Goal: Task Accomplishment & Management: Complete application form

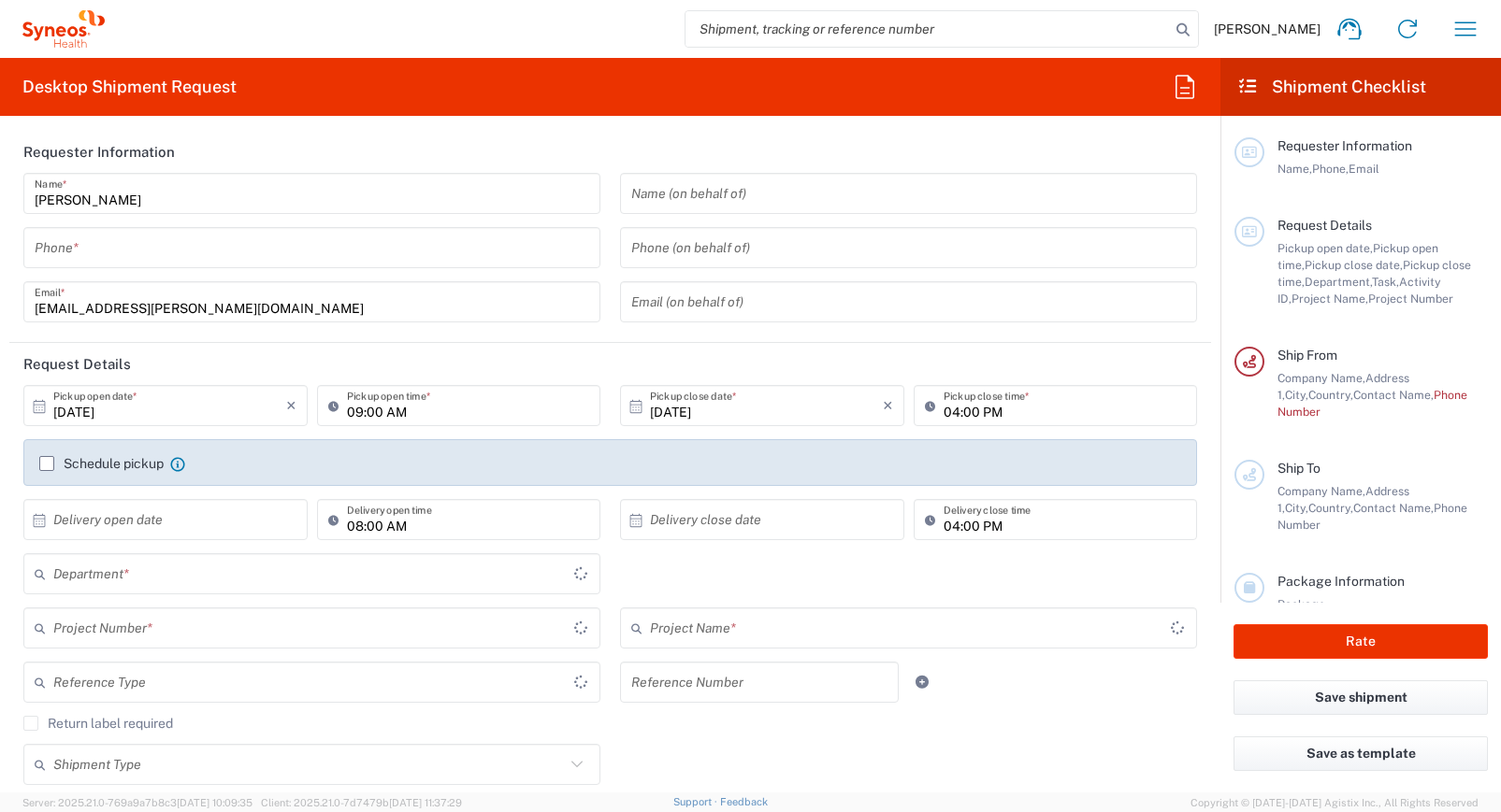
type input "3235"
type input "Hungary"
type input "Syneos Health Hungary Kft."
click at [516, 235] on input "tel" at bounding box center [311, 248] width 554 height 32
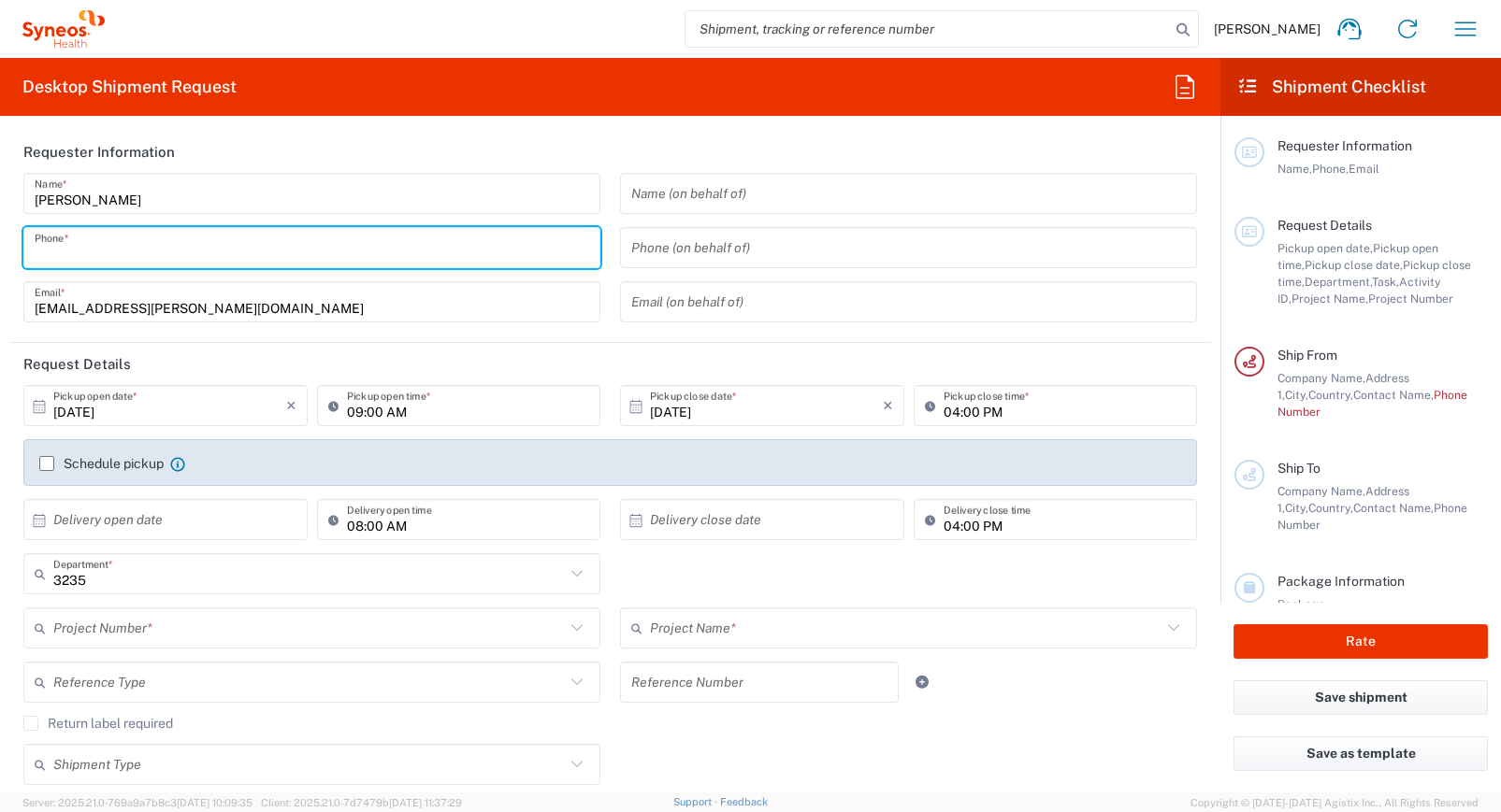
type input "06307889861"
type input "reka.papp@syneoshealth.com"
type input "Budapest"
type input "06307889861"
type input "1. em. 148. iroda"
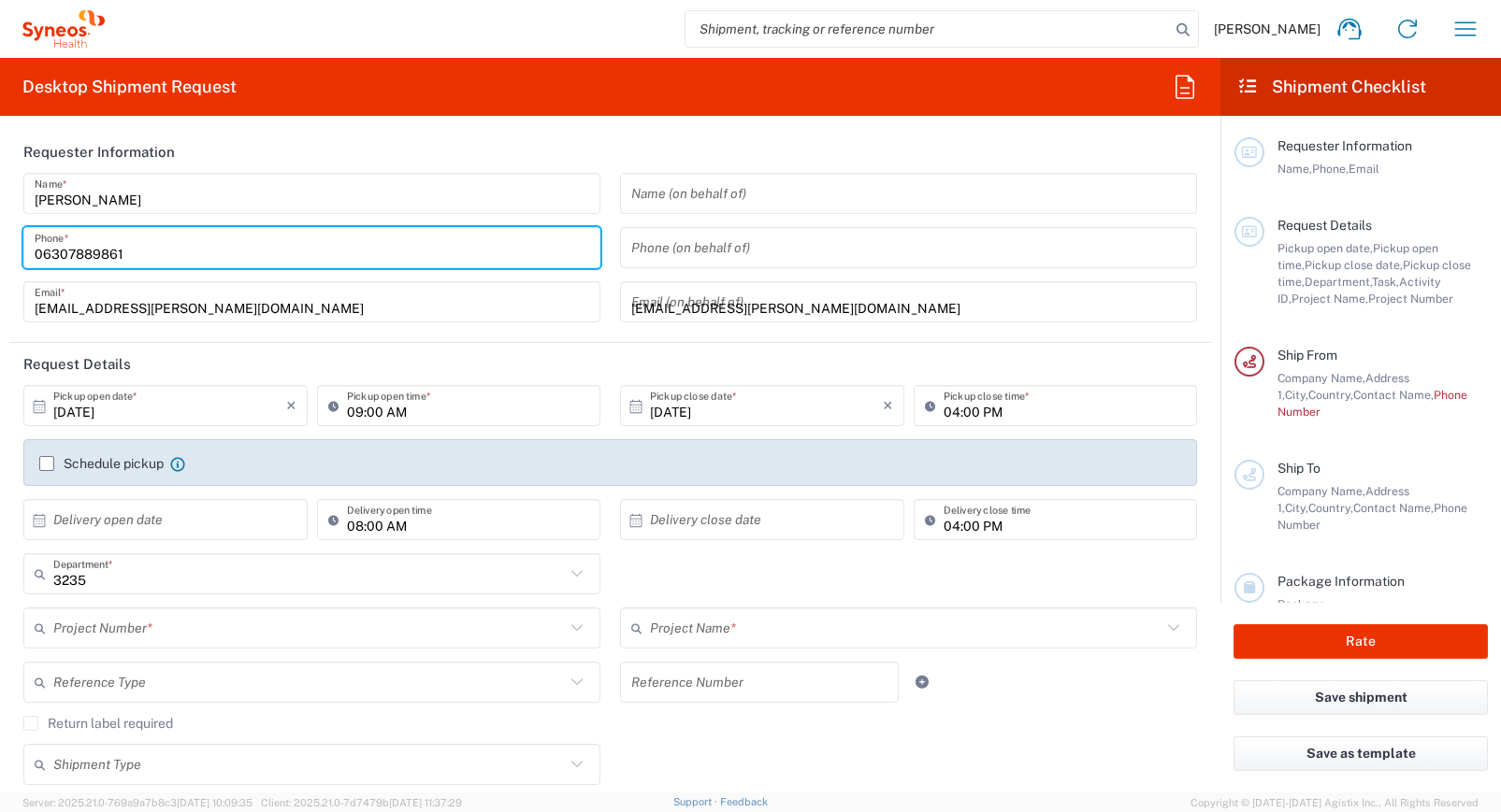
type input "Szeged"
type input "Hungary"
type input "+36 62 54 6895"
type input "Papp Reka"
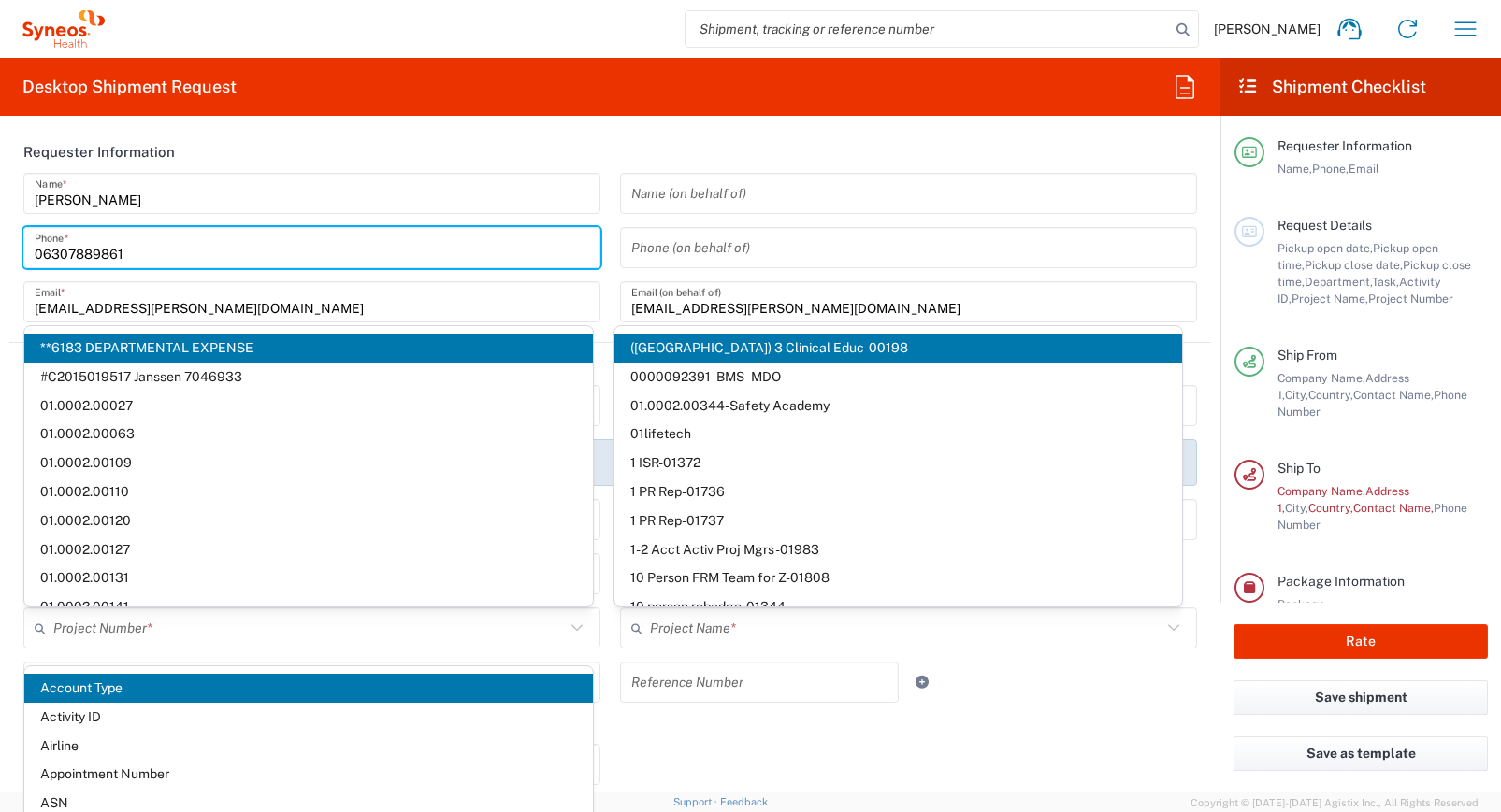
click at [246, 143] on header "Requester Information" at bounding box center [610, 152] width 1201 height 42
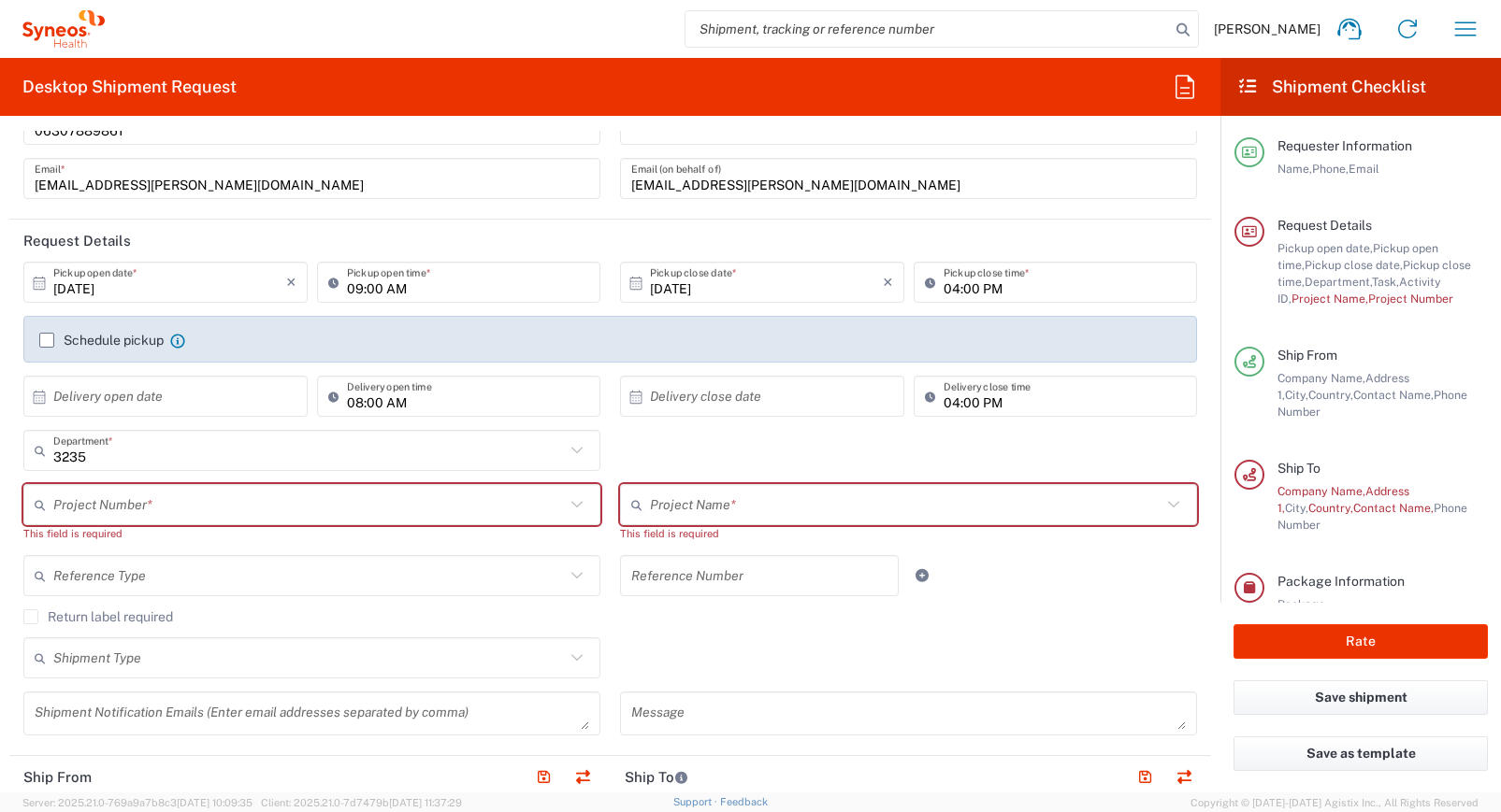
scroll to position [125, 0]
click at [46, 334] on label "Schedule pickup" at bounding box center [101, 339] width 124 height 15
click at [46, 339] on input "Schedule pickup" at bounding box center [46, 339] width 0 height 0
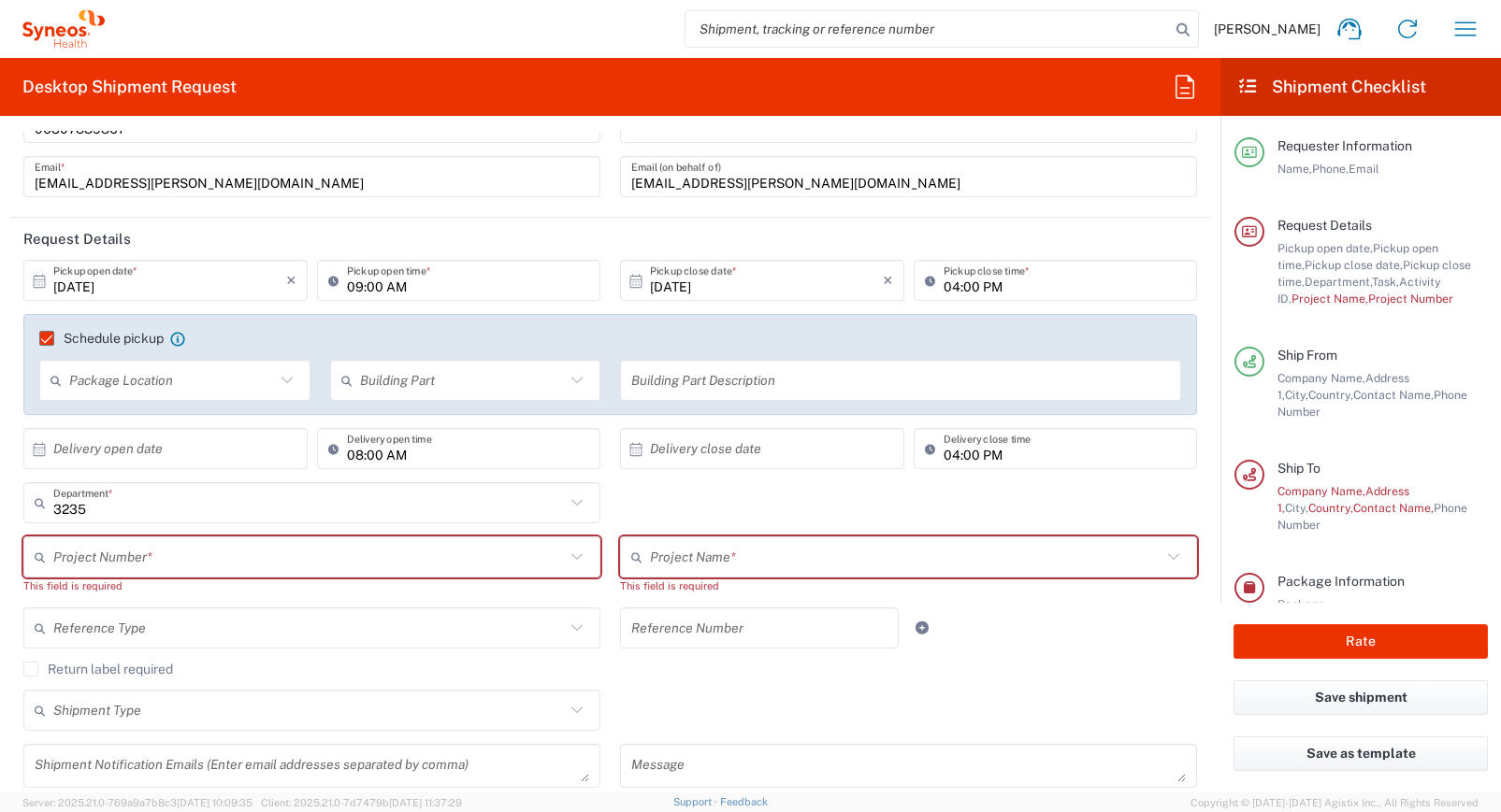
click at [71, 437] on input "text" at bounding box center [169, 449] width 232 height 32
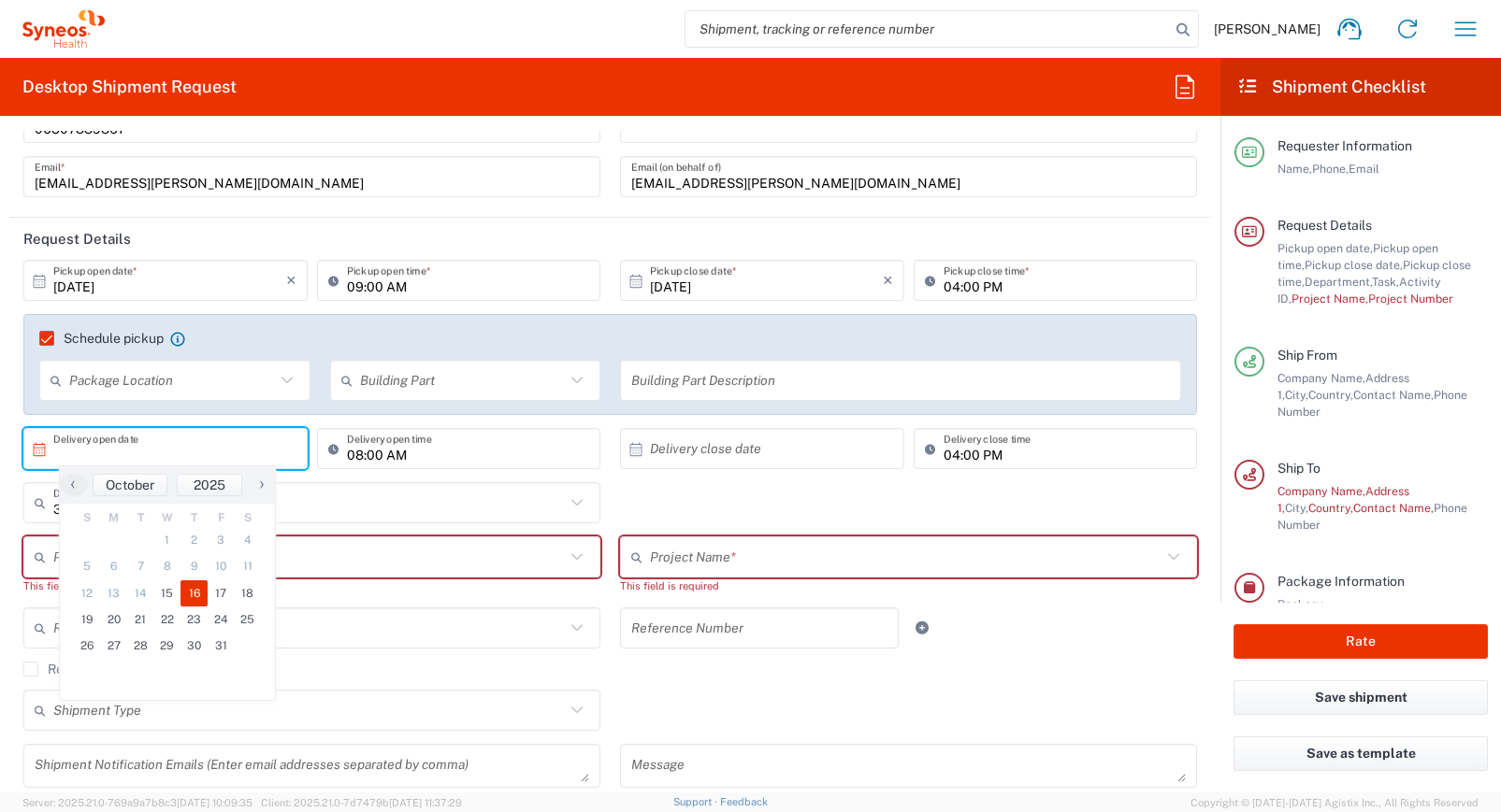
click at [189, 595] on span "16" at bounding box center [194, 594] width 28 height 27
type input "10/16/2025"
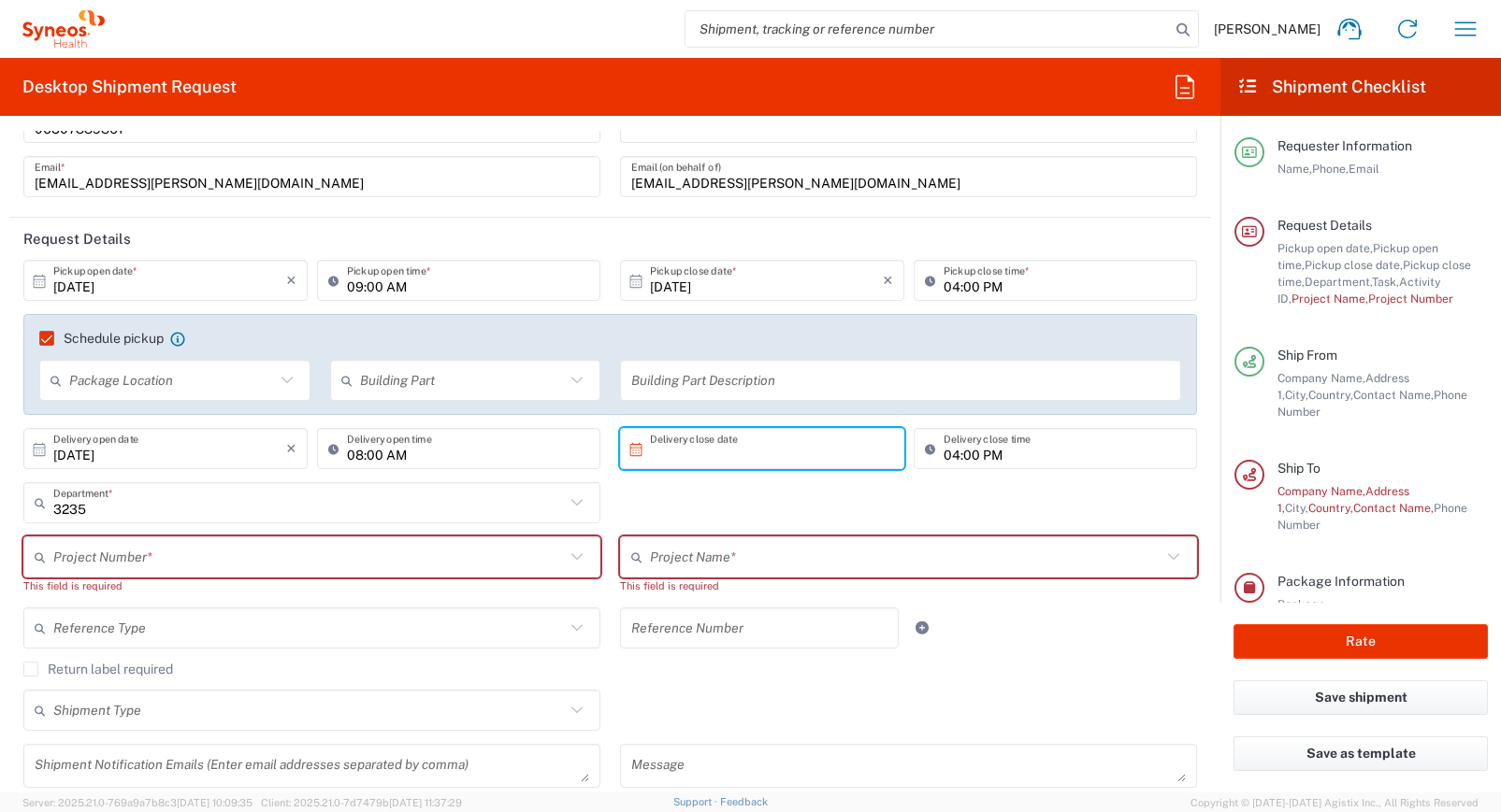
click at [758, 441] on input "text" at bounding box center [766, 449] width 232 height 32
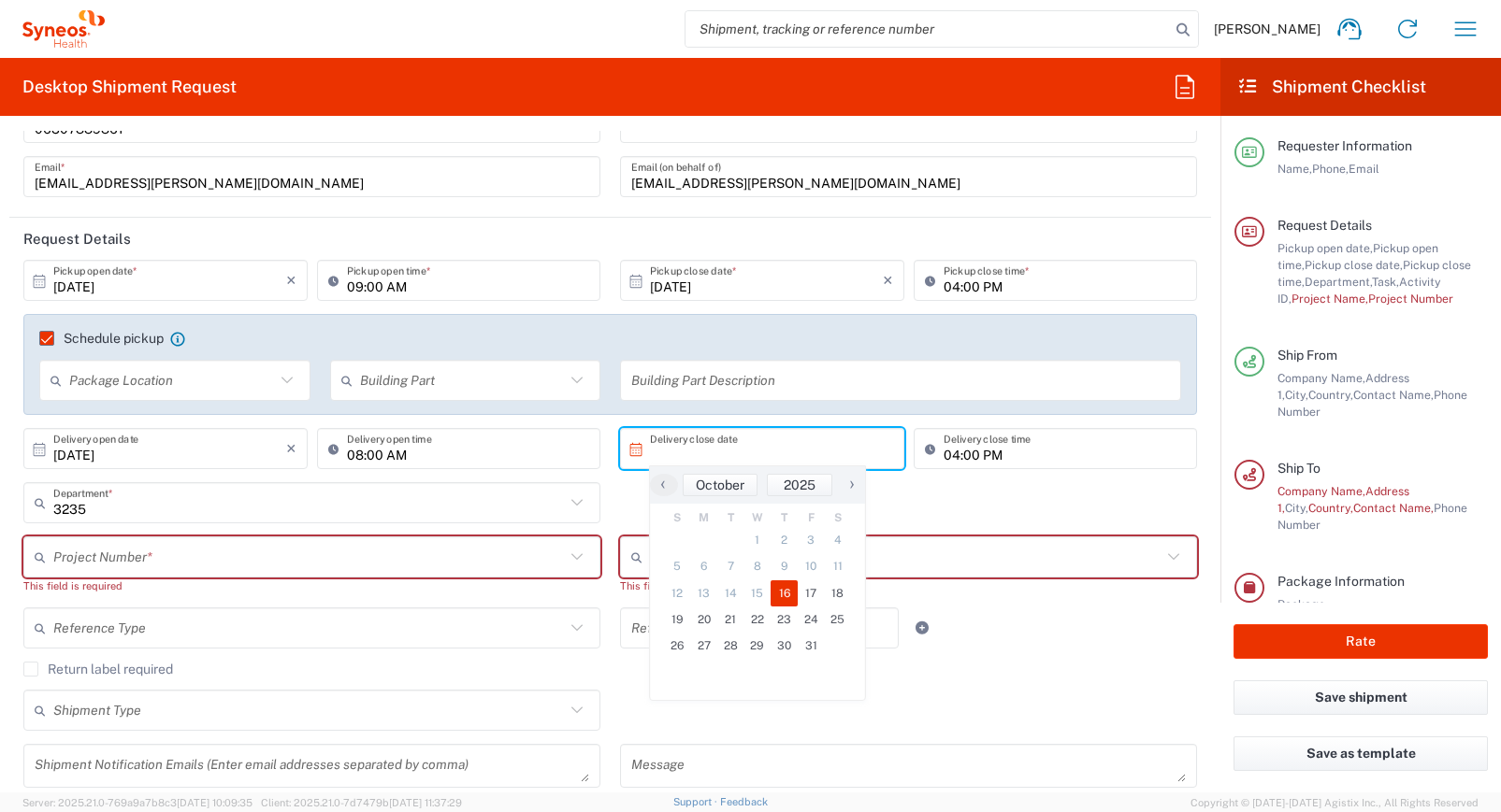
click at [786, 592] on span "16" at bounding box center [784, 594] width 28 height 27
type input "10/16/2025"
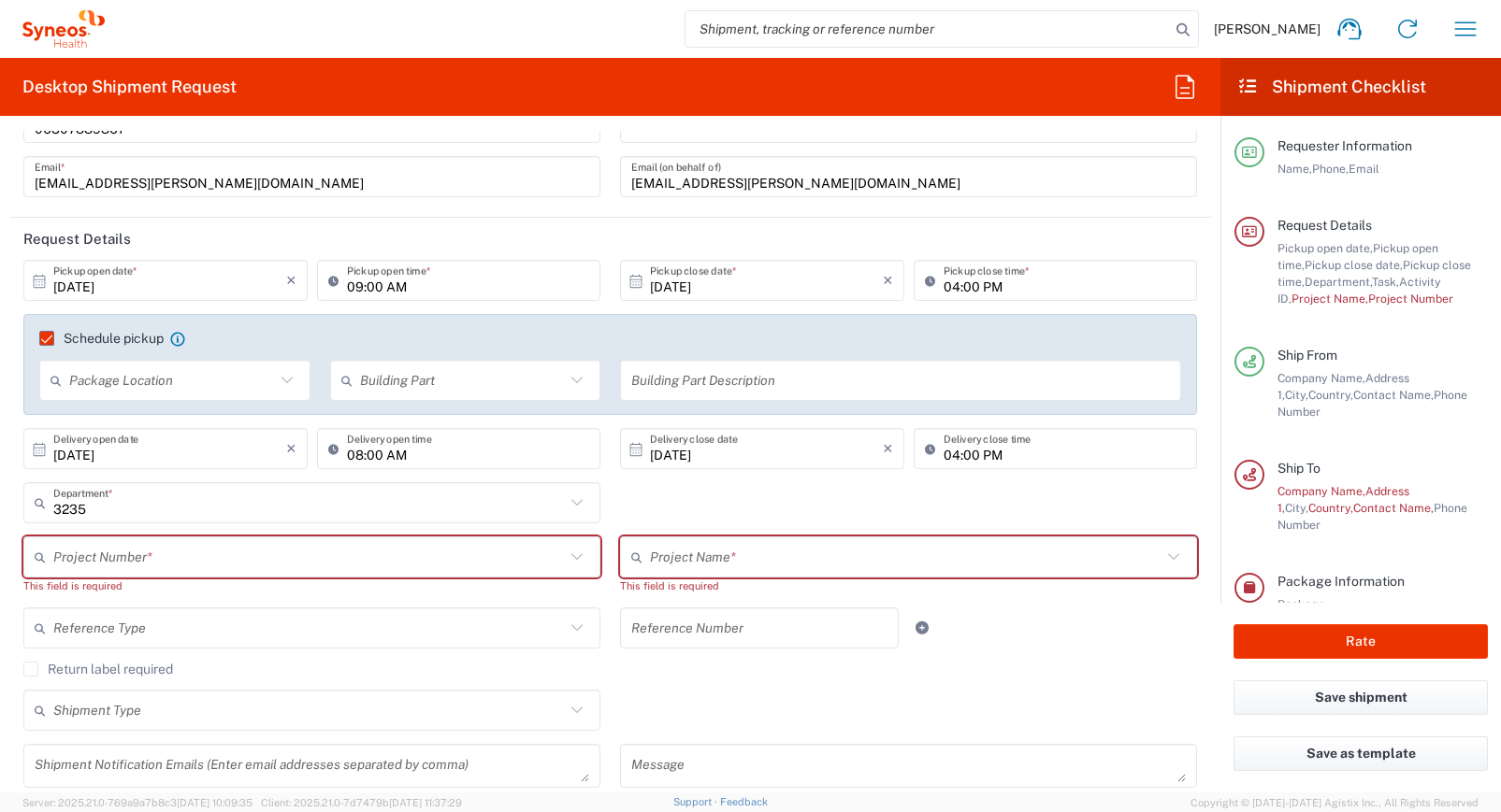
click at [950, 463] on input "04:00 PM" at bounding box center [1065, 449] width 243 height 32
type input "03:00 PM"
click at [834, 497] on div "3235 Department * 3235 3000 3100 3109 3110 3111 3112 3125 3130 3135 3136 3150 3…" at bounding box center [610, 509] width 1193 height 54
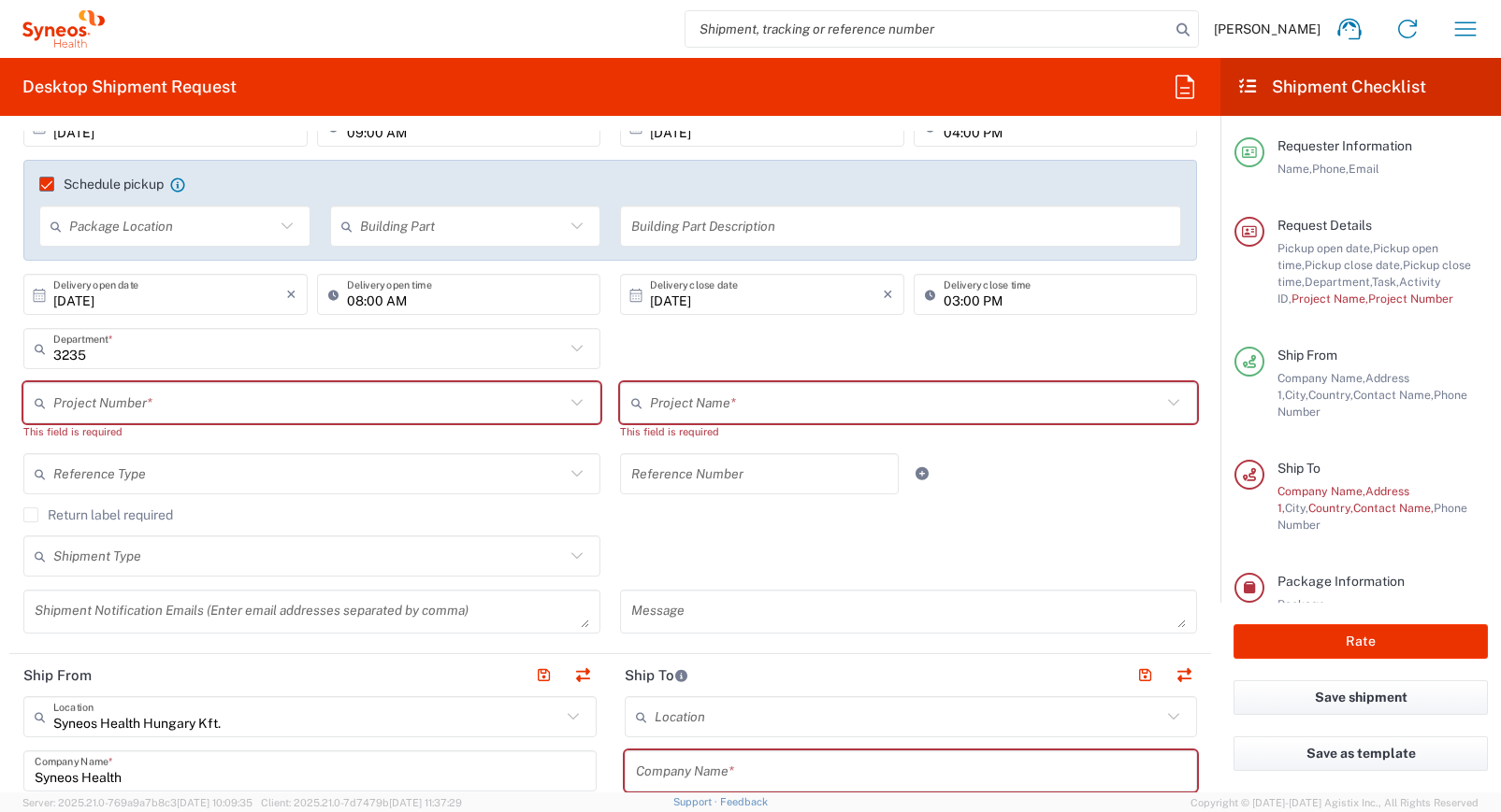
scroll to position [336, 0]
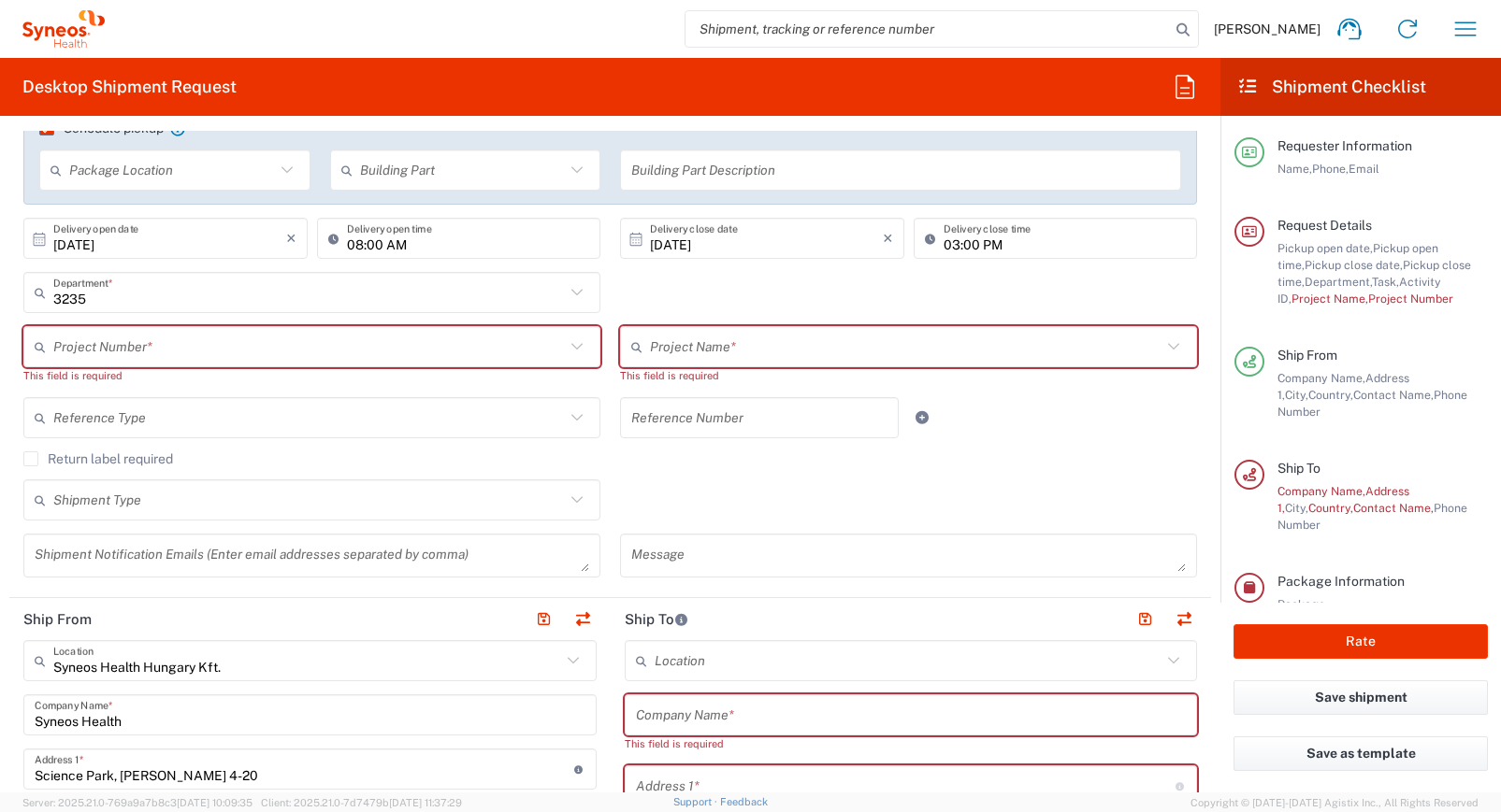
click at [243, 352] on input "text" at bounding box center [308, 347] width 511 height 32
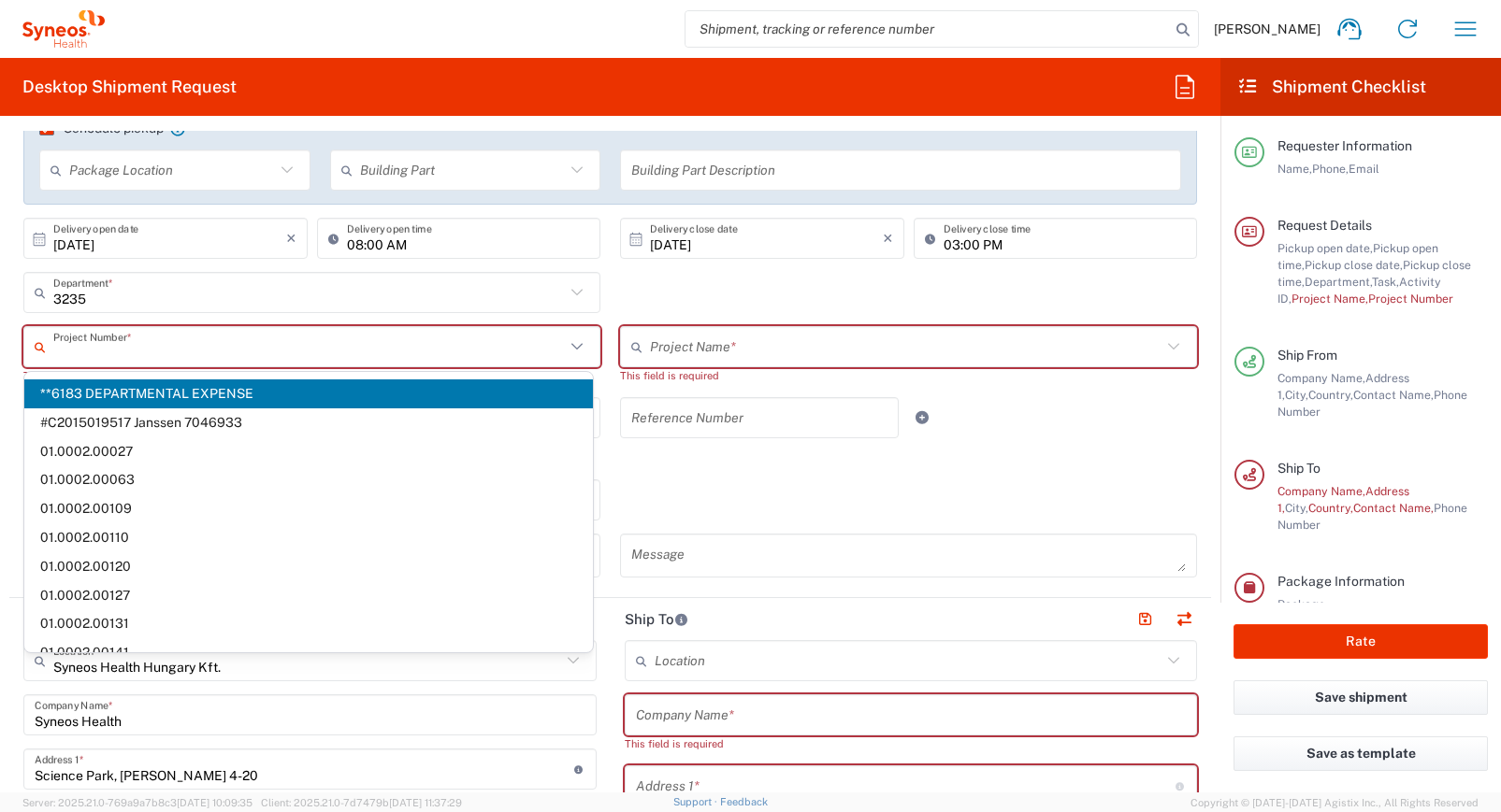
click at [448, 344] on input "text" at bounding box center [308, 347] width 511 height 32
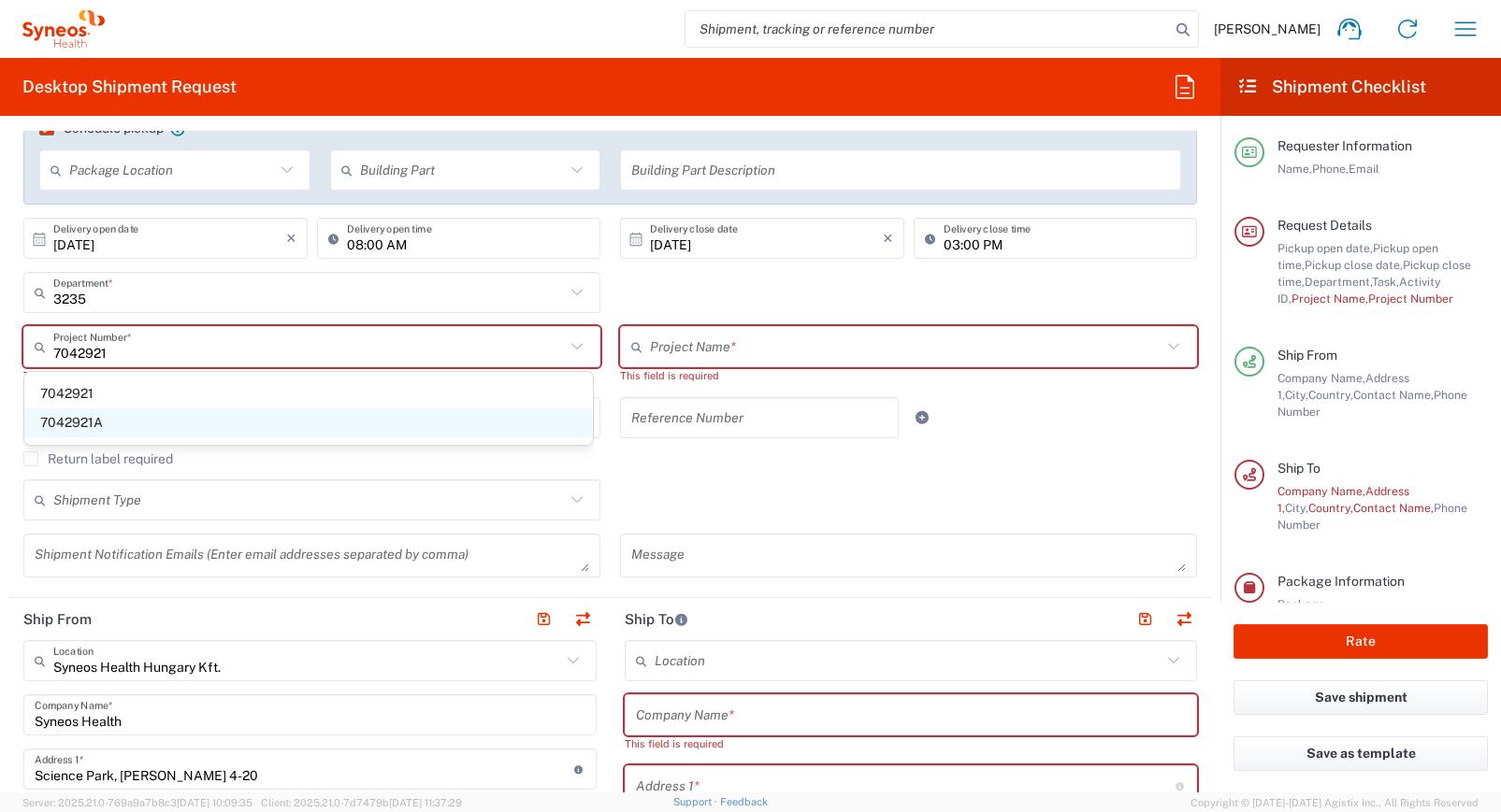
click at [74, 415] on span "7042921A" at bounding box center [308, 423] width 568 height 29
type input "7042921A"
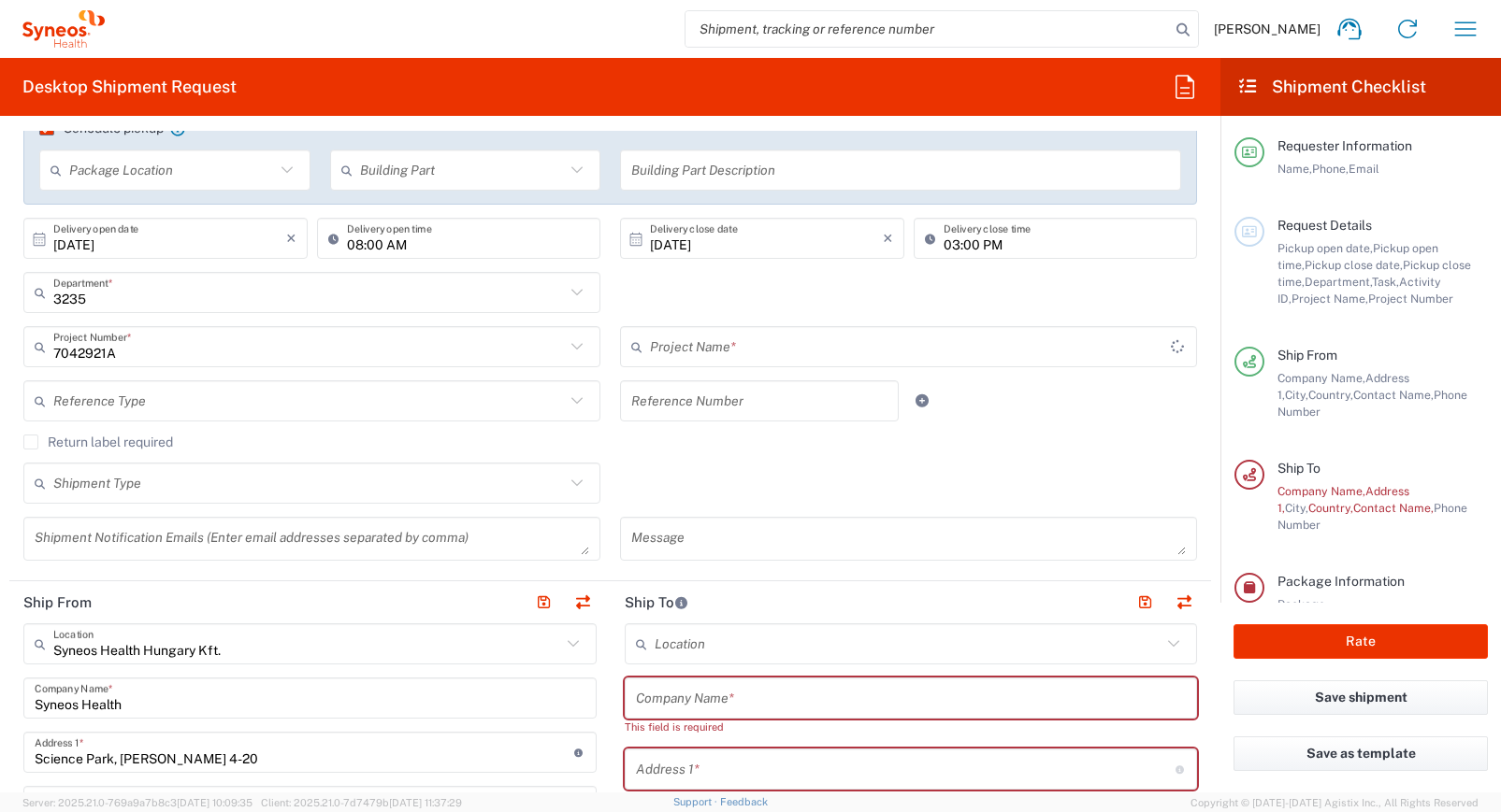
type input "Ascendis 7042921A"
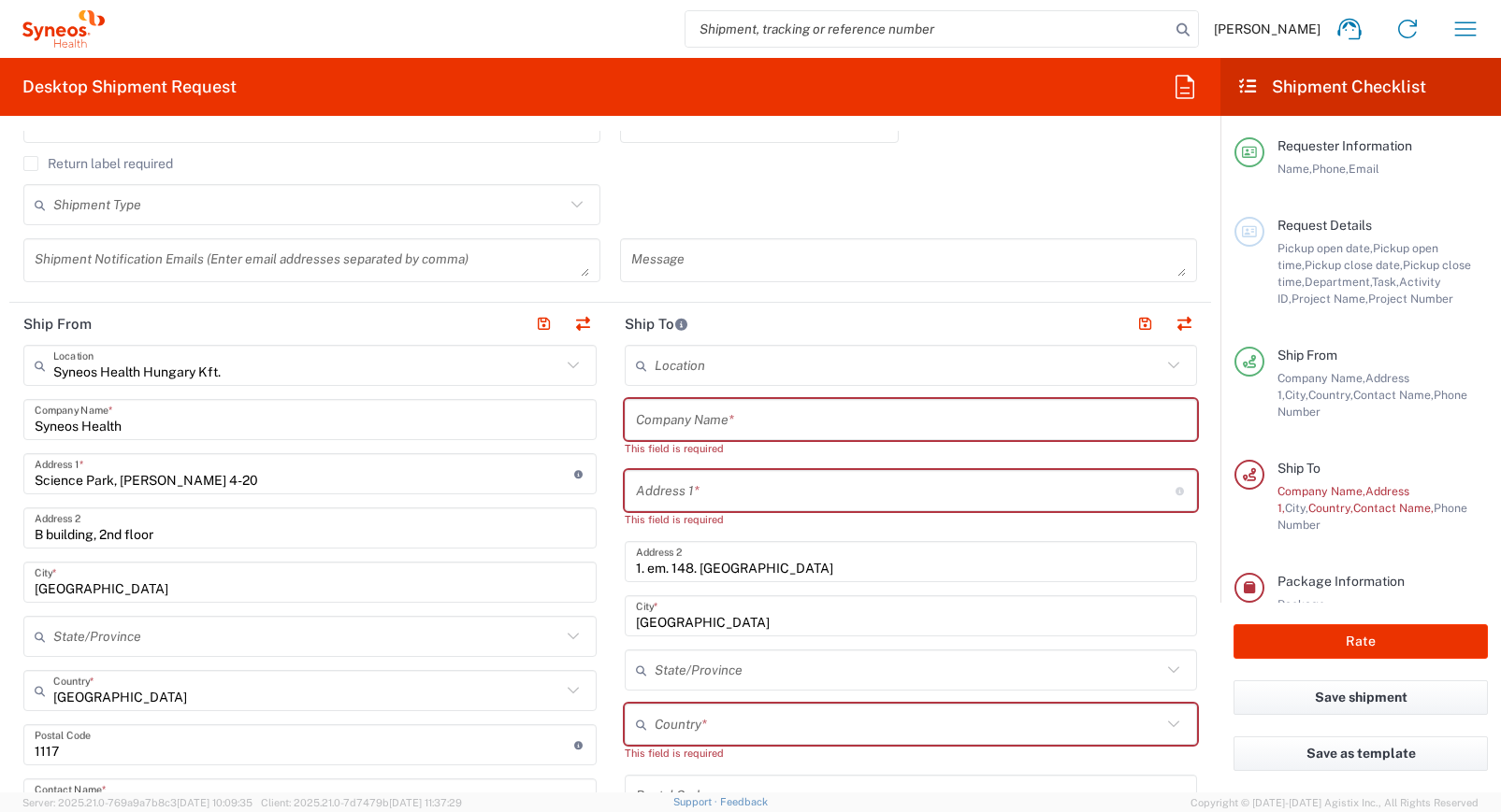
scroll to position [616, 0]
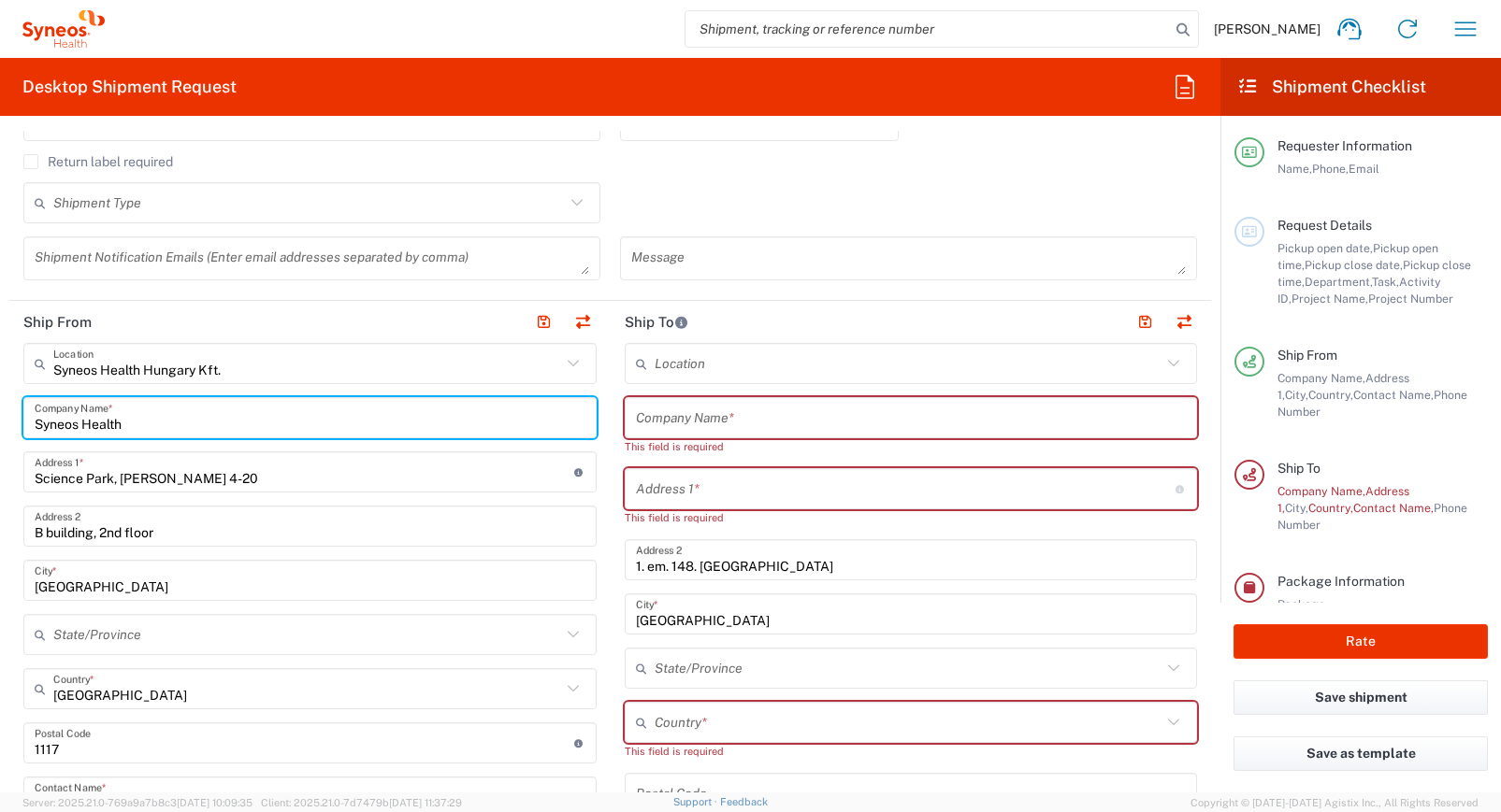
drag, startPoint x: 212, startPoint y: 420, endPoint x: 2, endPoint y: 418, distance: 210.0
click at [2, 418] on form "Requester Information Reka Papp Name * 06307889861 Phone * reka.papp@syneosheal…" at bounding box center [610, 462] width 1220 height 662
type input "P"
type input "G"
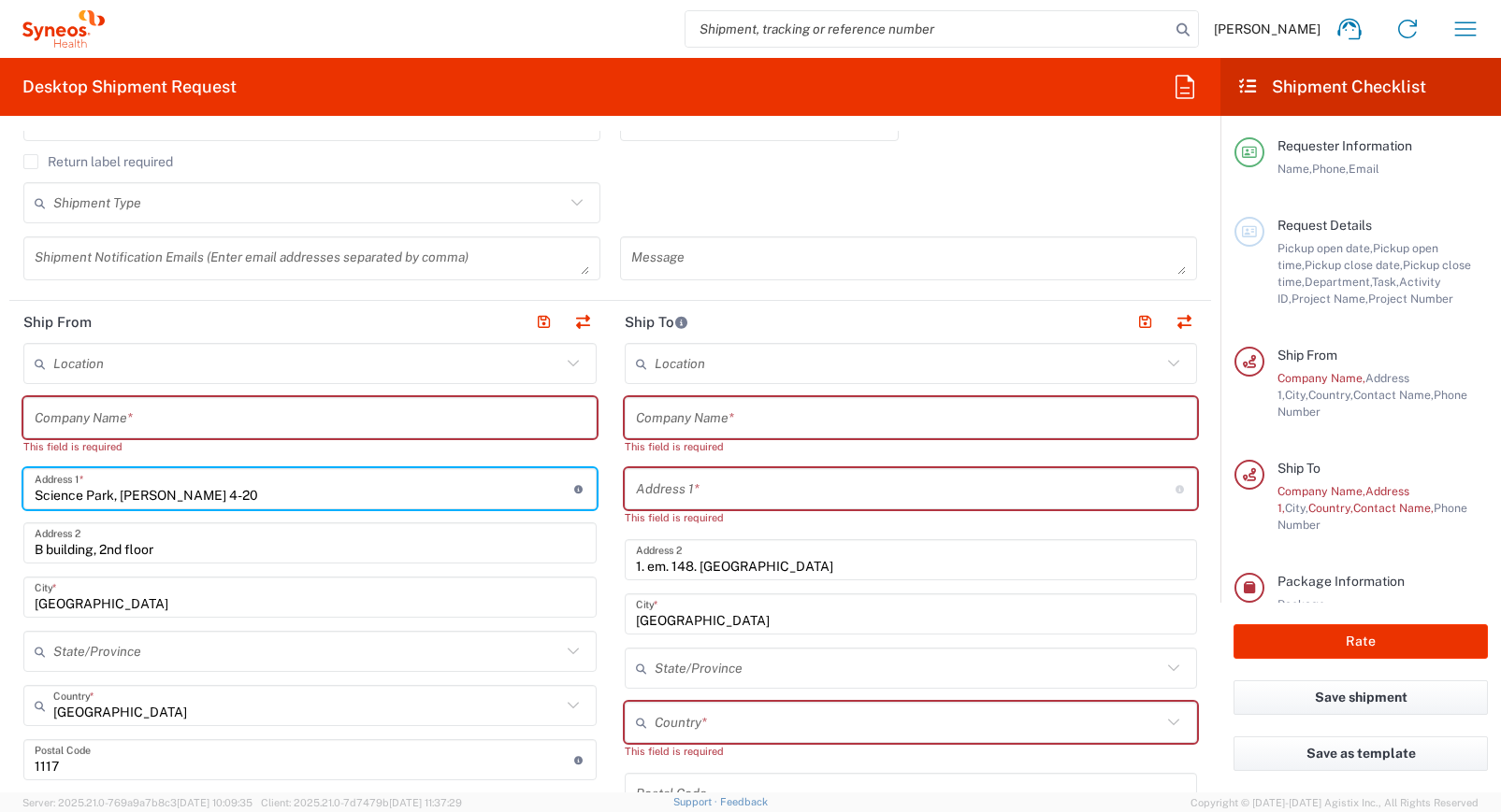
drag, startPoint x: 271, startPoint y: 504, endPoint x: -65, endPoint y: 488, distance: 336.4
click at [0, 488] on html "Reka Papp Home Shipment estimator Shipment tracking Desktop shipment request My…" at bounding box center [750, 406] width 1501 height 812
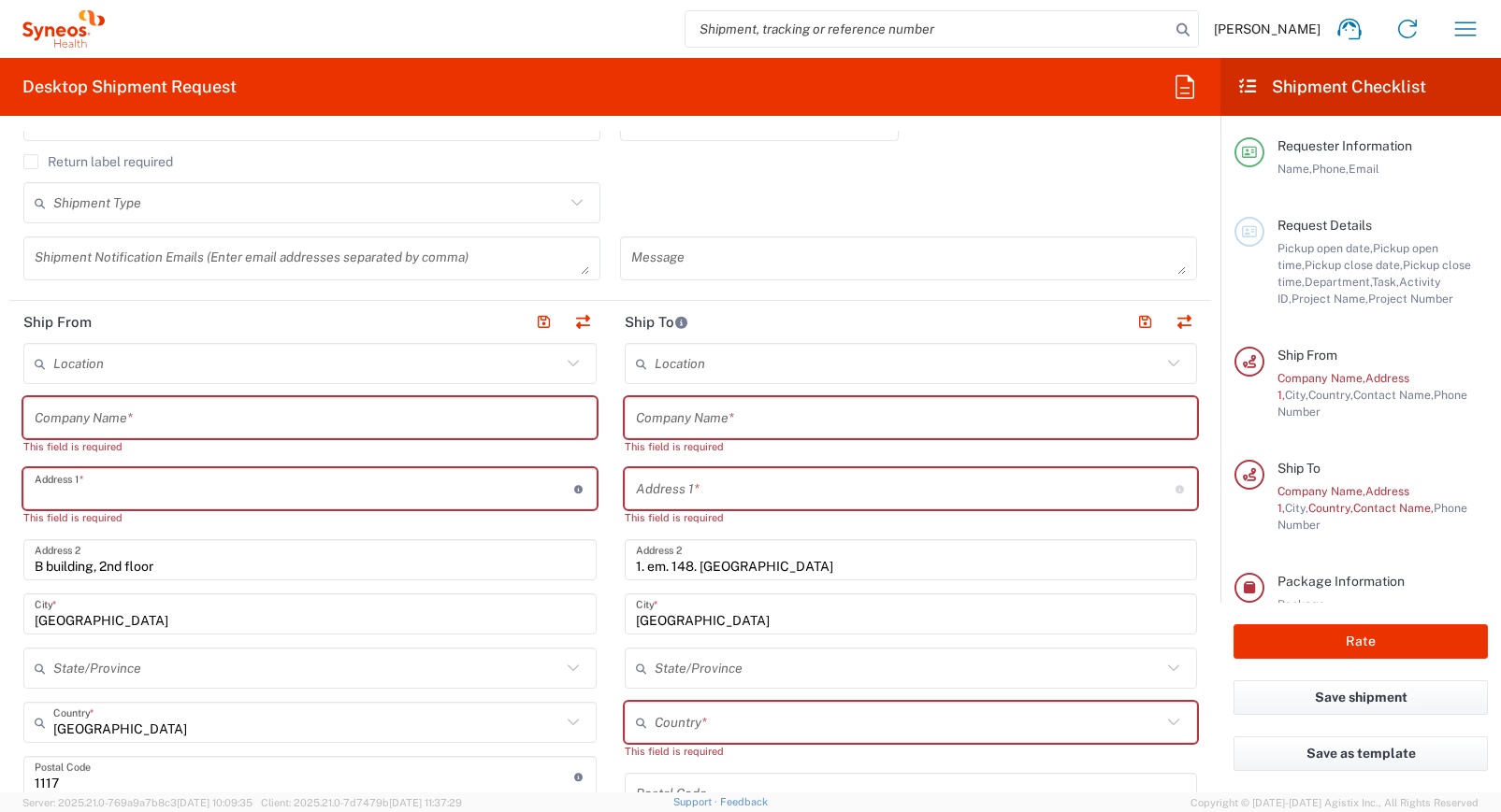
click at [106, 494] on input "text" at bounding box center [304, 489] width 540 height 32
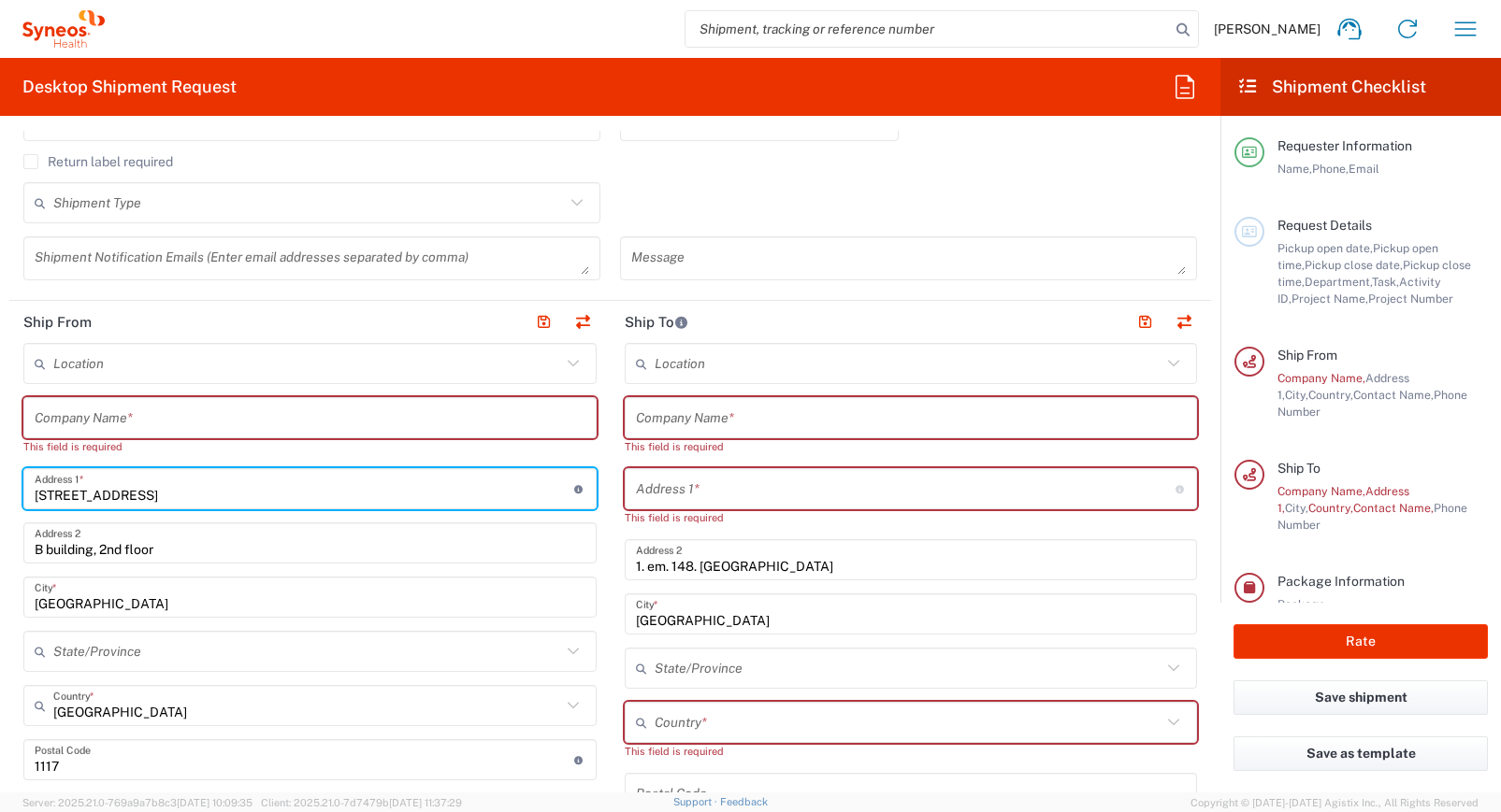
type input "Vasári Pál utca 2-4"
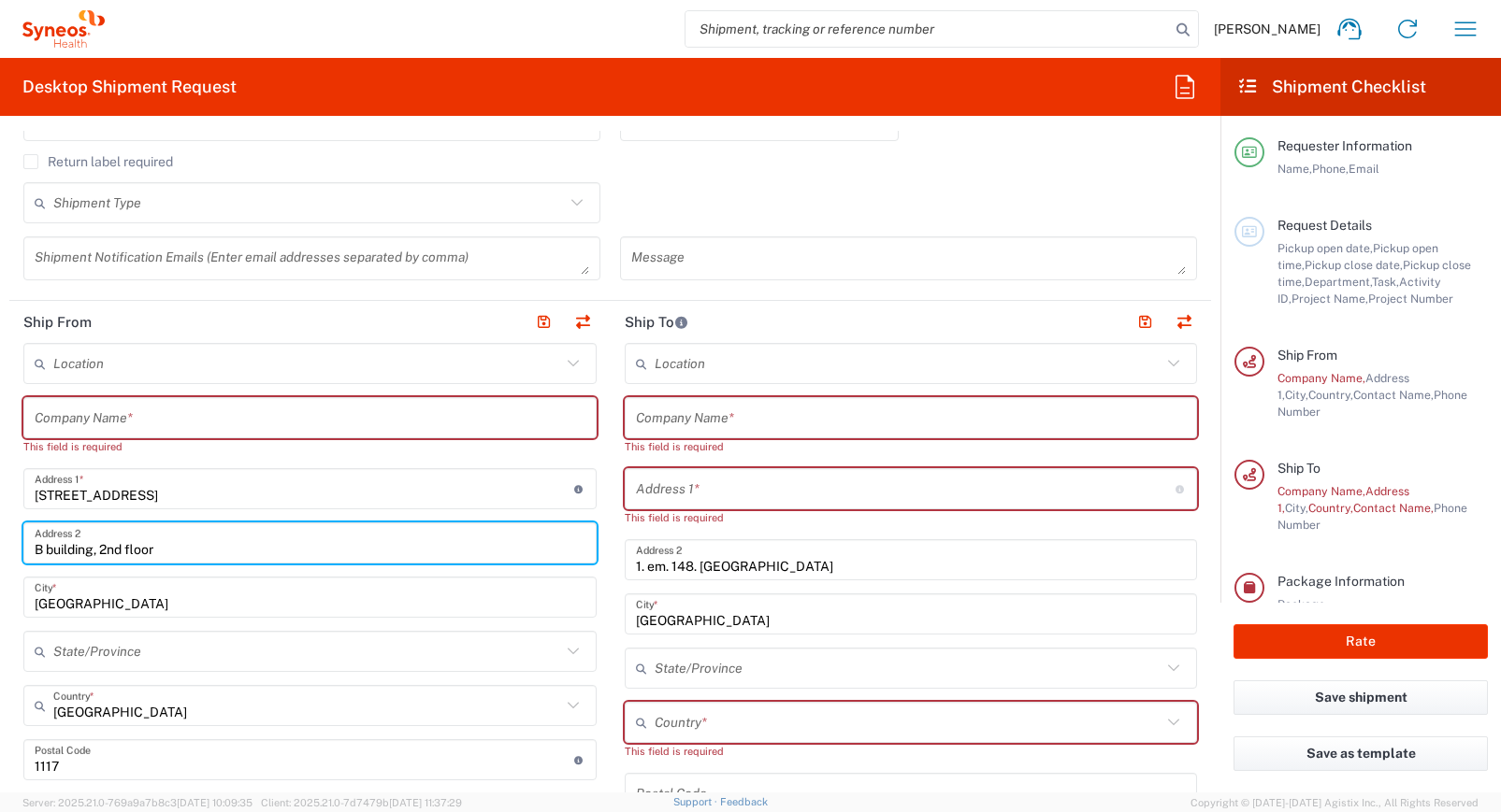
drag, startPoint x: 177, startPoint y: 553, endPoint x: -4, endPoint y: 553, distance: 181.0
click at [0, 553] on html "Reka Papp Home Shipment estimator Shipment tracking Desktop shipment request My…" at bounding box center [750, 406] width 1501 height 812
click at [99, 551] on input "text" at bounding box center [309, 544] width 550 height 32
paste input "A2 épület 1. em. 115-116"
type input "A2 épület 1. em. 115-116"
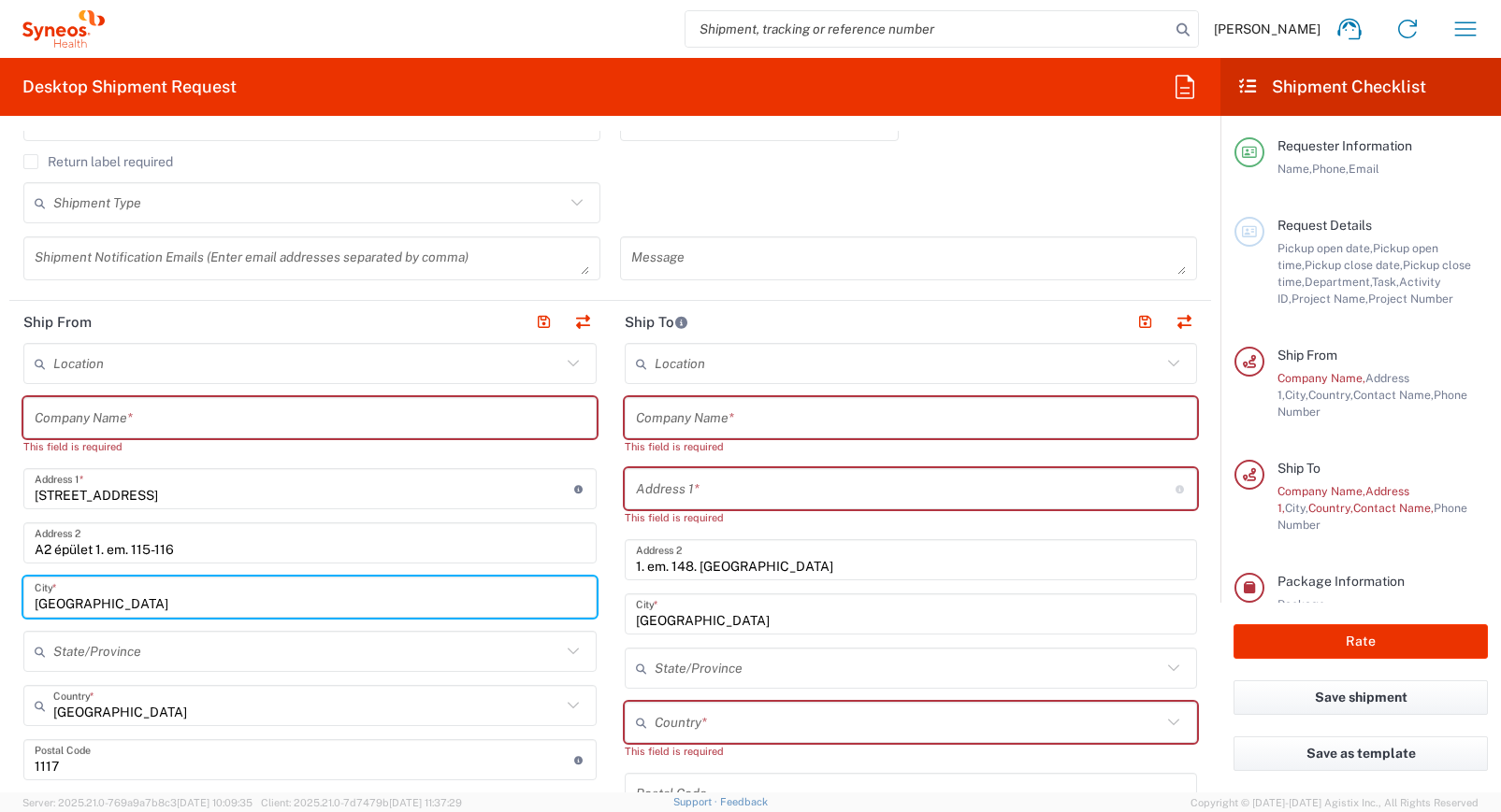
drag, startPoint x: 115, startPoint y: 608, endPoint x: -37, endPoint y: 608, distance: 152.0
click at [0, 608] on html "Reka Papp Home Shipment estimator Shipment tracking Desktop shipment request My…" at bounding box center [750, 406] width 1501 height 812
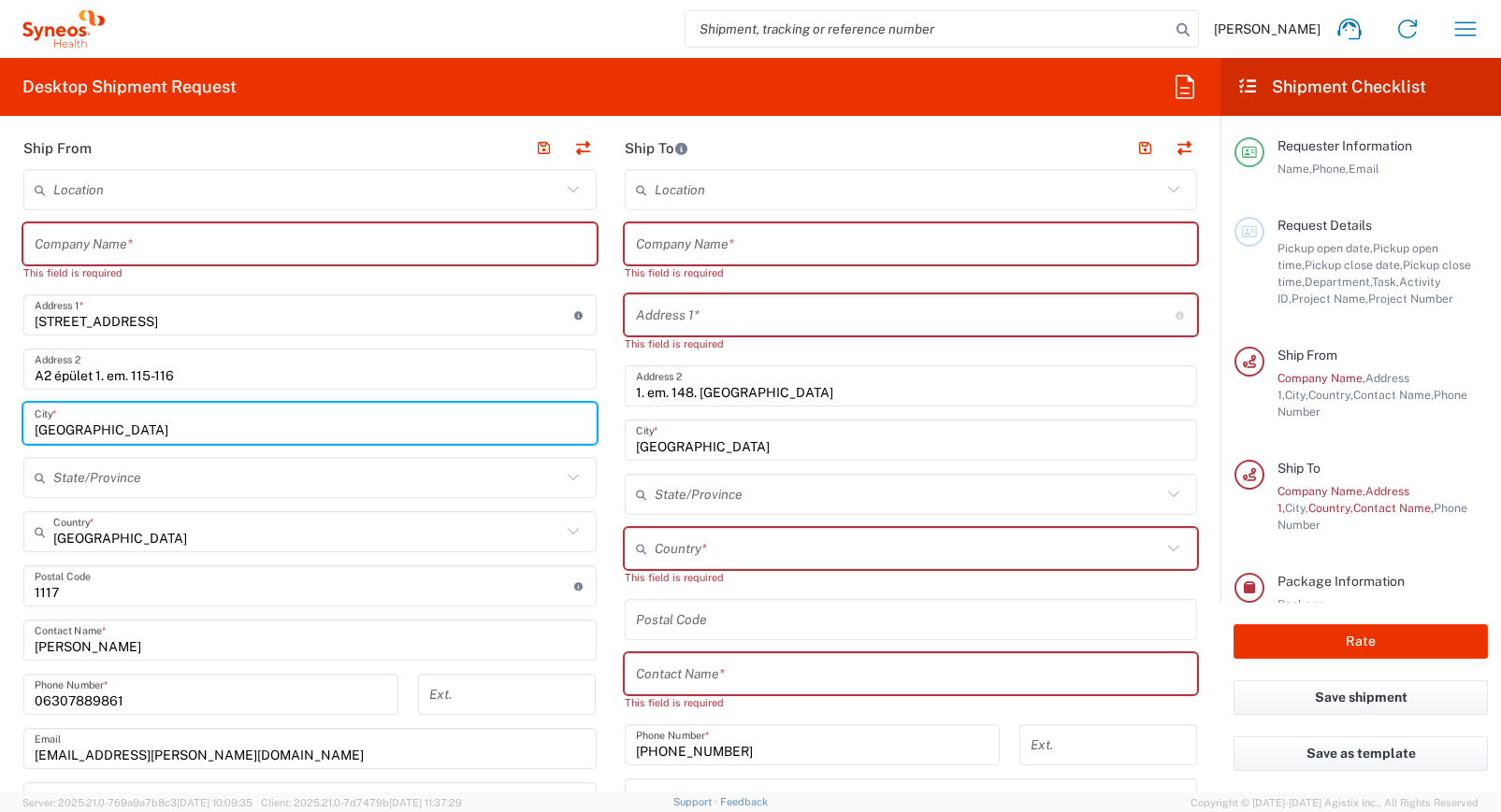
scroll to position [803, 0]
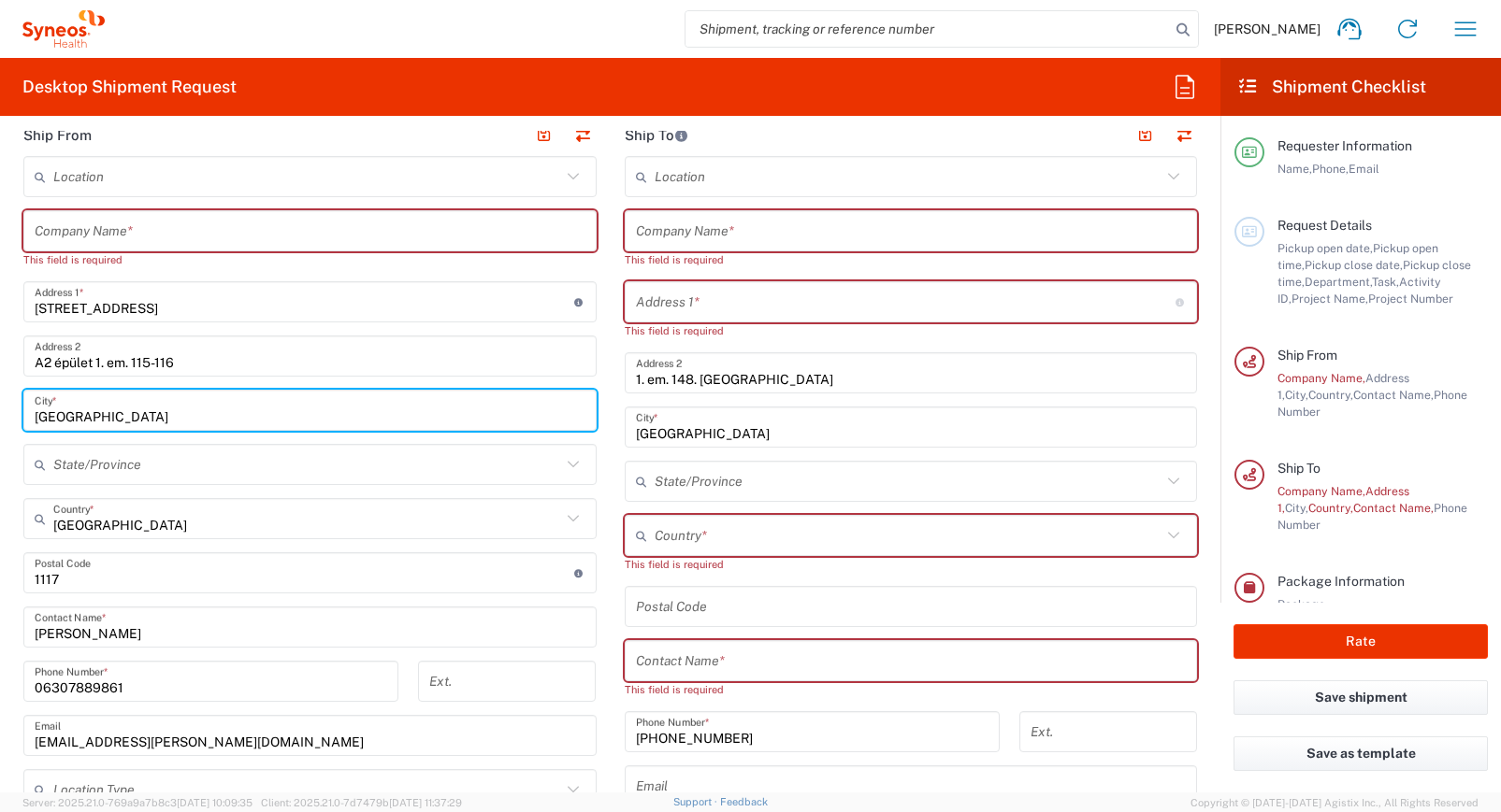
type input "Győr"
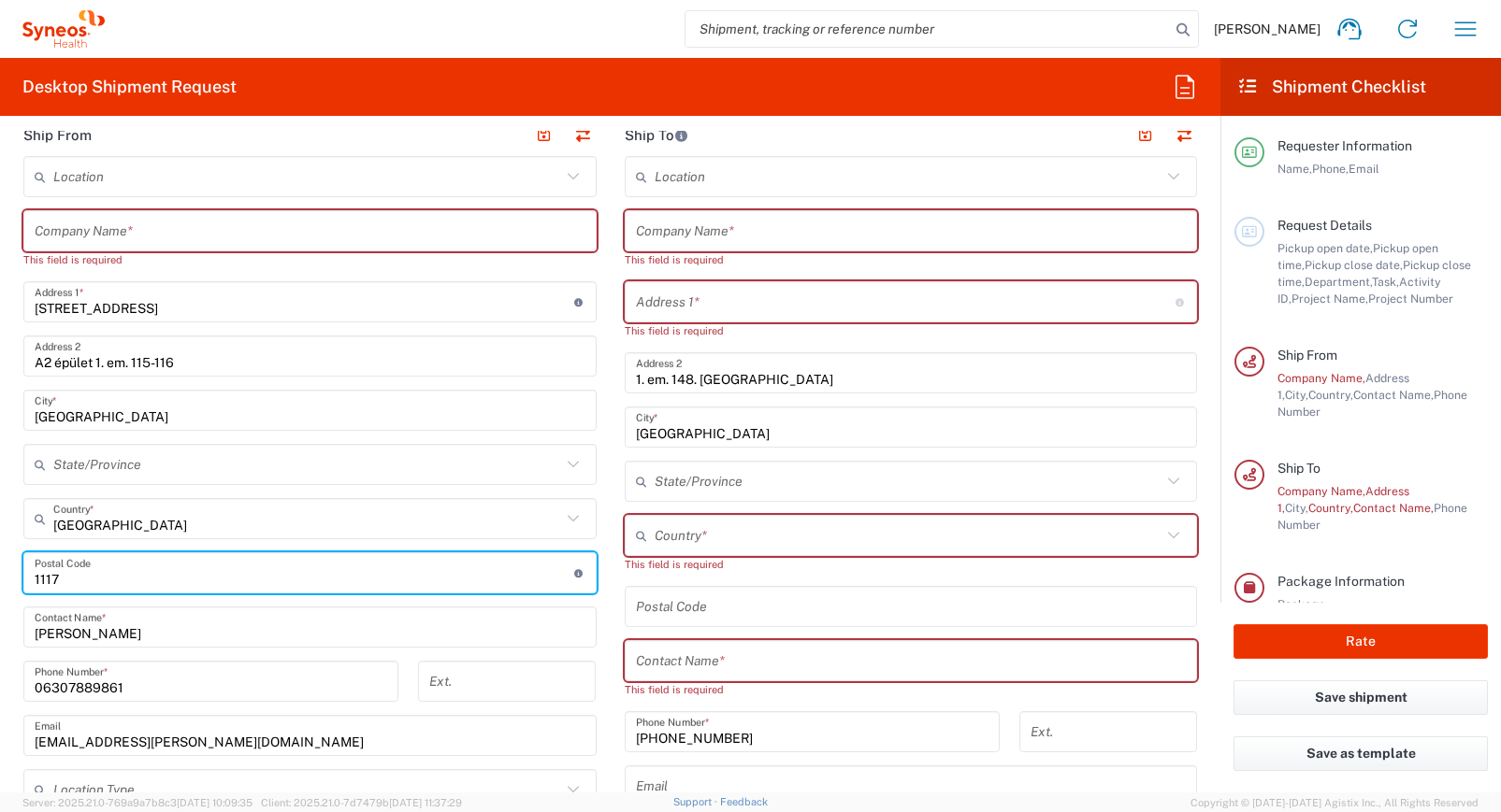
drag, startPoint x: 83, startPoint y: 584, endPoint x: 14, endPoint y: 584, distance: 69.0
click at [14, 584] on main "Location Addison Whitney LLC-Morrisvile NC US Barcelona-Syneos Health BioSector…" at bounding box center [310, 612] width 602 height 911
type input "9024"
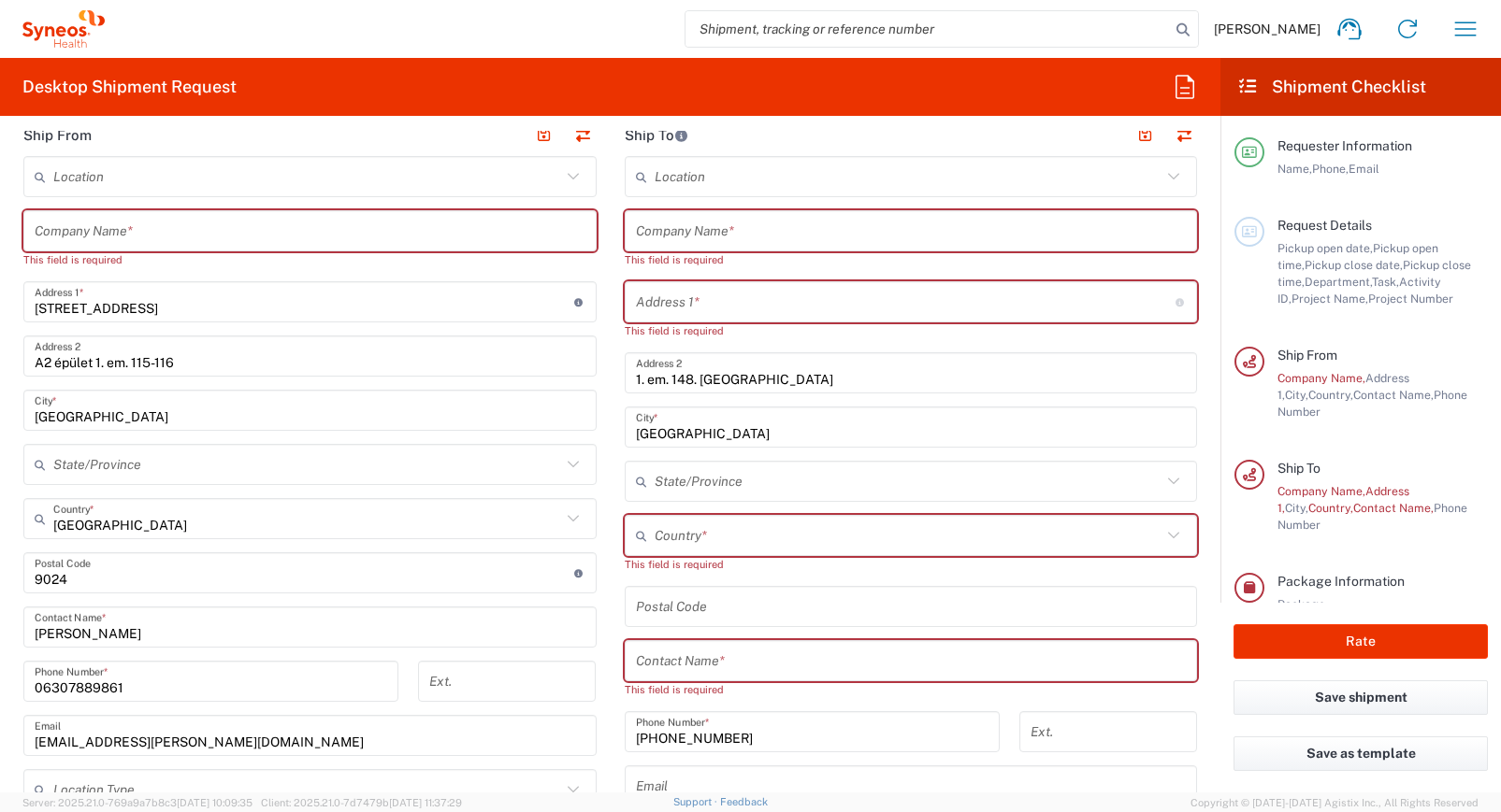
click at [9, 540] on main "Location Addison Whitney LLC-Morrisvile NC US Barcelona-Syneos Health BioSector…" at bounding box center [310, 612] width 602 height 911
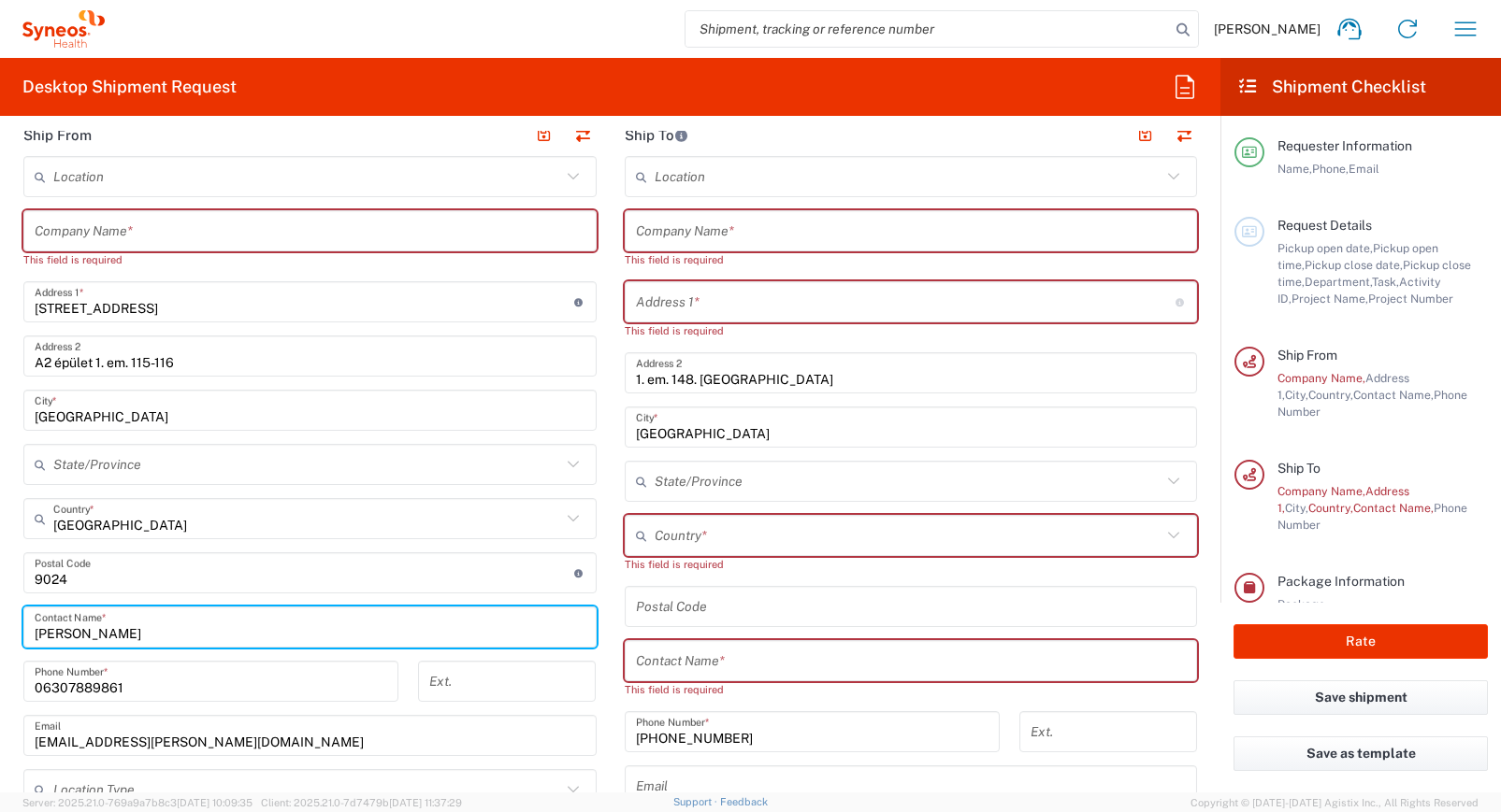
drag, startPoint x: 118, startPoint y: 628, endPoint x: -65, endPoint y: 628, distance: 183.0
click at [0, 628] on html "Reka Papp Home Shipment estimator Shipment tracking Desktop shipment request My…" at bounding box center [750, 406] width 1501 height 812
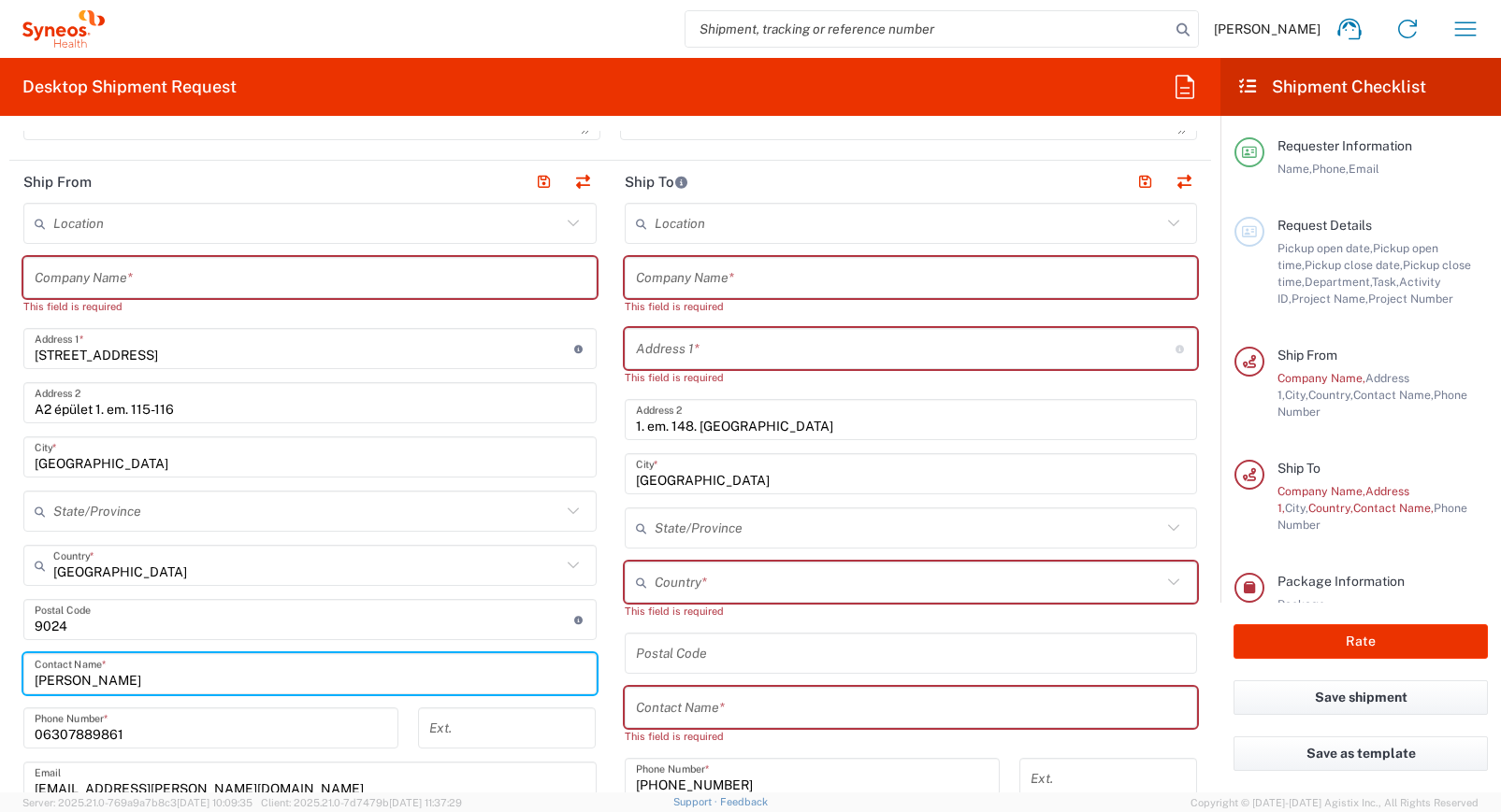
scroll to position [752, 0]
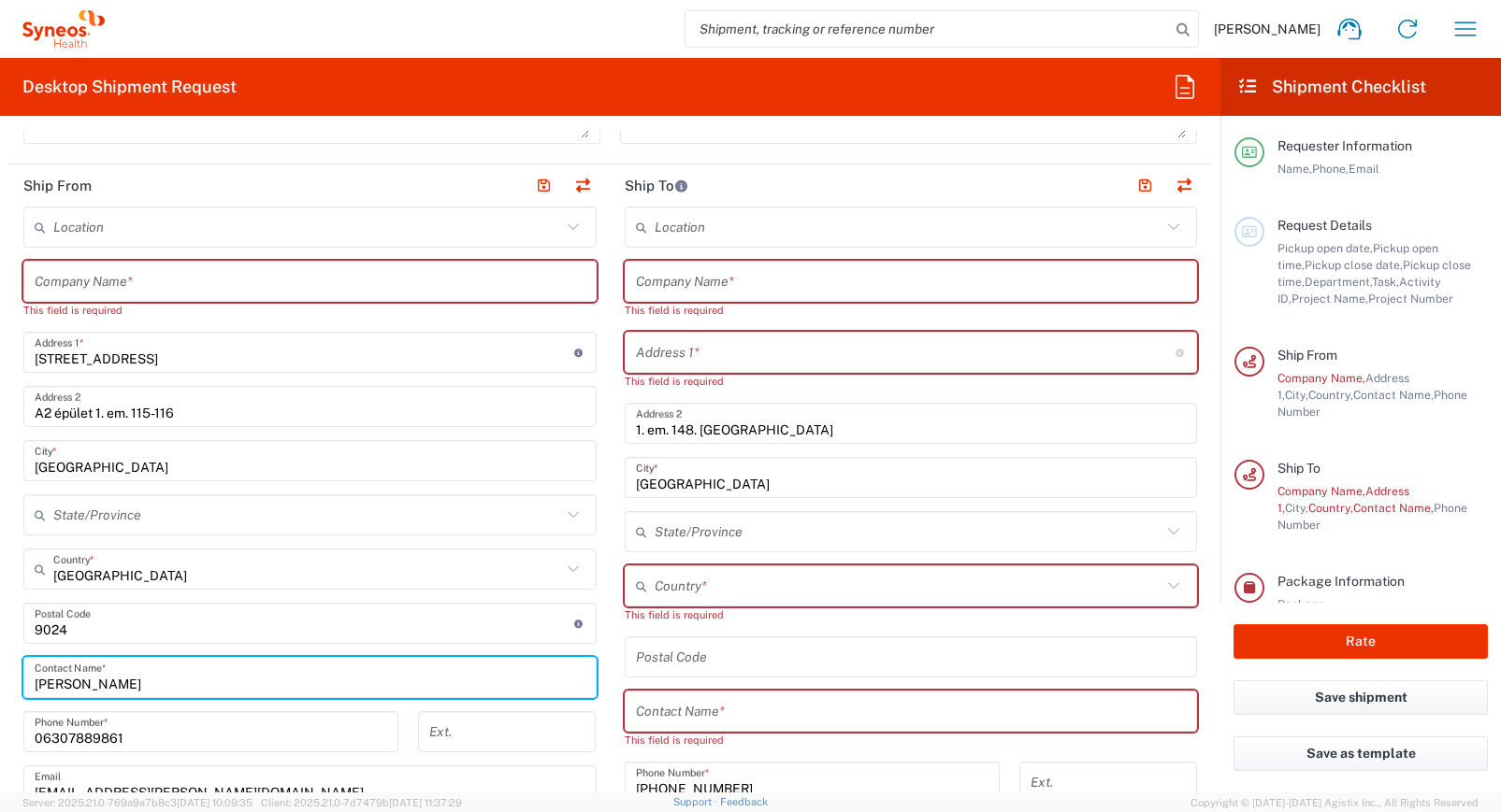
type input "Varga Lilla"
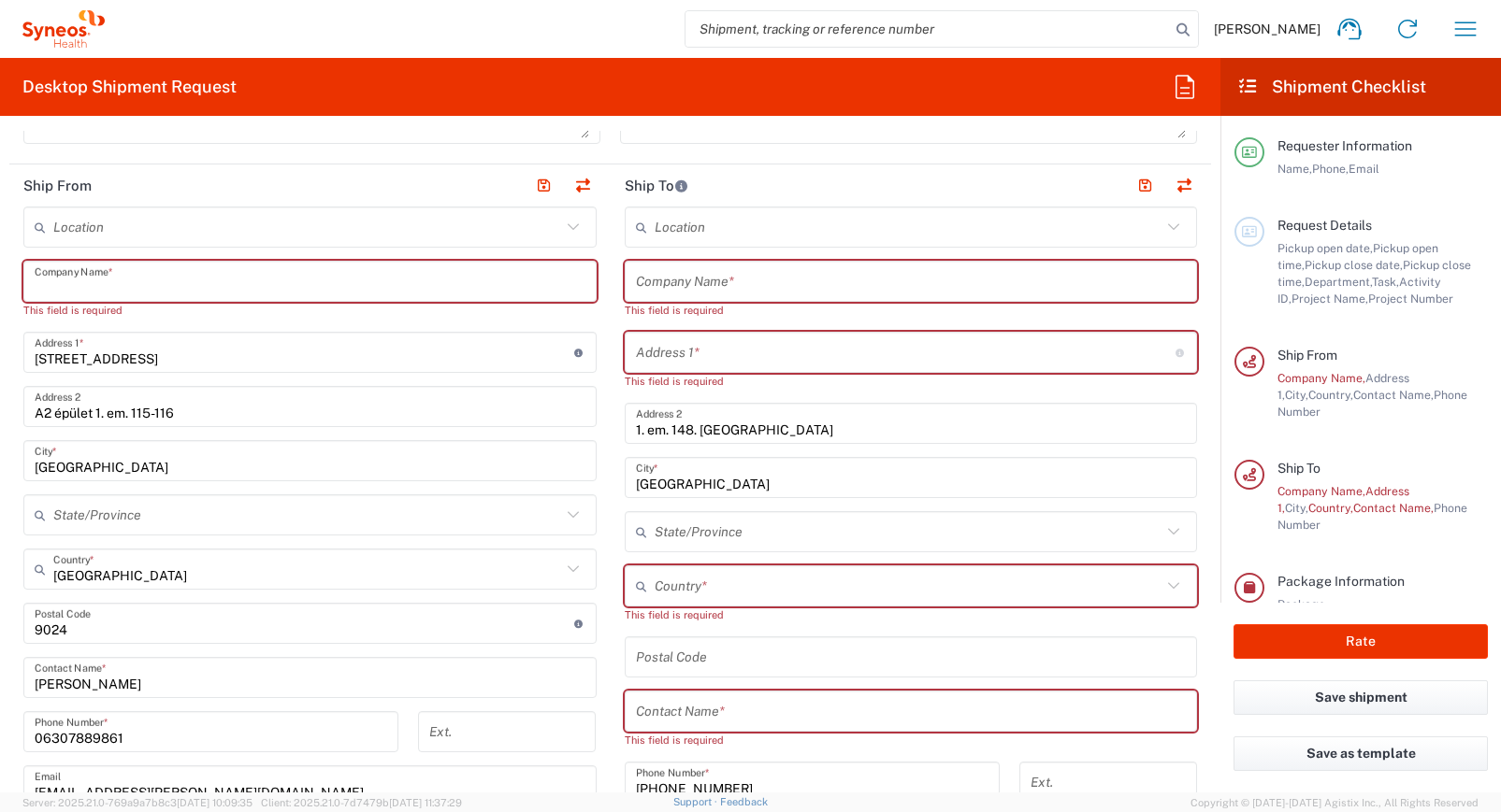
click at [102, 290] on input "text" at bounding box center [309, 282] width 550 height 32
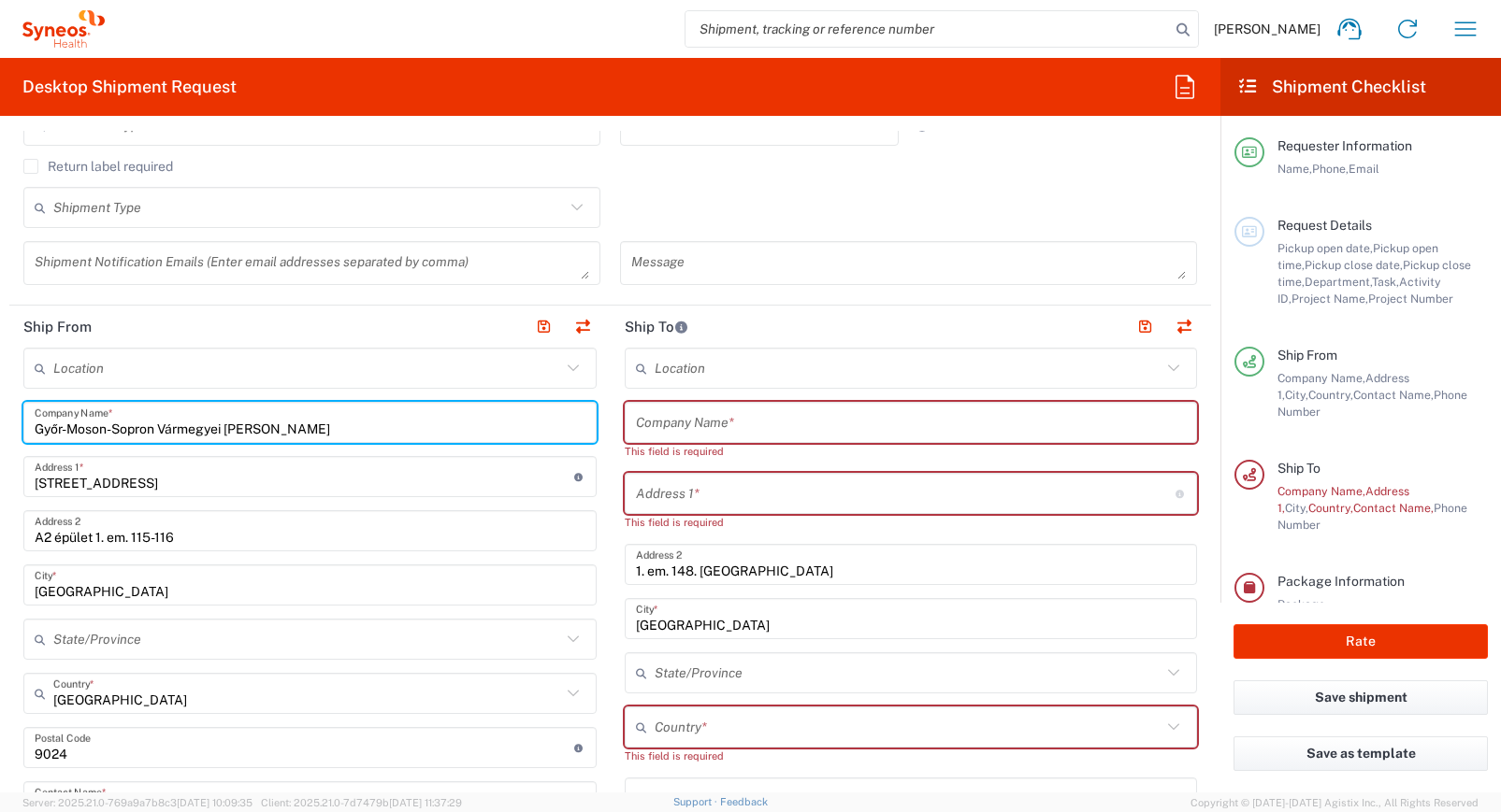
scroll to position [593, 0]
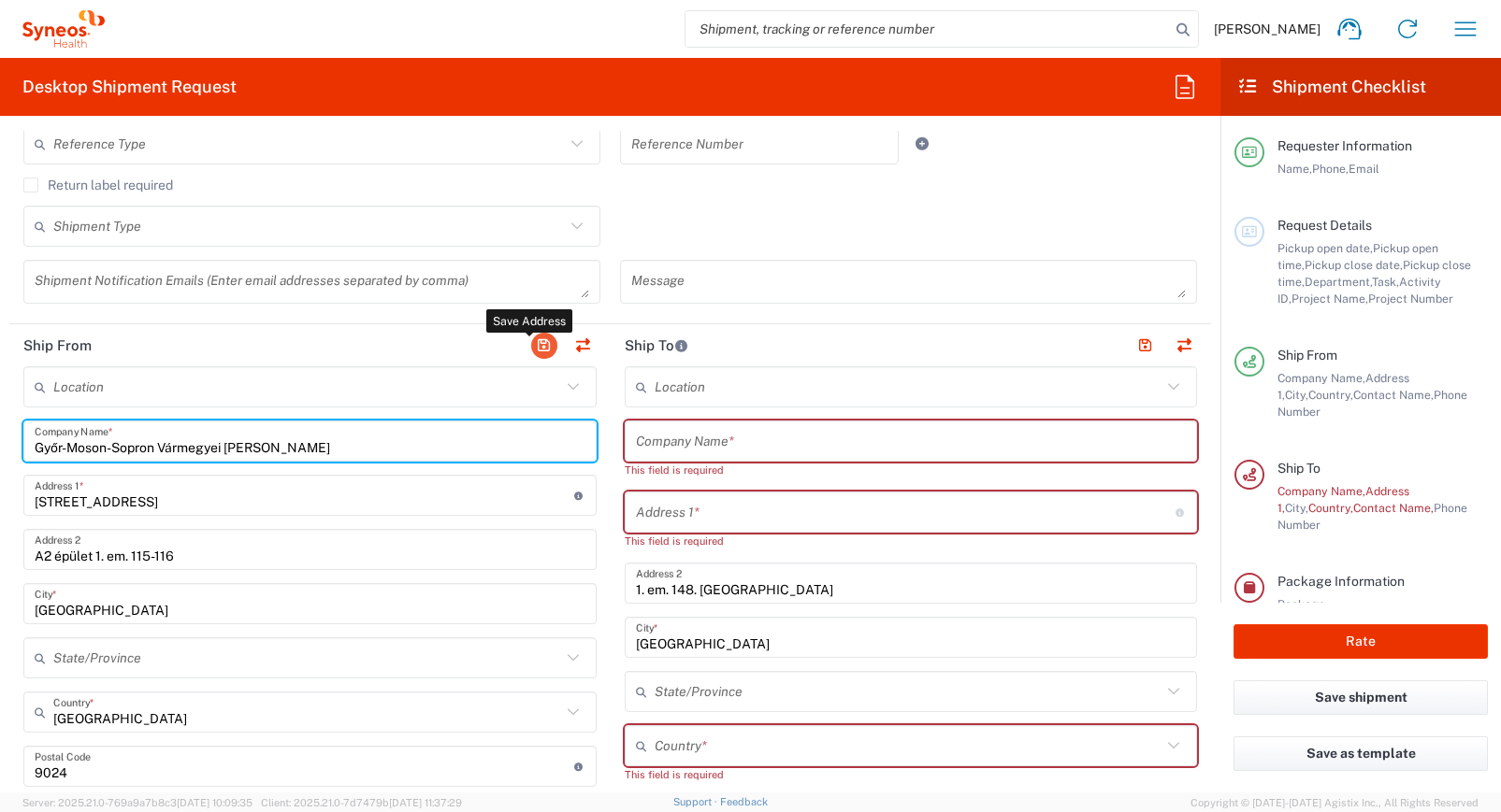
type input "Győr-Moson-Sopron Vármegyei Petz Aladár"
click at [531, 346] on button "button" at bounding box center [545, 346] width 27 height 27
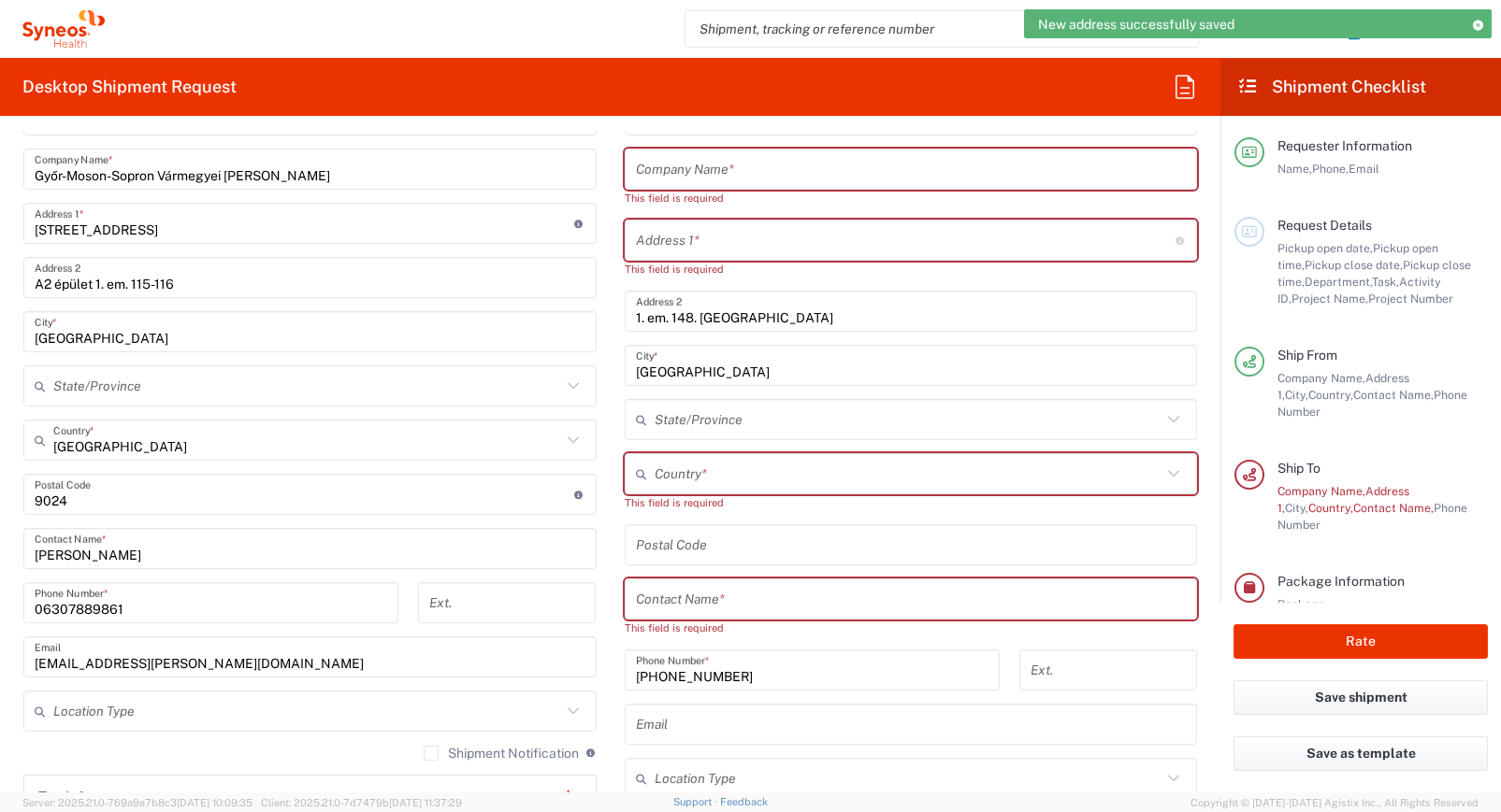
scroll to position [998, 0]
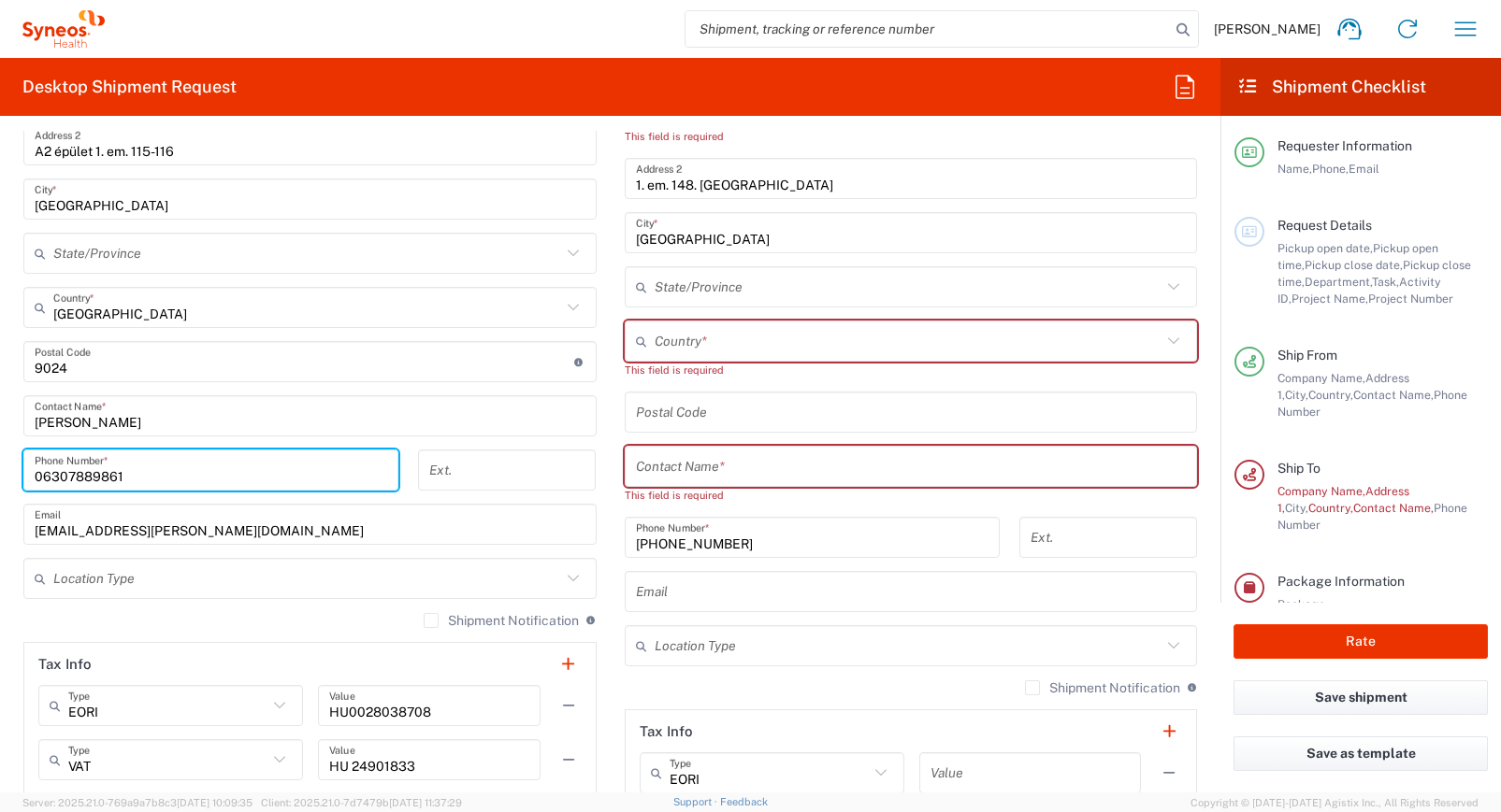
drag, startPoint x: 121, startPoint y: 474, endPoint x: 45, endPoint y: 474, distance: 76.0
click at [45, 474] on input "06307889861" at bounding box center [211, 471] width 353 height 32
paste input "-70/4510-962"
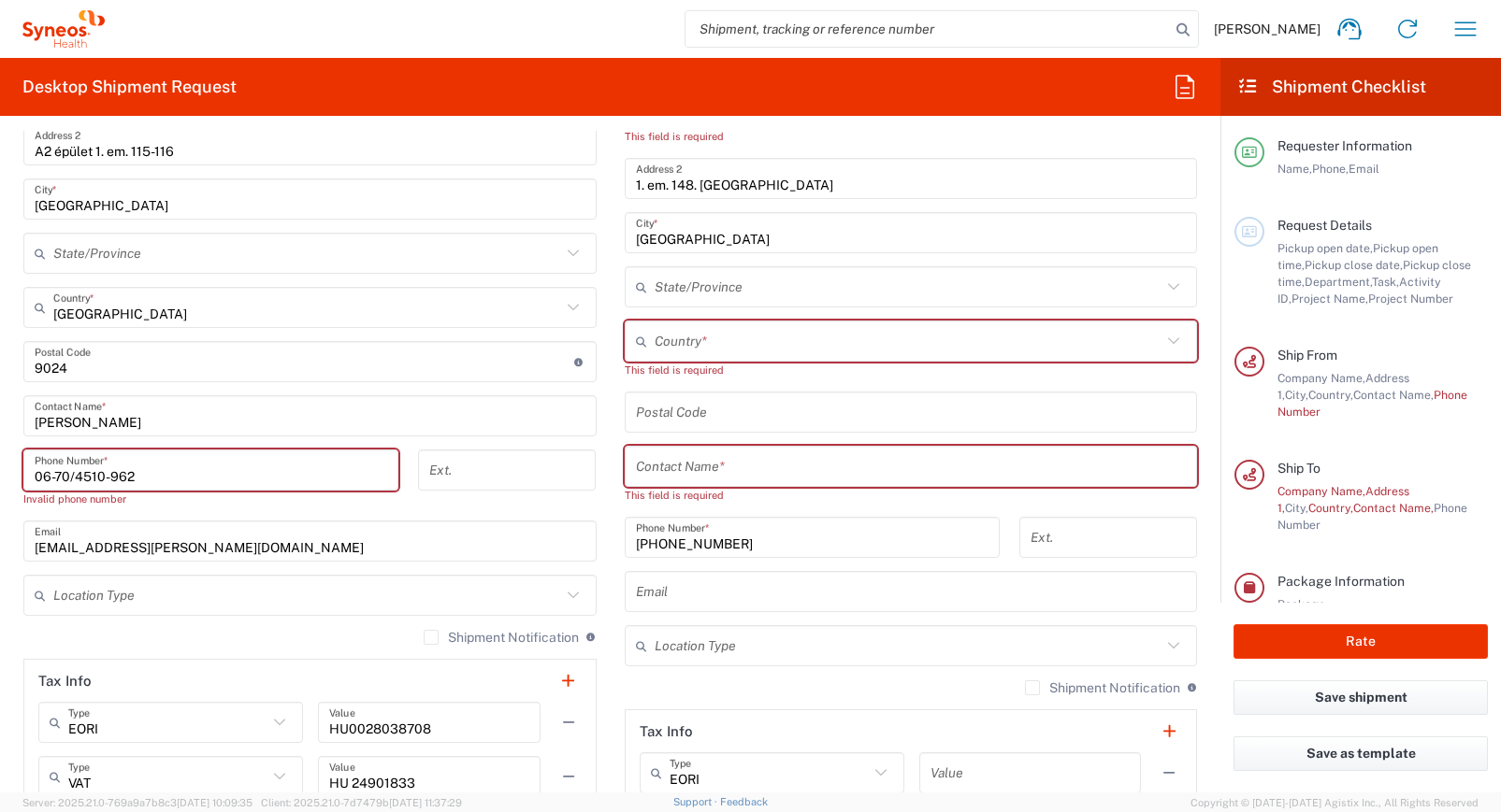
click at [57, 479] on input "06-70/4510-962" at bounding box center [211, 471] width 353 height 32
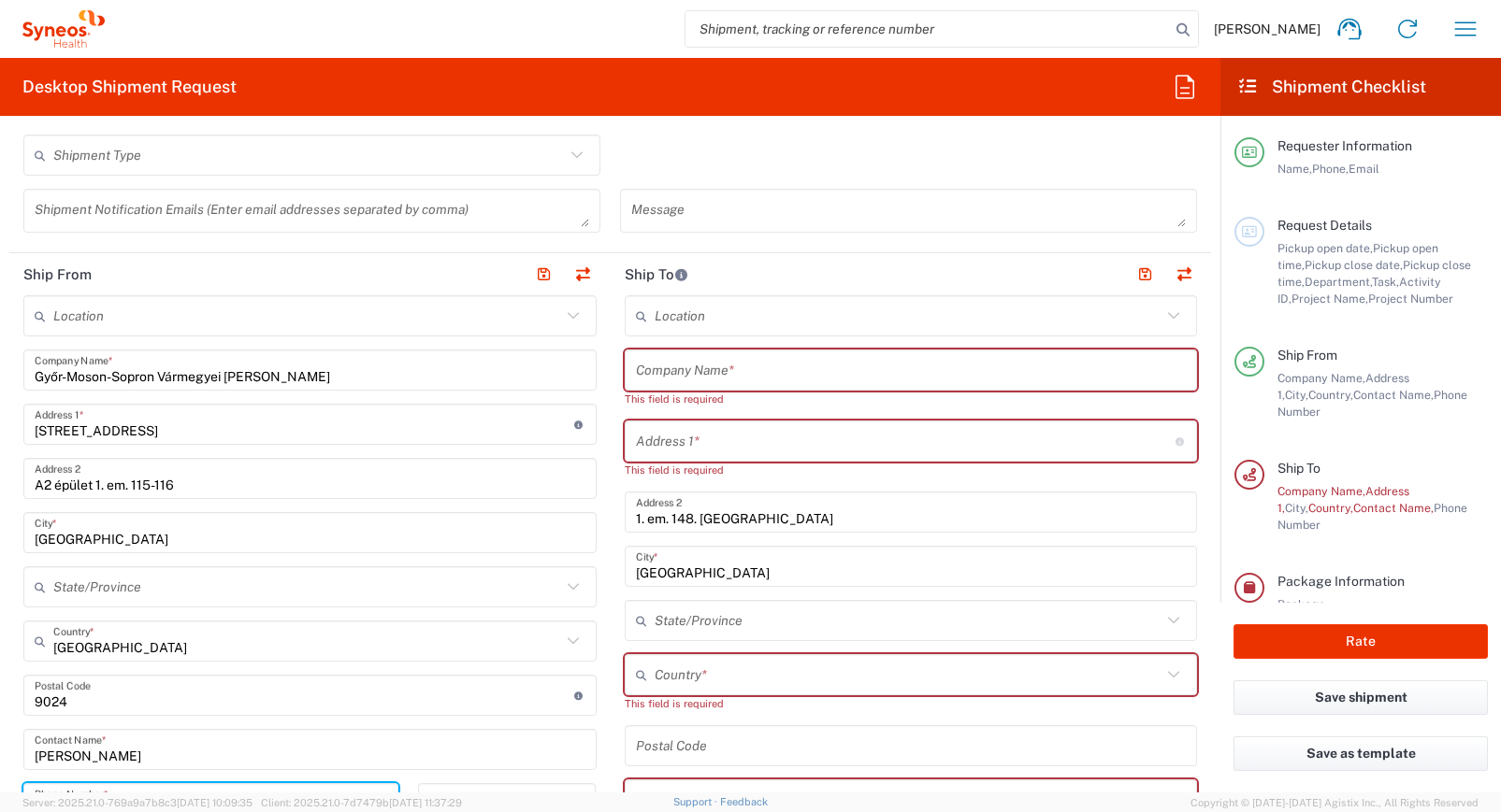
scroll to position [633, 0]
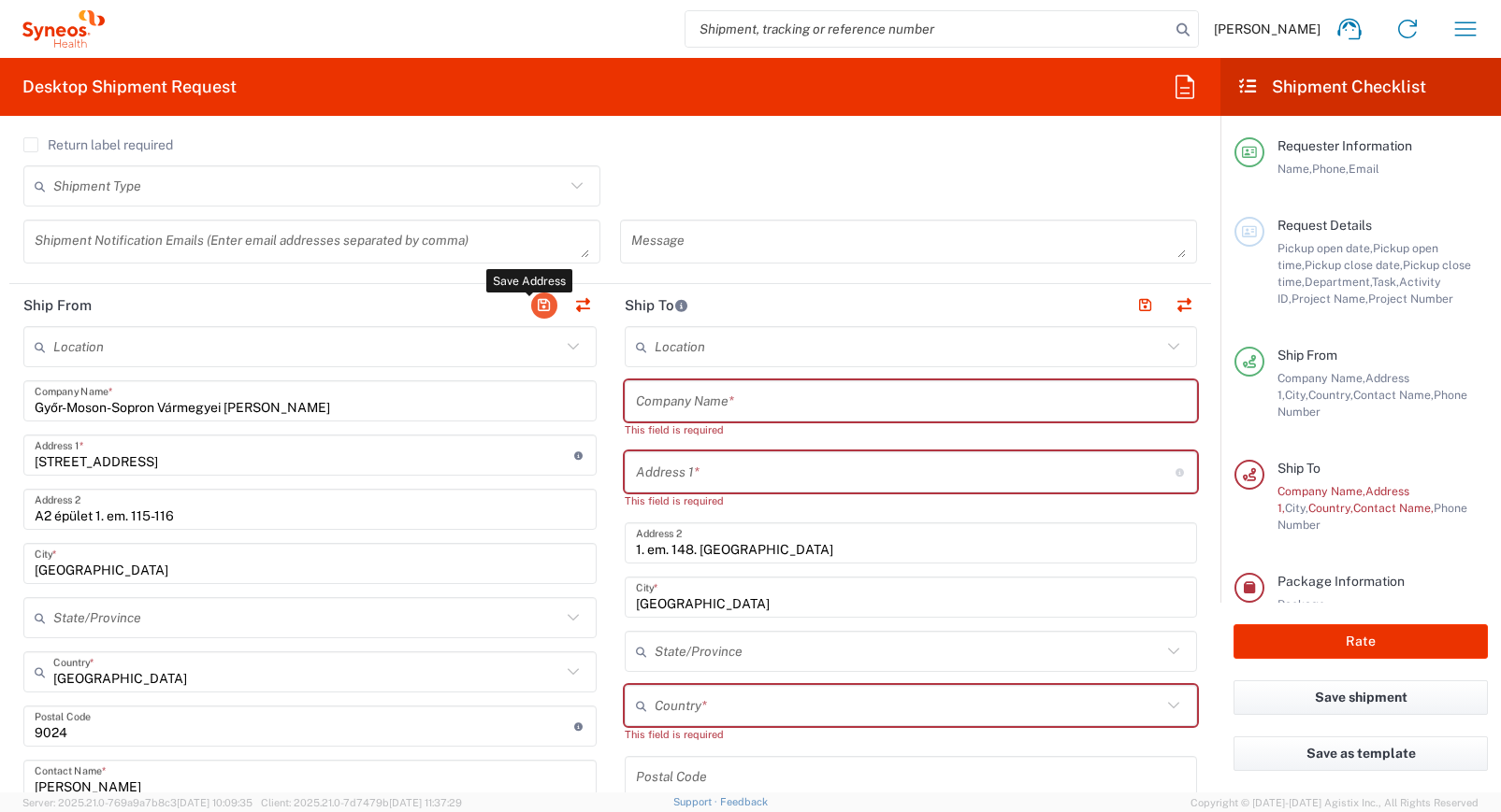
type input "06704510962"
click at [531, 302] on button "button" at bounding box center [545, 305] width 27 height 27
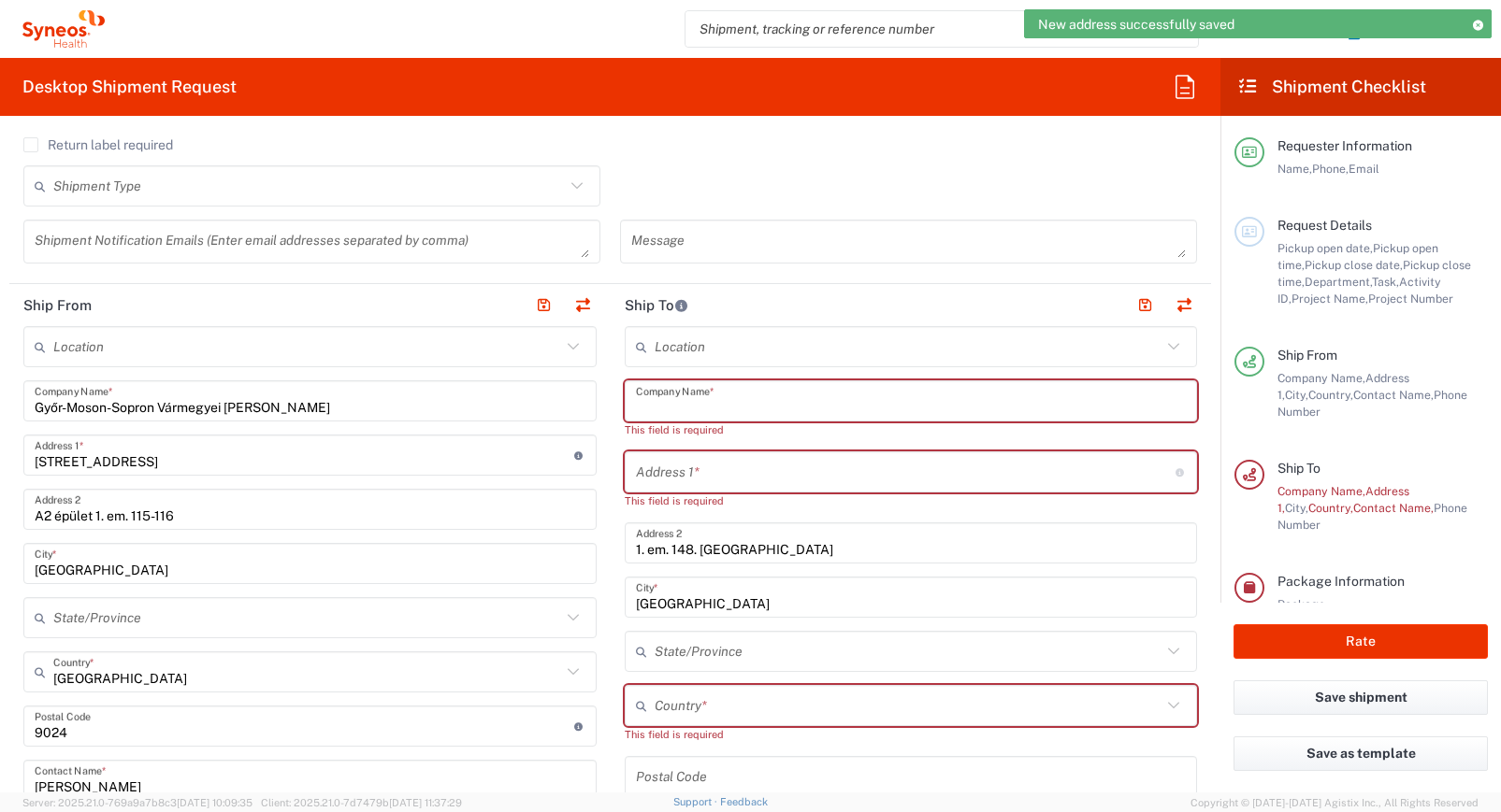
click at [700, 398] on input "text" at bounding box center [911, 401] width 550 height 32
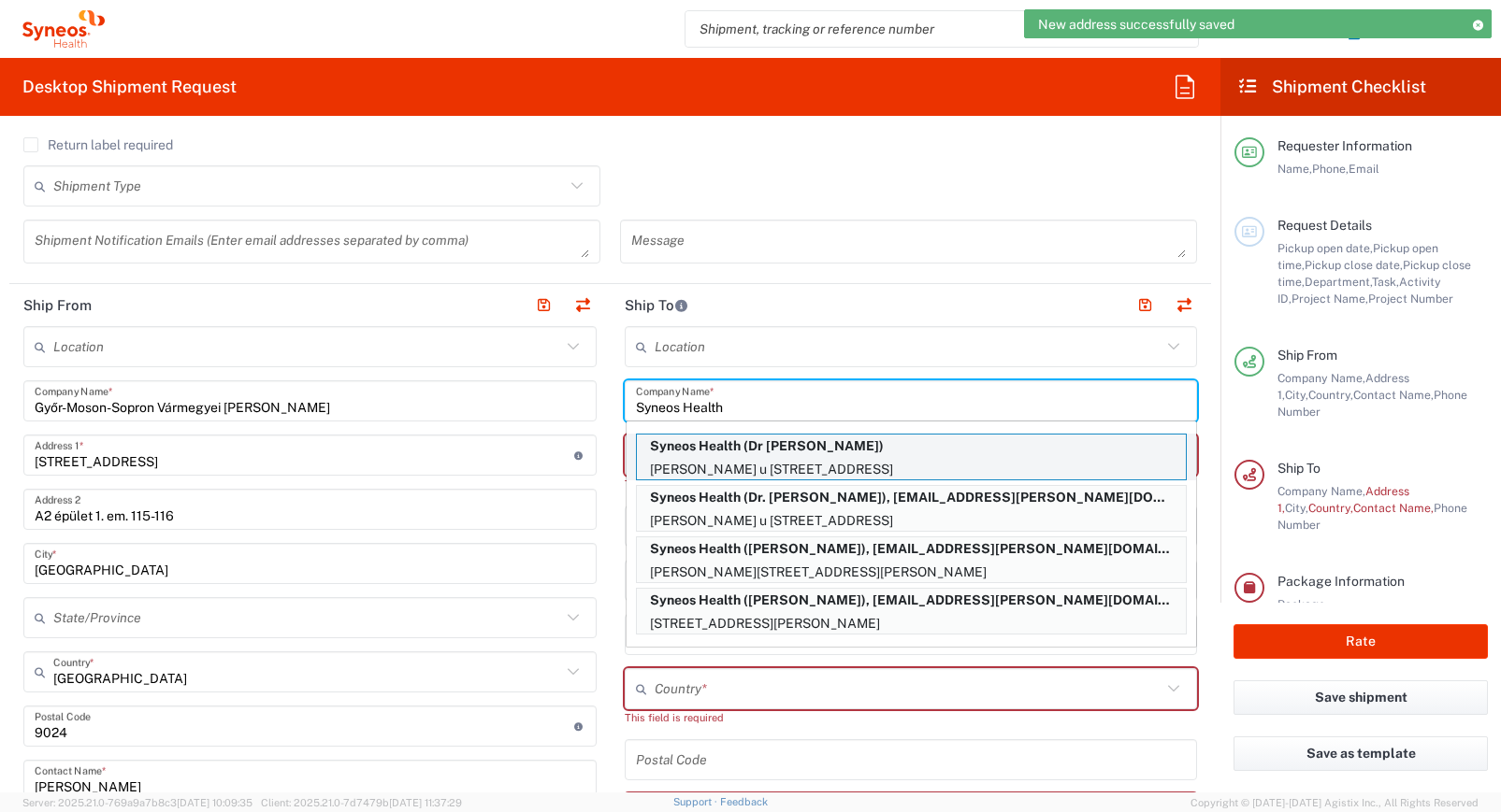
type input "Syneos Health"
click at [700, 458] on p "Vorosmarty Mihaly u 133., Dunavarsany, 2336, HU" at bounding box center [911, 470] width 548 height 24
type input "Vorosmarty Mihaly u 133."
type input "Dunavarsany"
type input "Hungary"
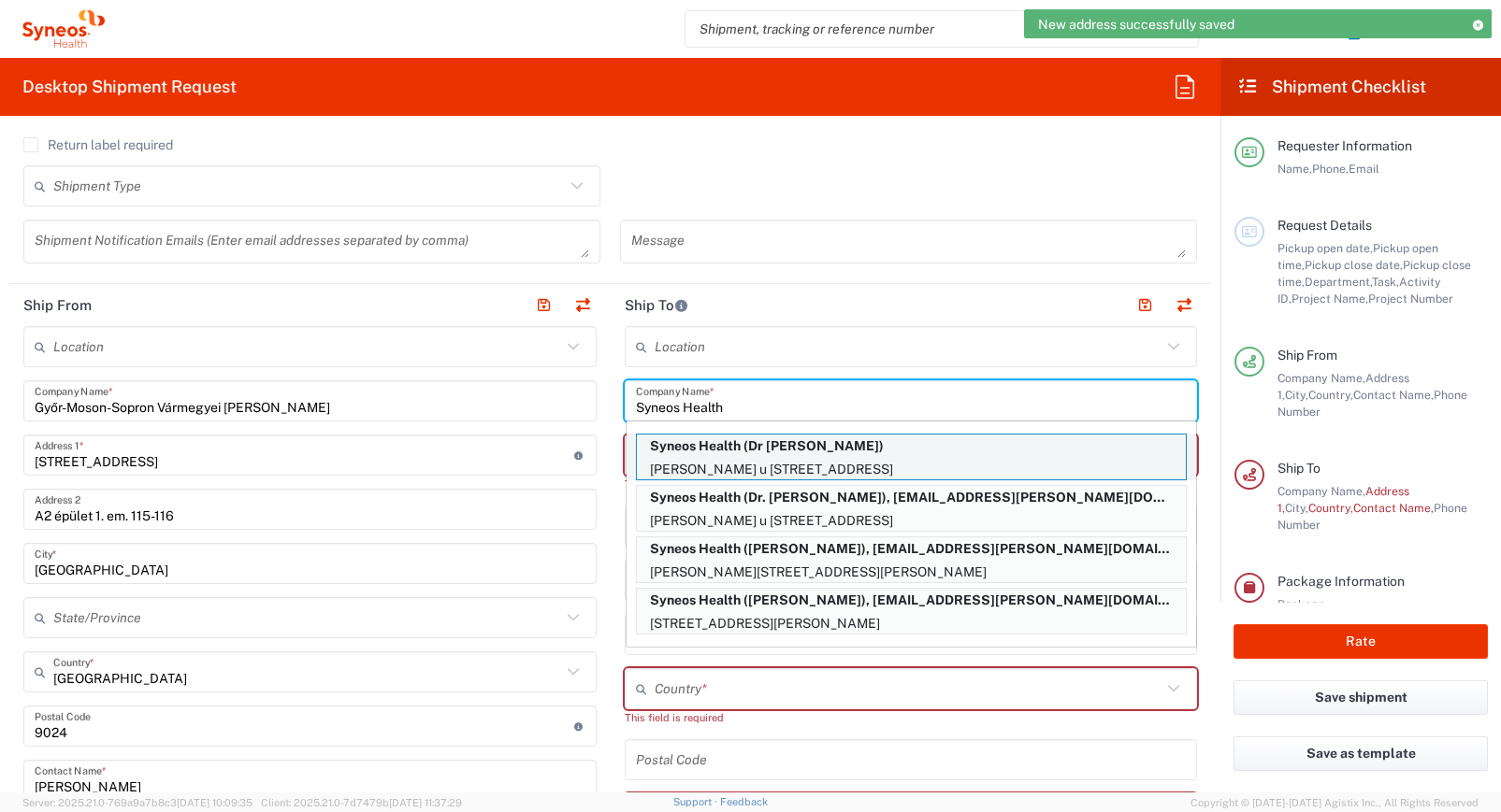
type input "2336"
type input "Dr Molnar David"
type input "06308635226"
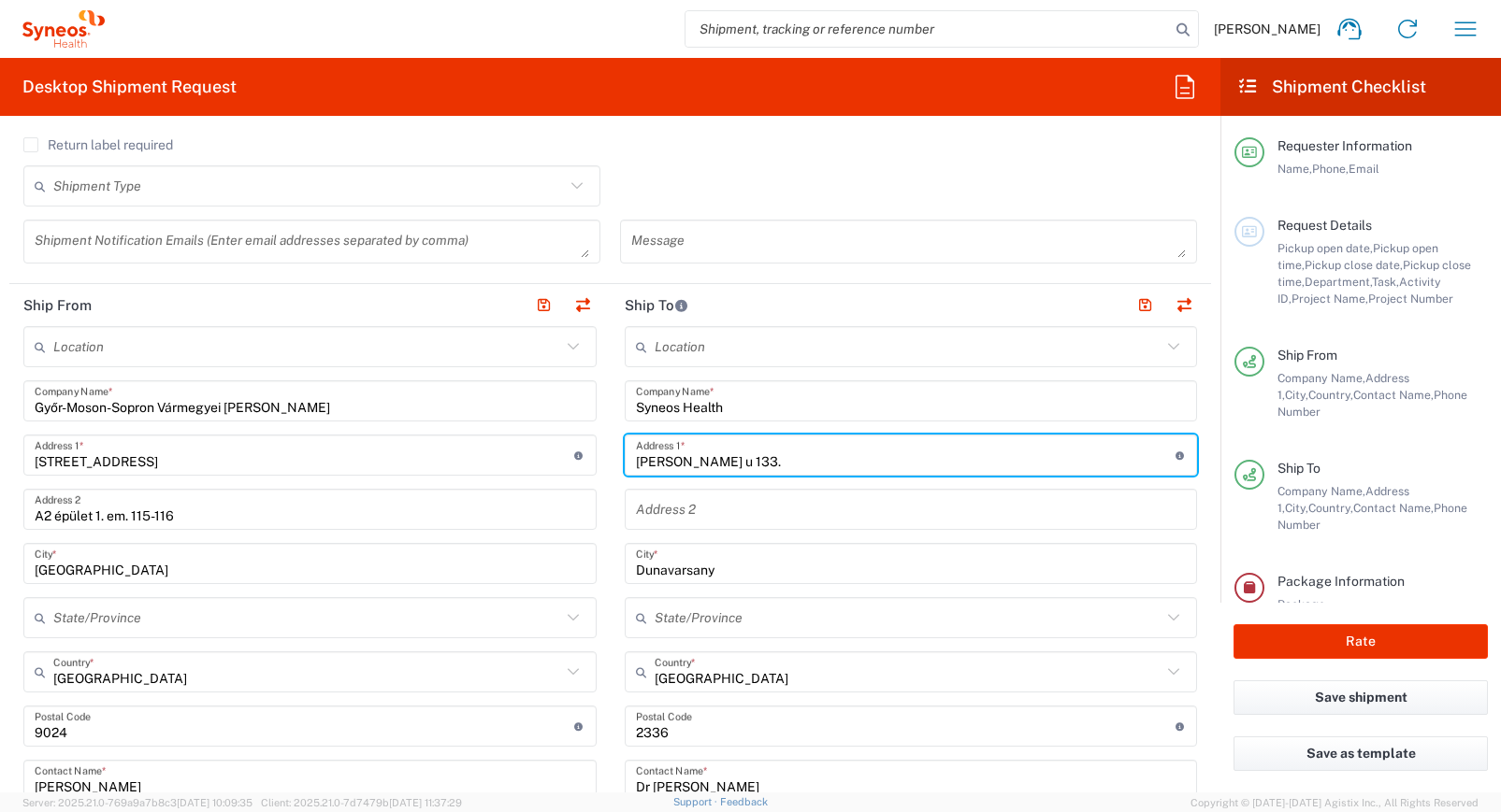
drag, startPoint x: 824, startPoint y: 455, endPoint x: 474, endPoint y: 455, distance: 350.0
click at [474, 455] on div "Ship From Location Addison Whitney LLC-Morrisvile NC US Barcelona-Syneos Health…" at bounding box center [610, 756] width 1201 height 943
type input "H"
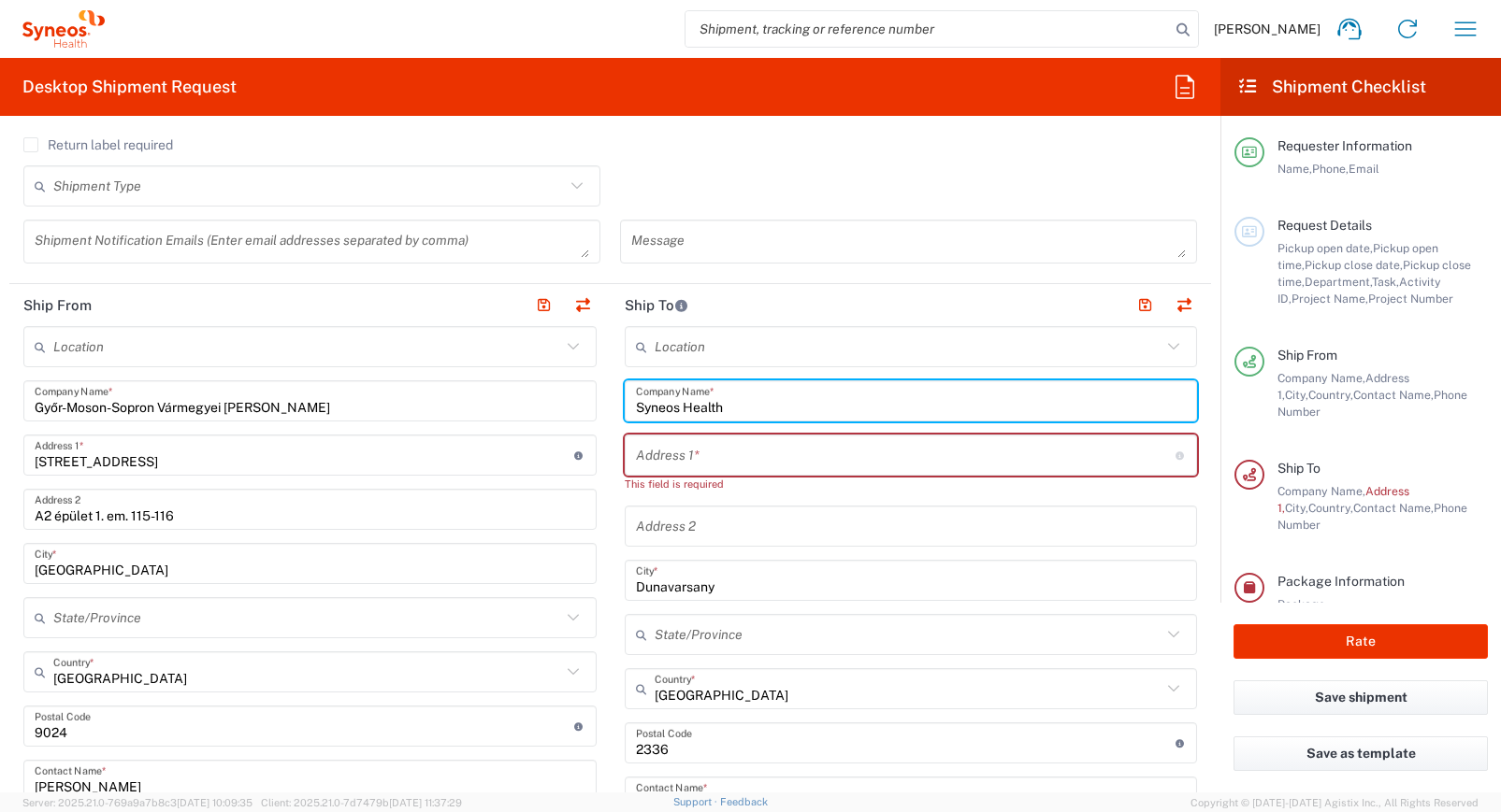
click at [752, 414] on input "Syneos Health" at bounding box center [911, 401] width 550 height 32
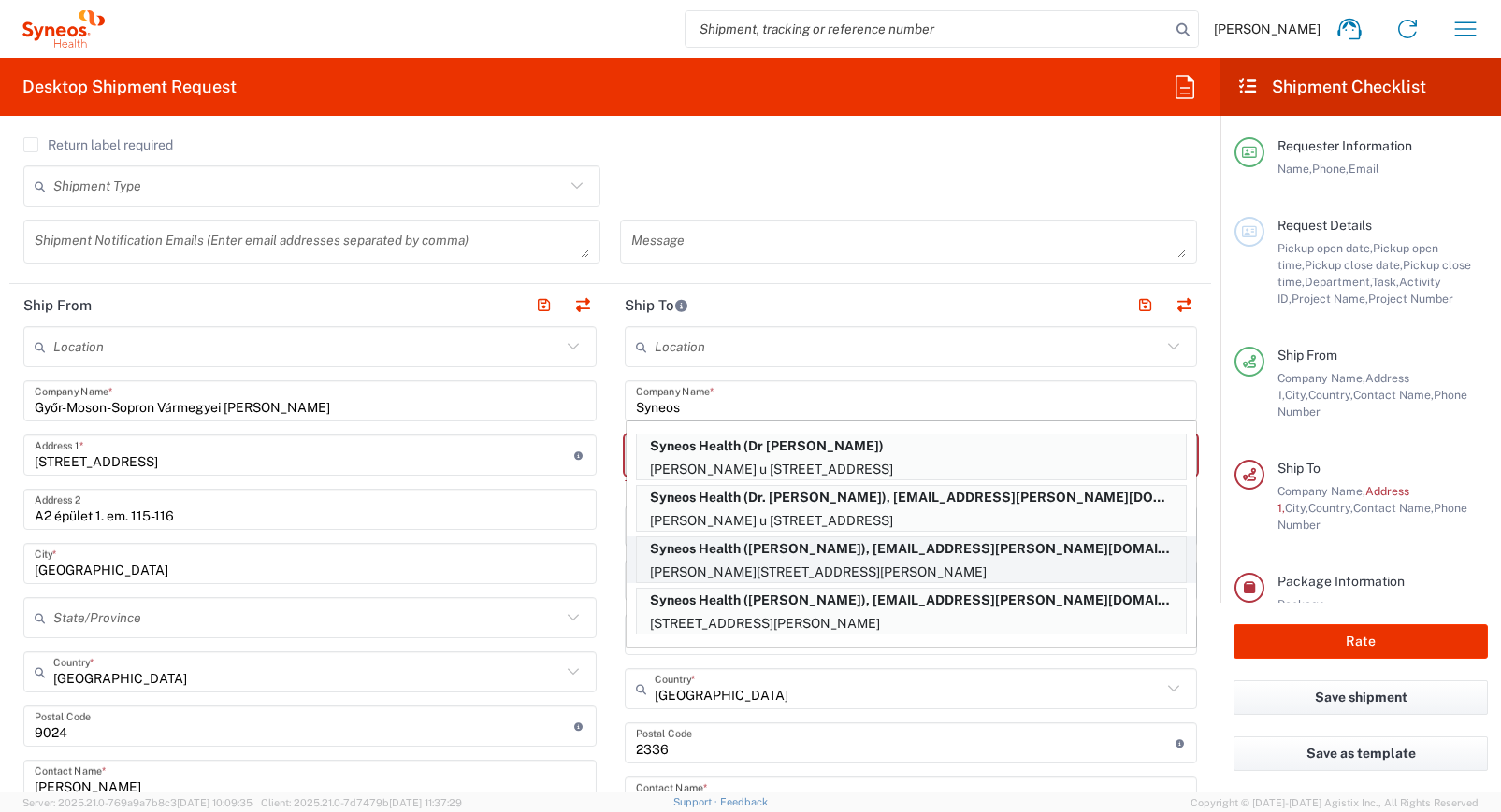
click at [742, 561] on p "Horvat Boldizsar utca 2, 27-es kcs, Budapest, 1142, HU" at bounding box center [911, 572] width 548 height 24
type input "Syneos Health"
type input "Horvat Boldizsar utca 2"
type input "27-es kcs"
type input "Budapest"
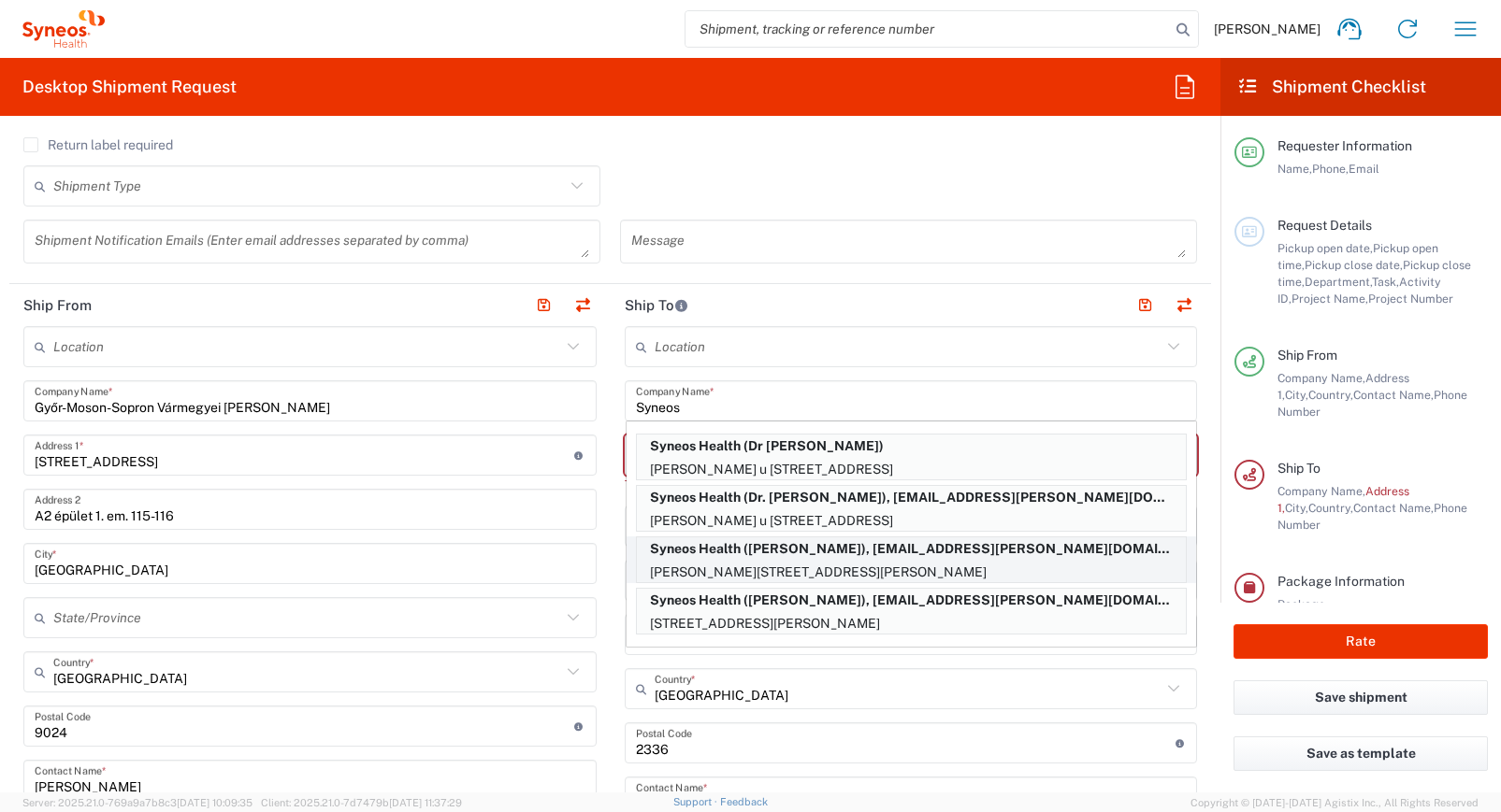
type input "1142"
type input "Reka Papp"
type input "06307889861"
type input "reka.papp@syneoshealth.com"
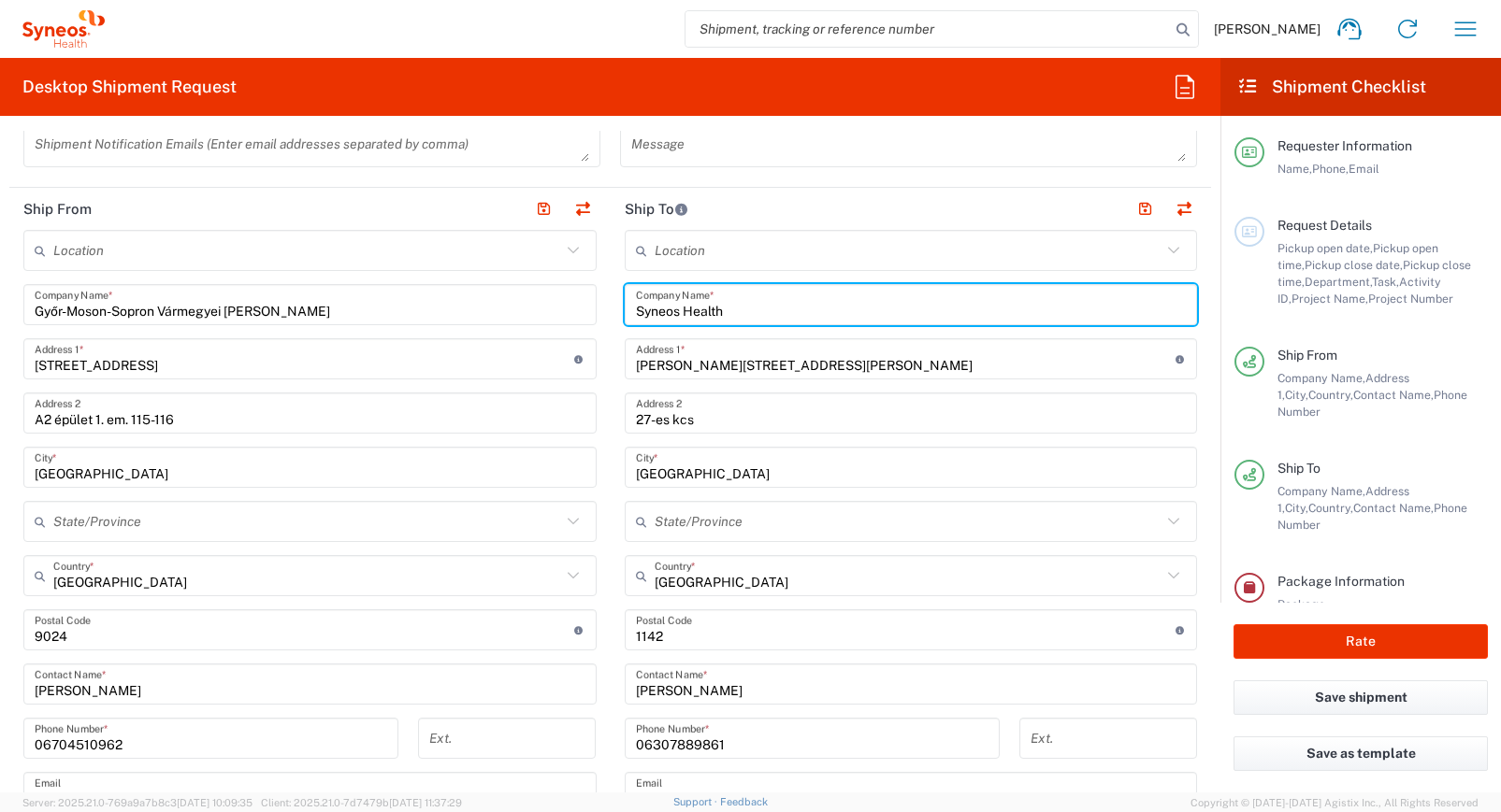
scroll to position [735, 0]
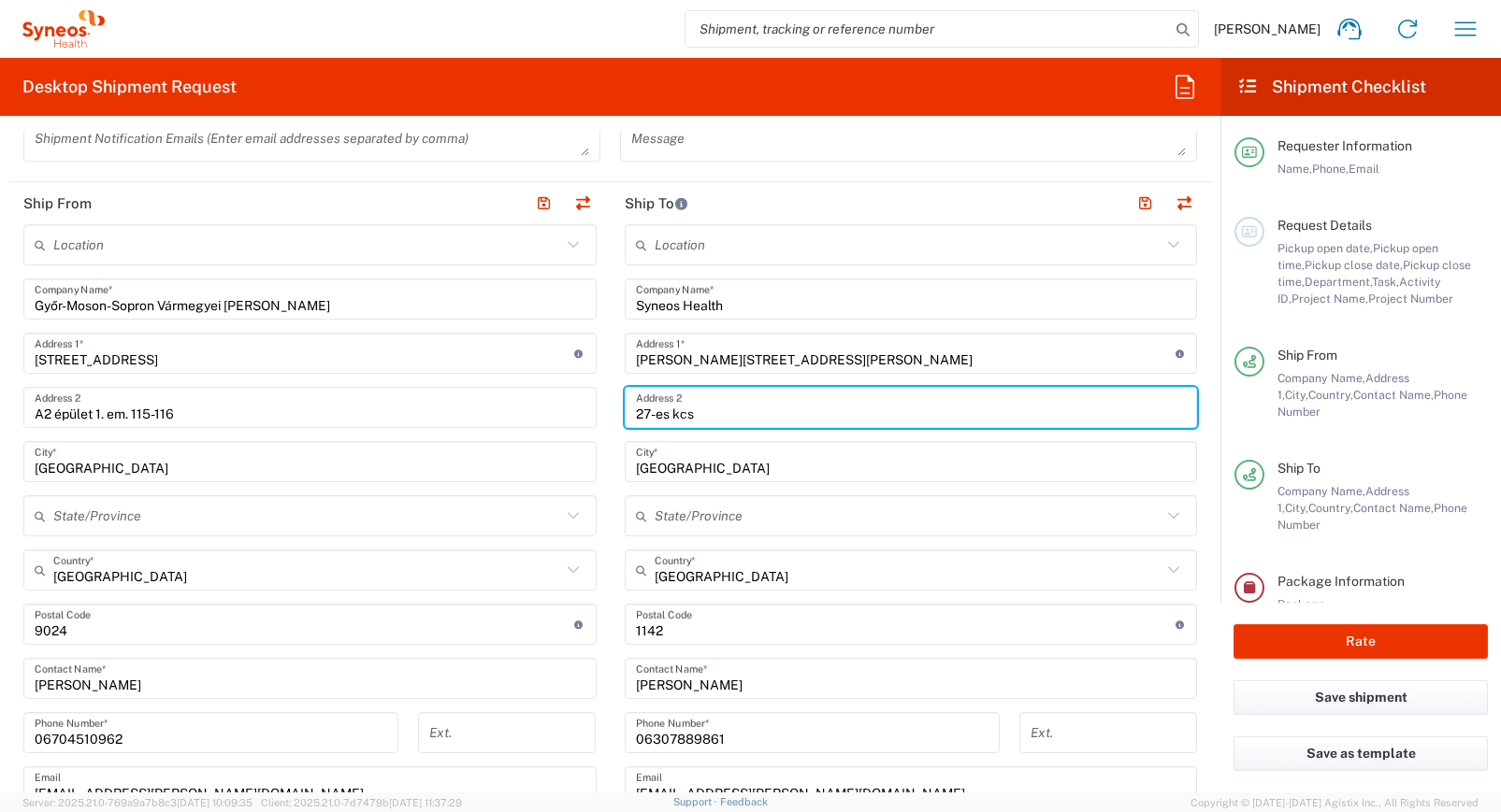
click at [694, 417] on input "27-es kcs" at bounding box center [911, 408] width 550 height 32
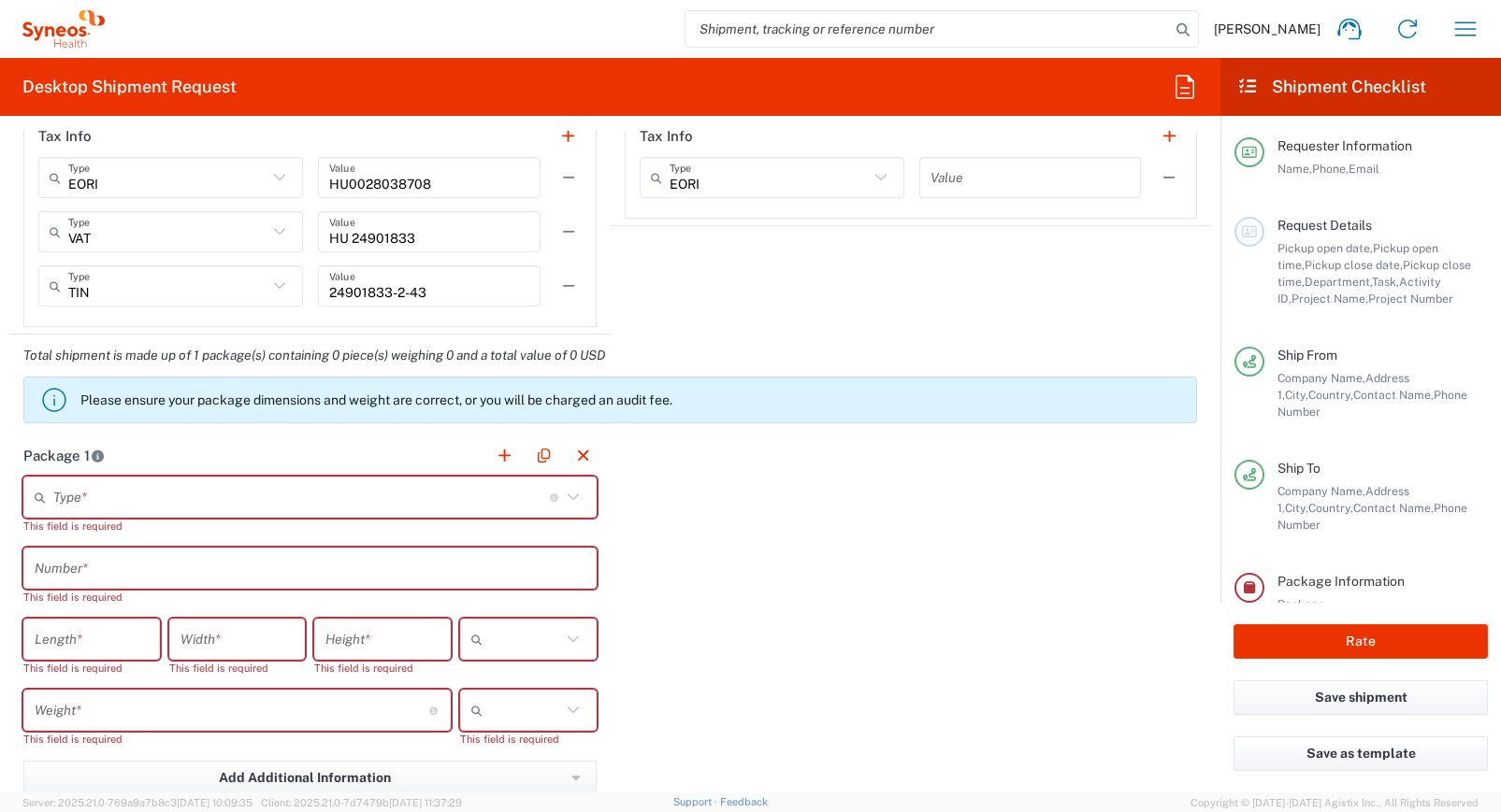
scroll to position [1716, 0]
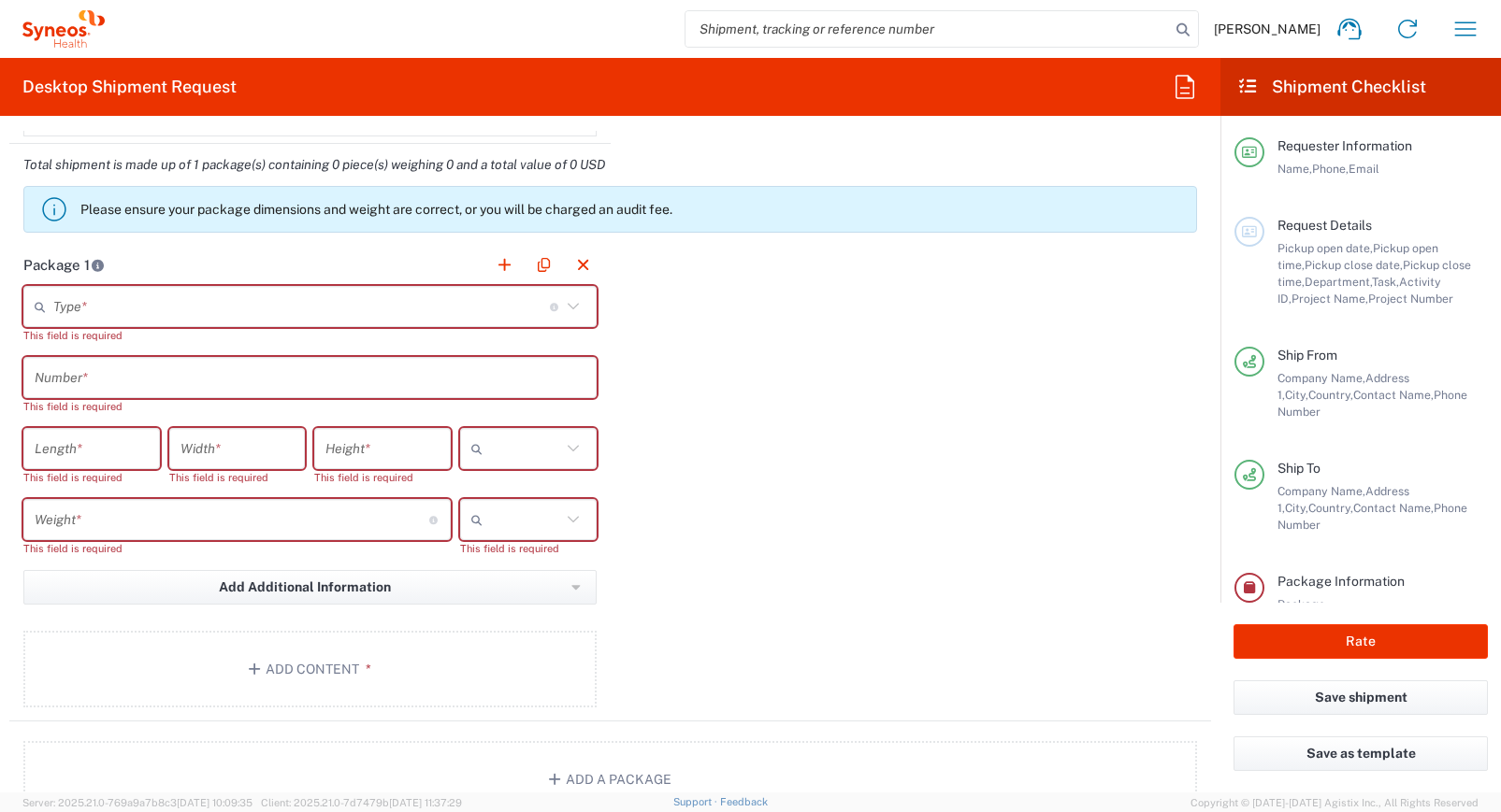
type input "27-es kcs, 7. emelet"
click at [181, 297] on input "text" at bounding box center [301, 306] width 496 height 32
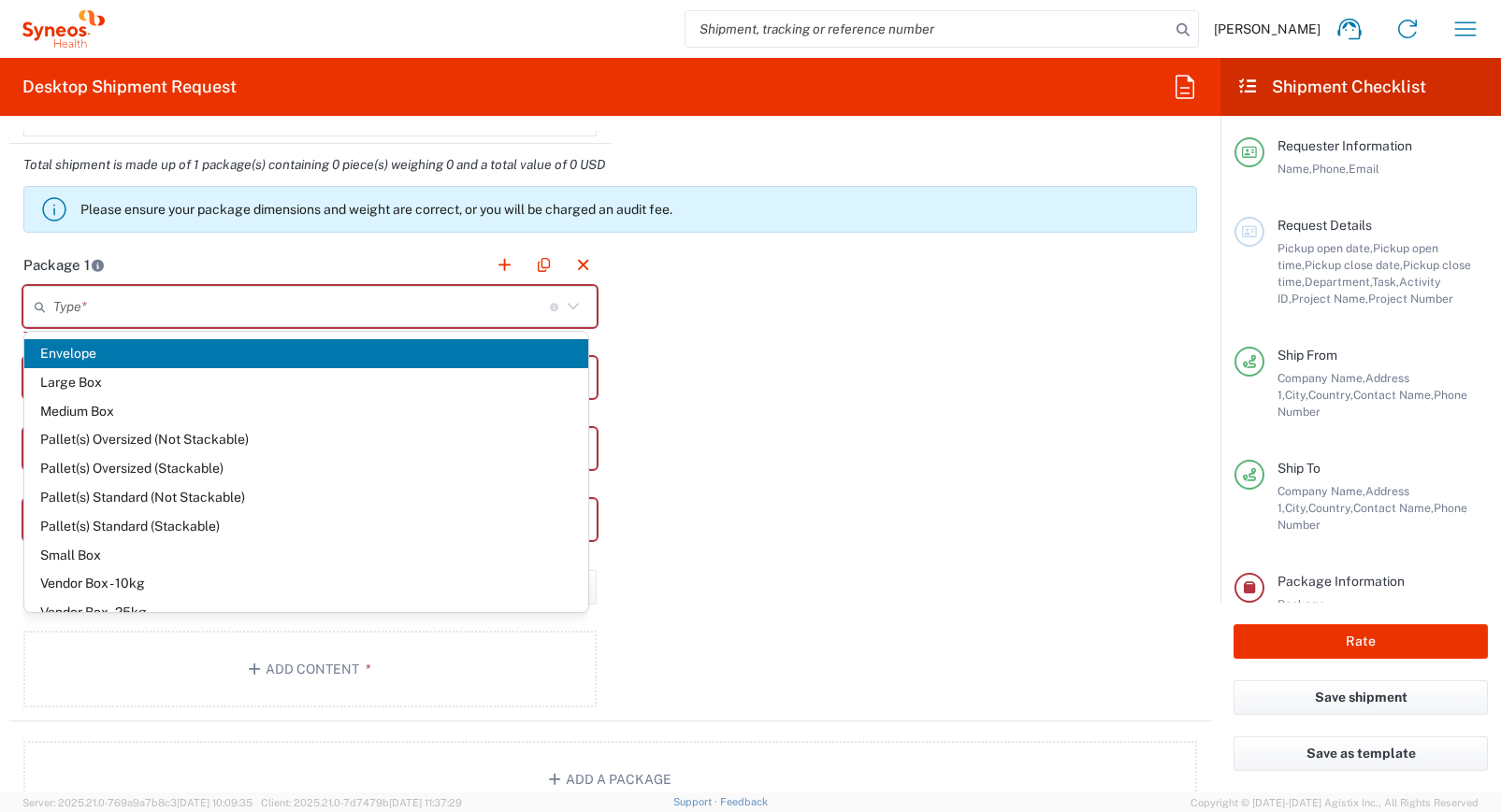
click at [111, 351] on span "Envelope" at bounding box center [306, 354] width 564 height 29
type input "Envelope"
type input "1"
type input "9.5"
type input "12.5"
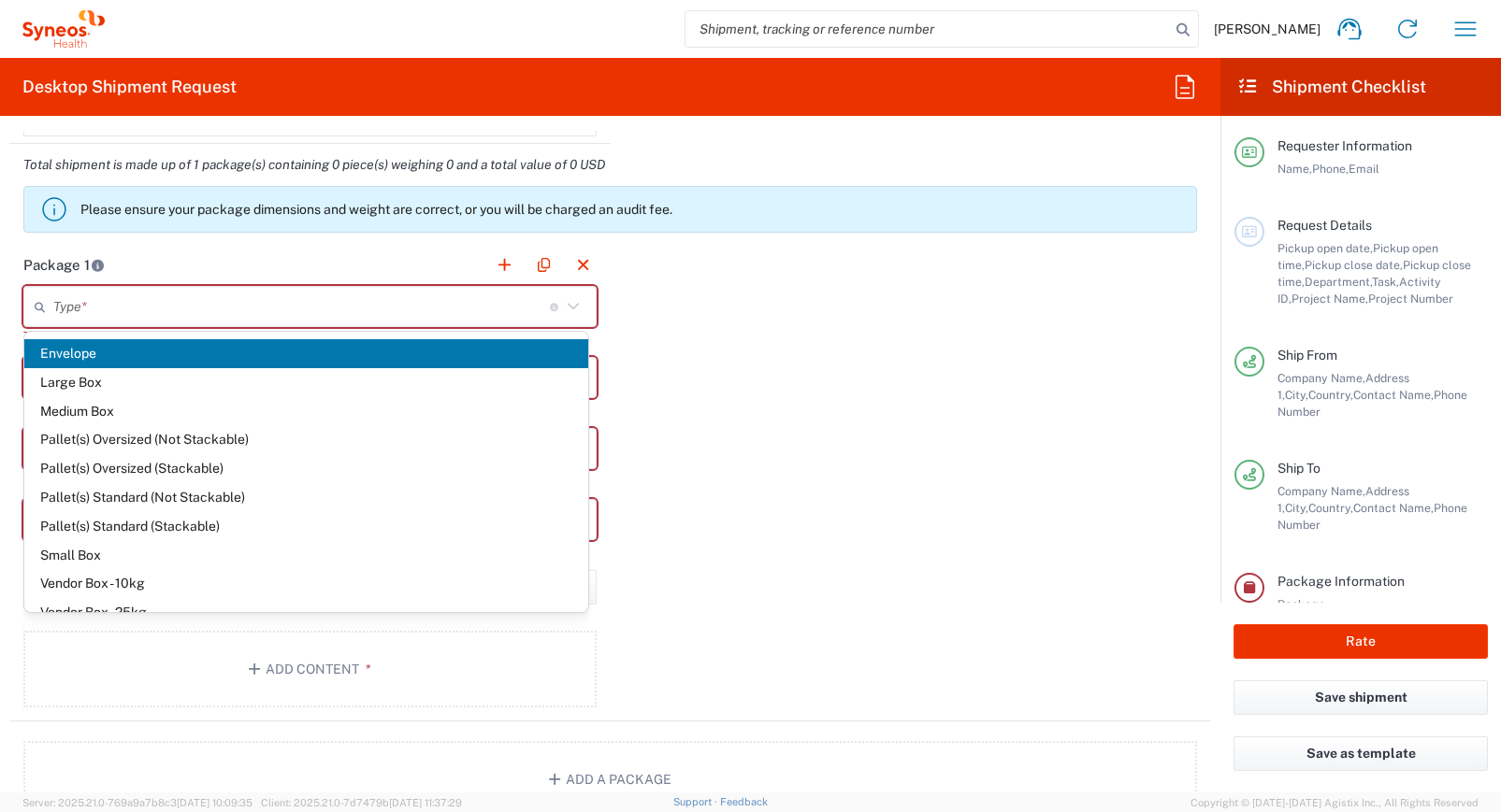
type input "0.25"
type input "in"
type input "0.45"
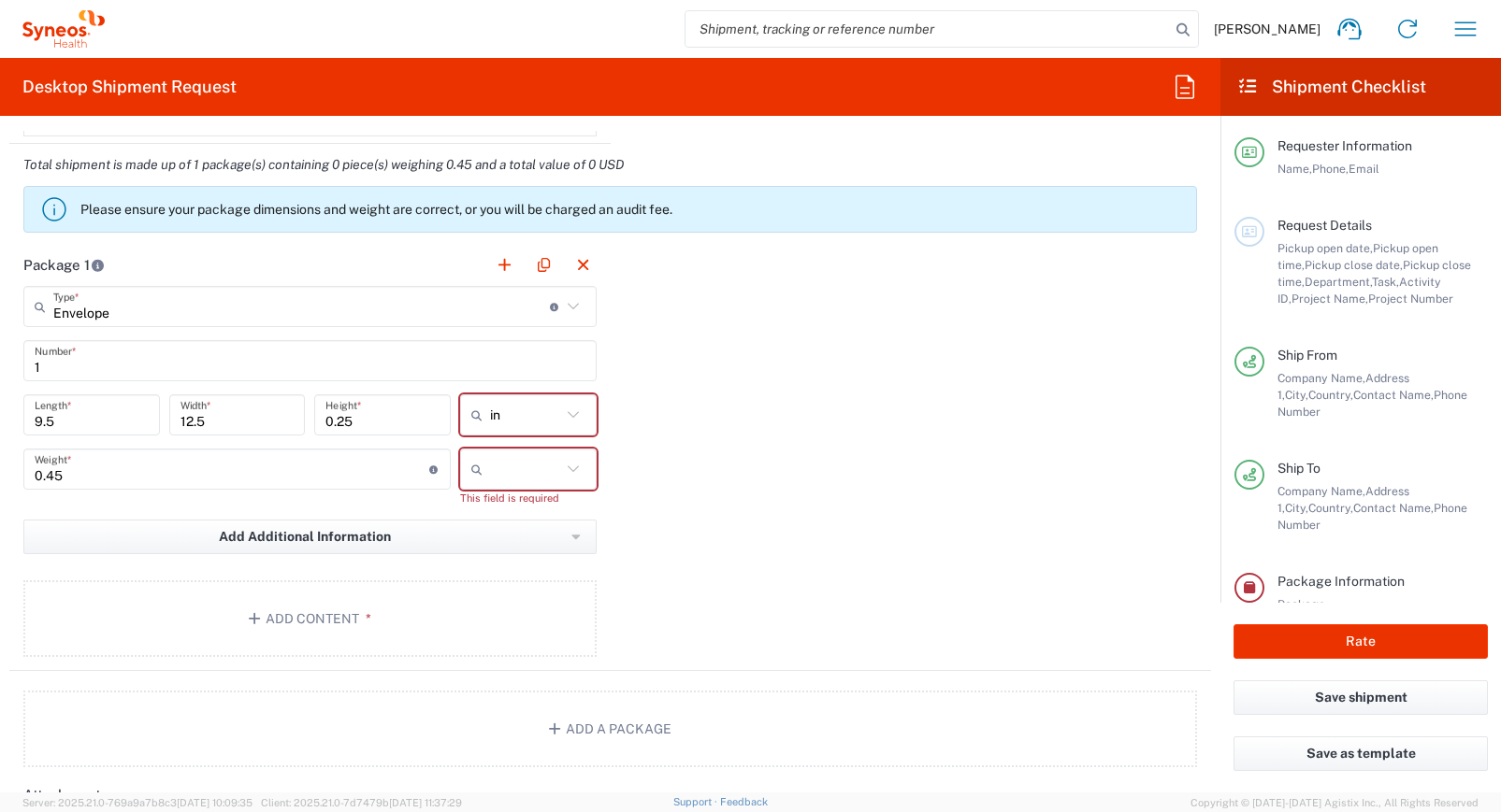
click at [576, 419] on icon at bounding box center [573, 415] width 25 height 25
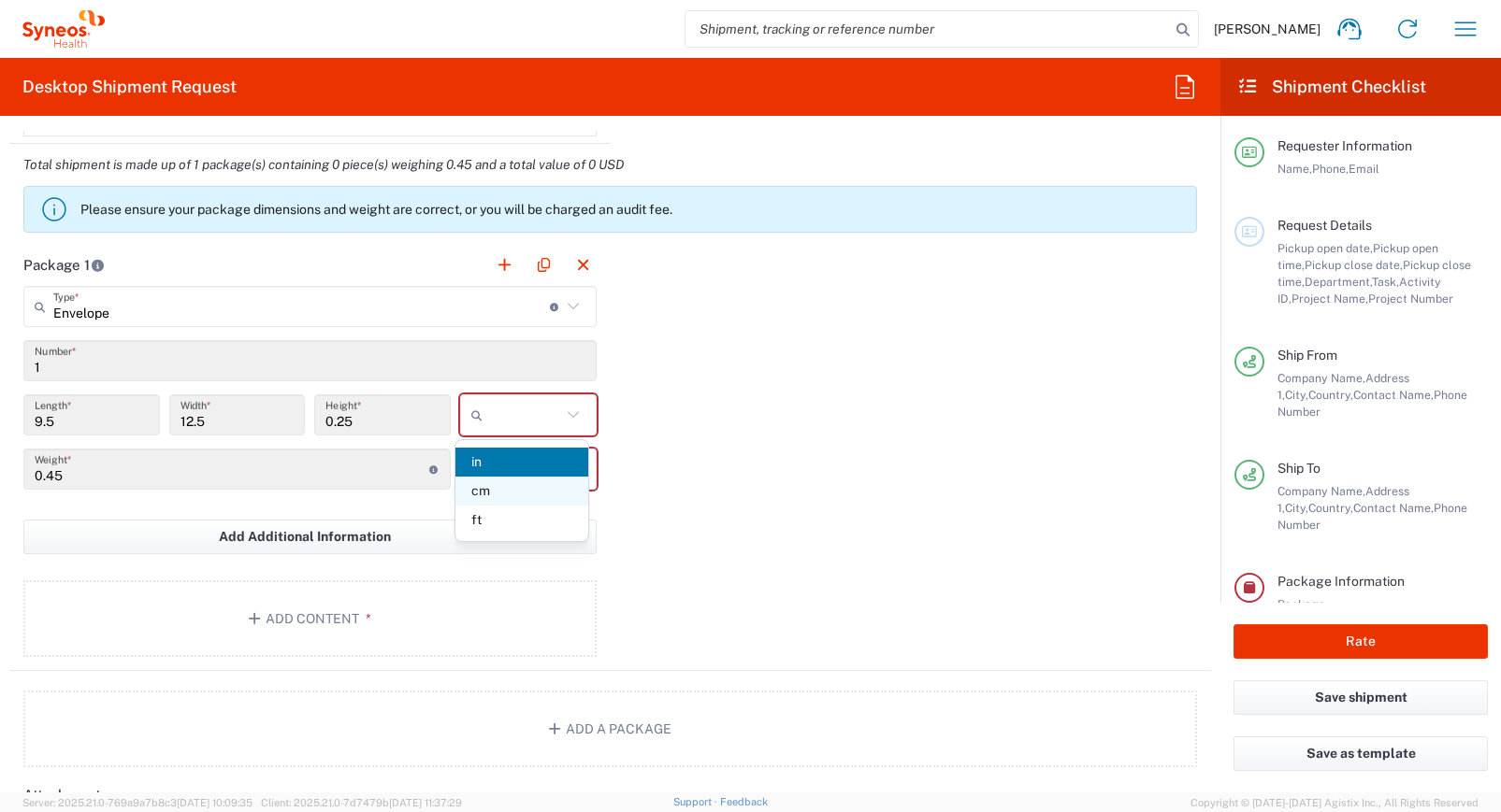
click at [507, 488] on span "cm" at bounding box center [522, 491] width 133 height 29
type input "24.13"
type input "31.75"
type input "0.64"
type input "cm"
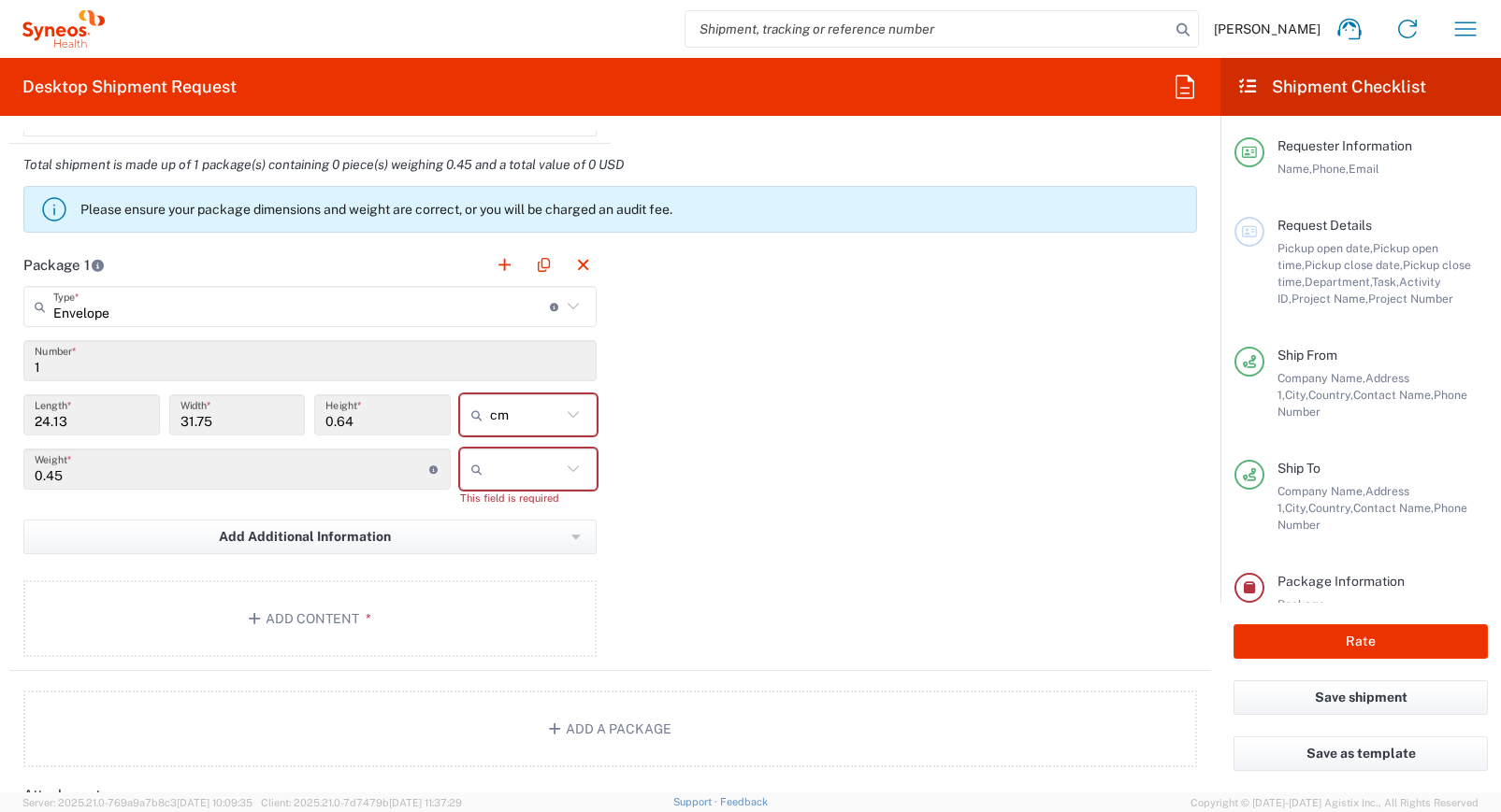
click at [564, 473] on icon at bounding box center [573, 470] width 25 height 25
click at [491, 518] on span "kgs" at bounding box center [522, 516] width 133 height 29
type input "kgs"
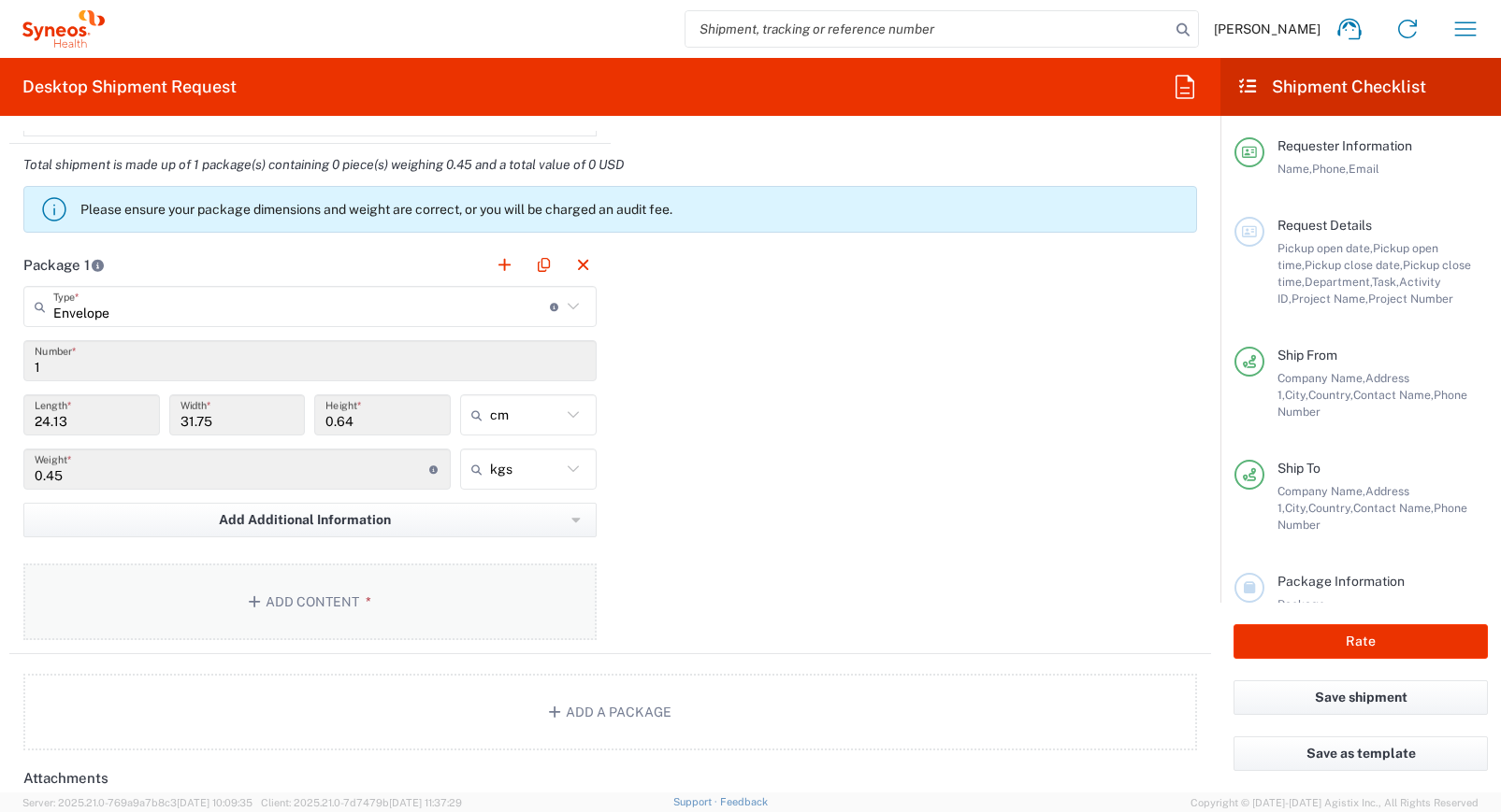
click at [251, 604] on icon "button" at bounding box center [257, 602] width 17 height 13
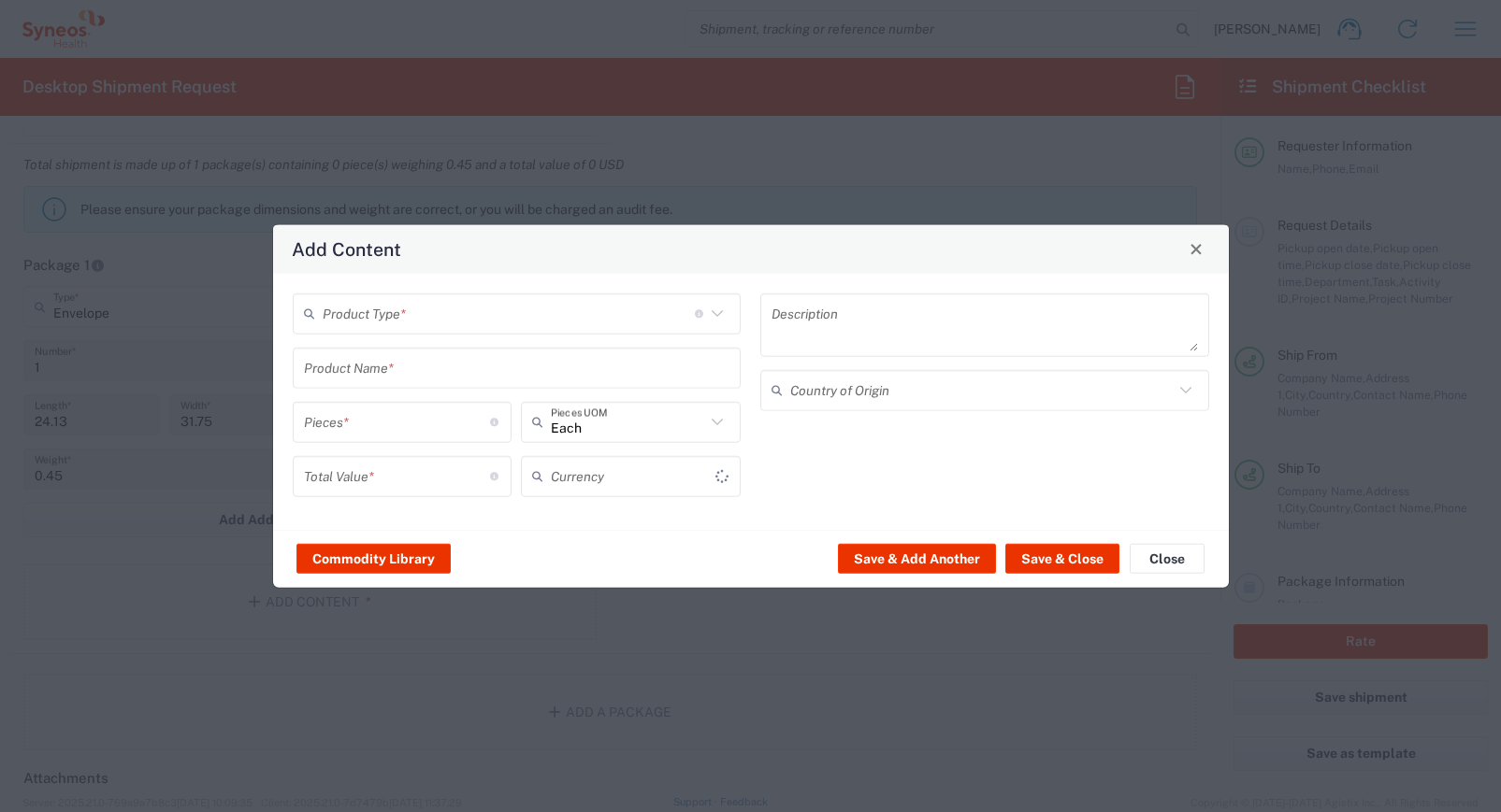
type input "US Dollar"
click at [430, 323] on input "text" at bounding box center [509, 313] width 372 height 32
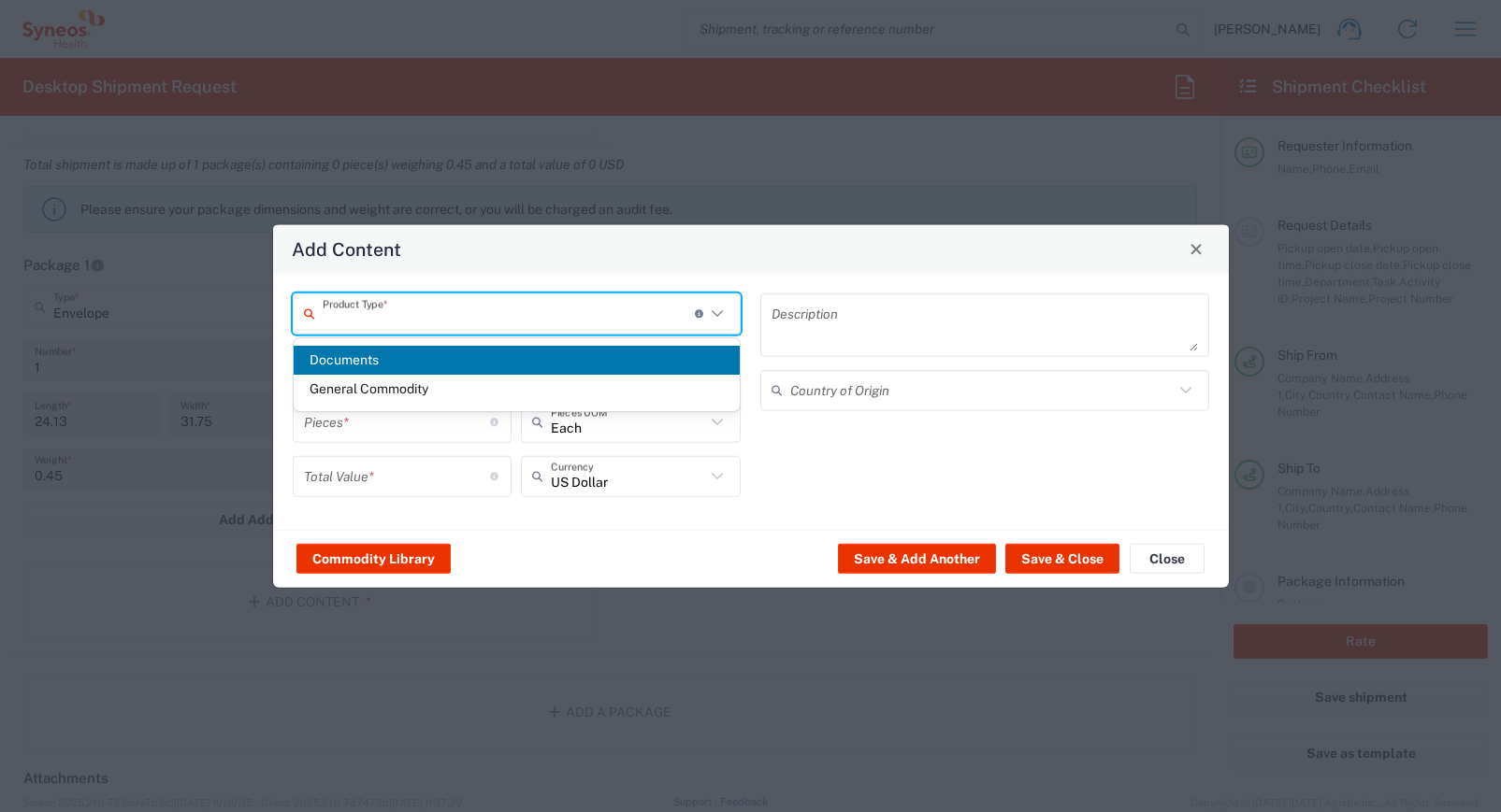
click at [403, 362] on span "Documents" at bounding box center [516, 360] width 447 height 29
type input "Documents"
type input "1"
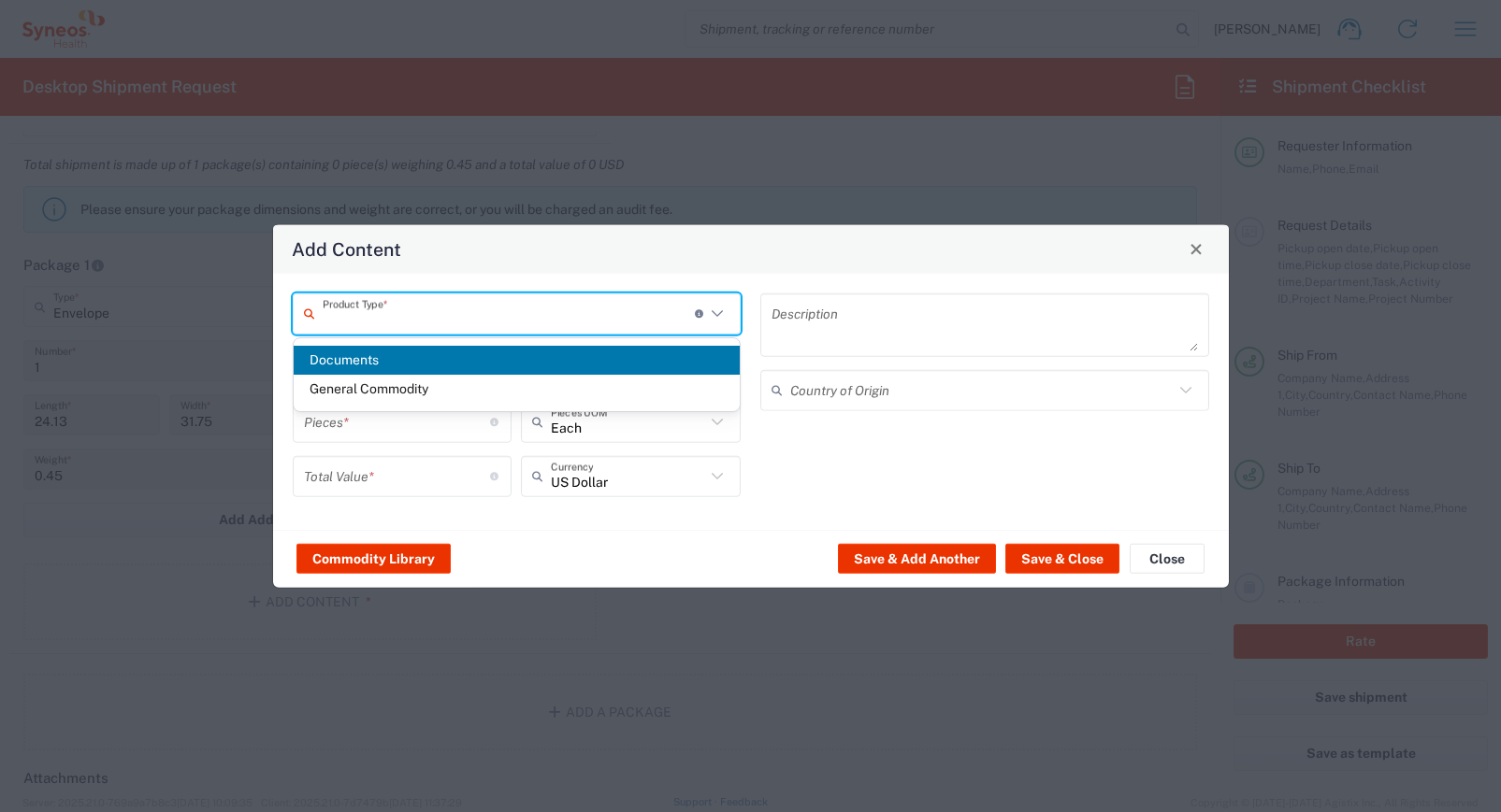
type textarea "Documents"
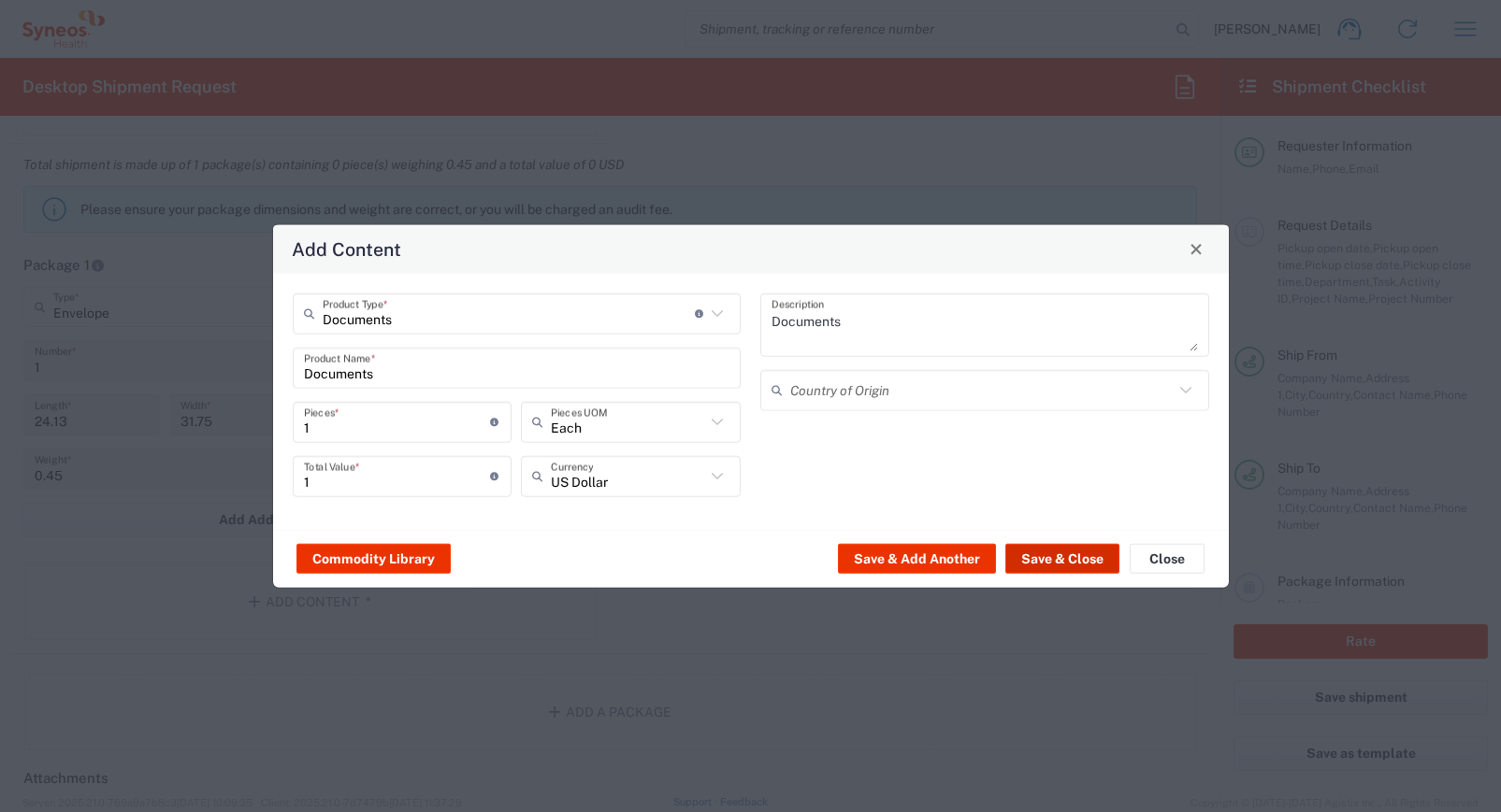
click at [1045, 550] on button "Save & Close" at bounding box center [1062, 560] width 114 height 30
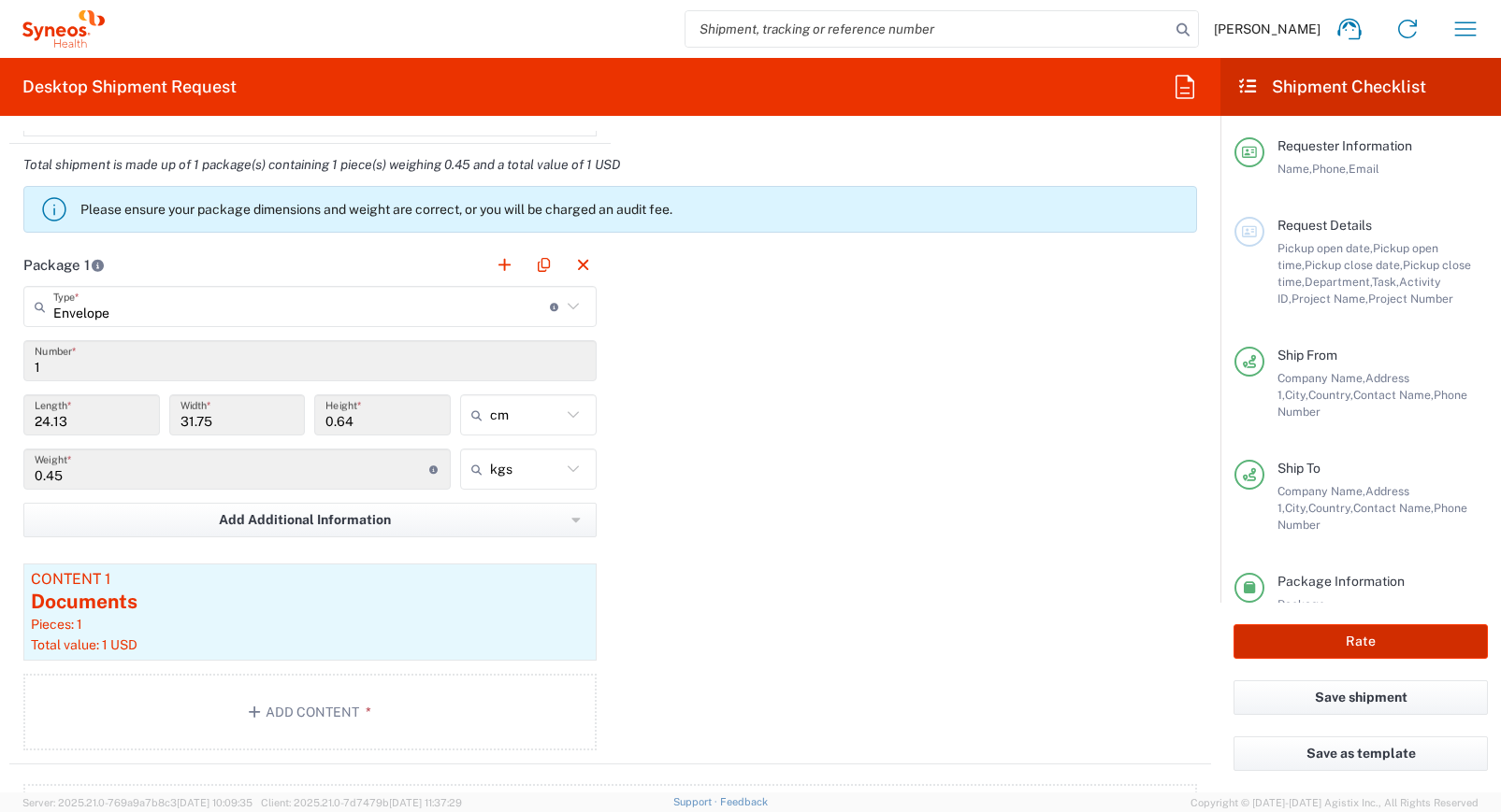
click at [1342, 638] on button "Rate" at bounding box center [1361, 641] width 254 height 34
type input "3235"
type input "7042921A"
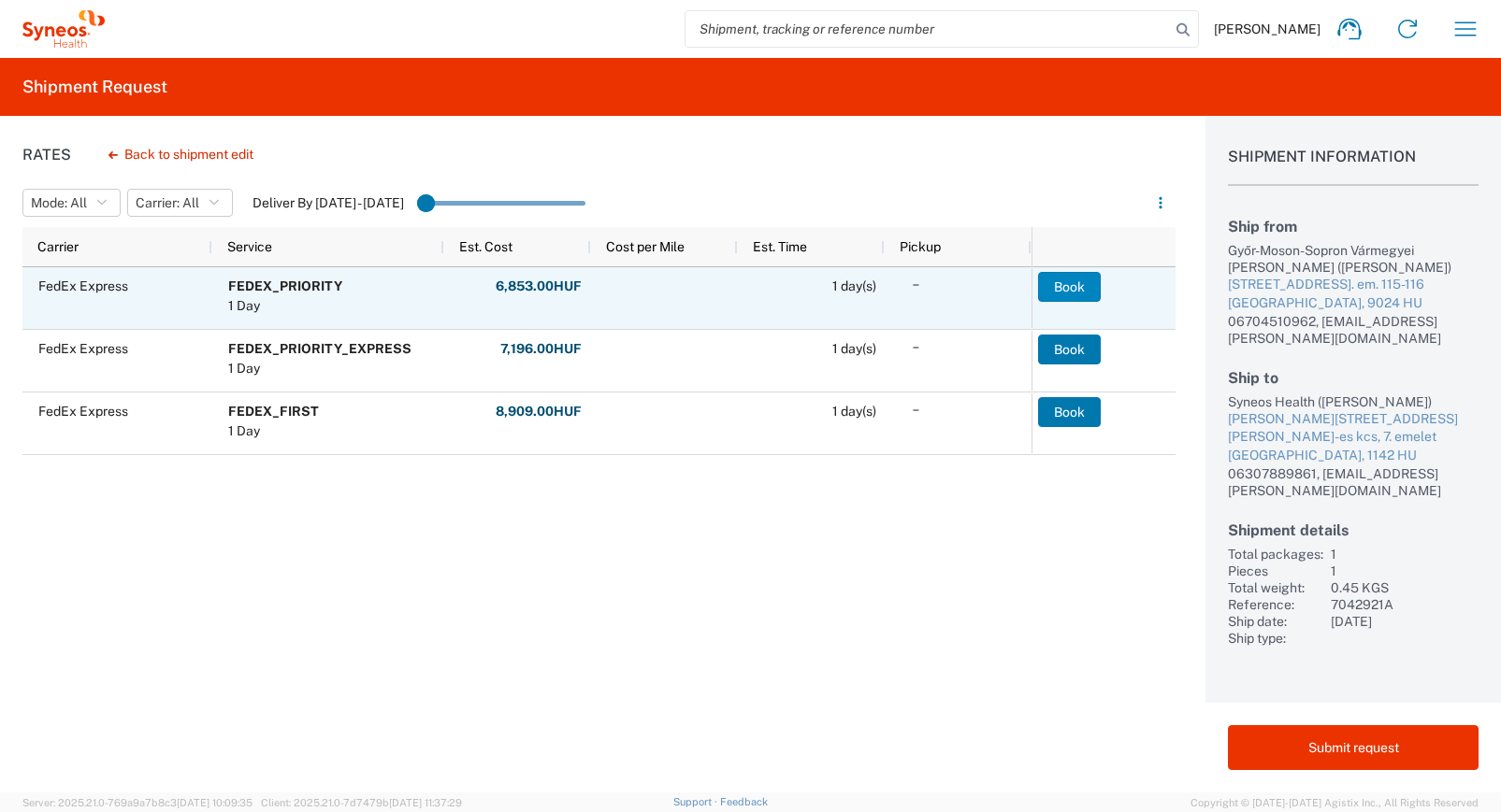
click at [1063, 283] on button "Book" at bounding box center [1069, 287] width 63 height 30
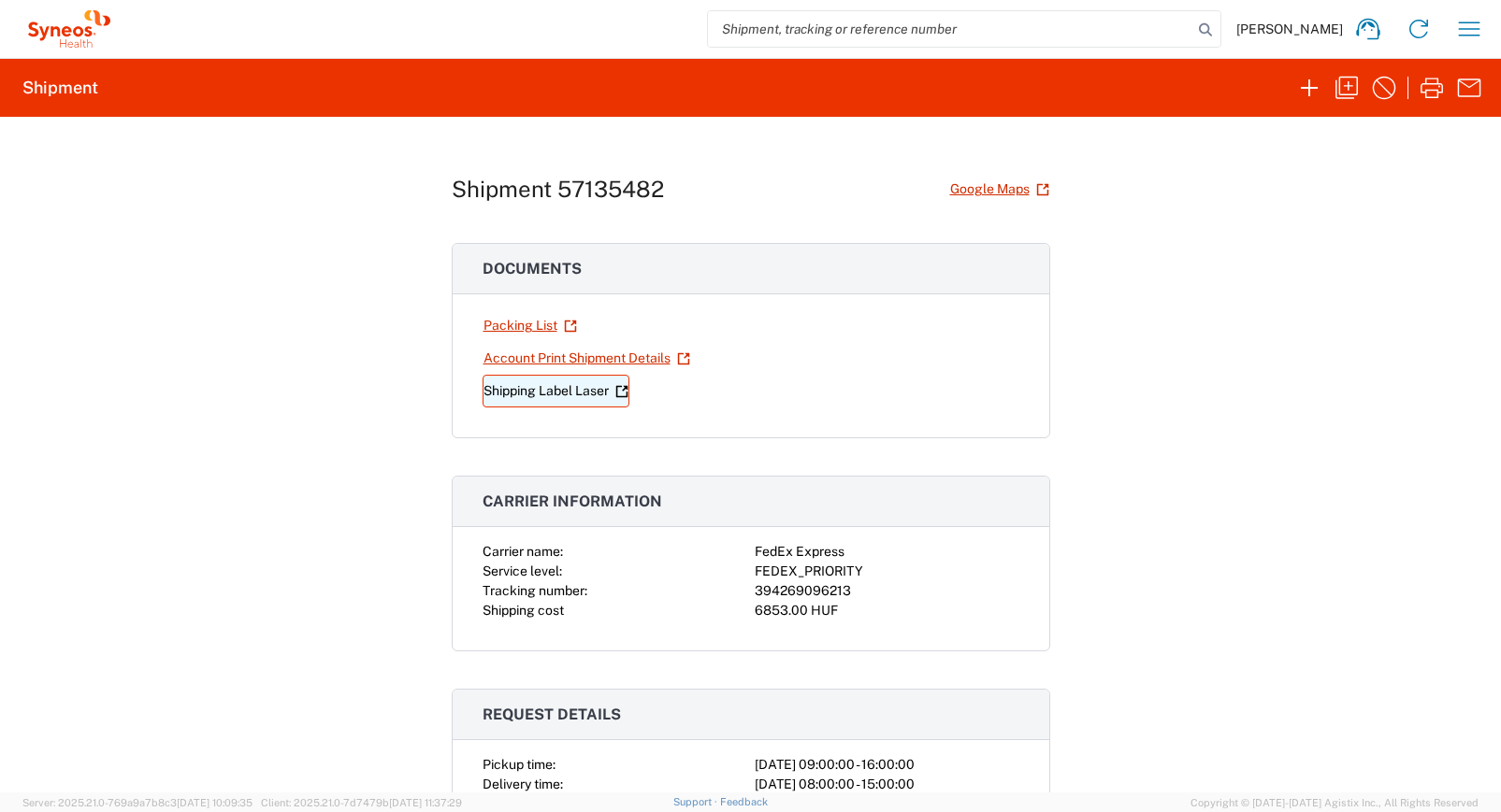
click at [515, 393] on link "Shipping Label Laser" at bounding box center [556, 391] width 147 height 32
